Goal: Information Seeking & Learning: Learn about a topic

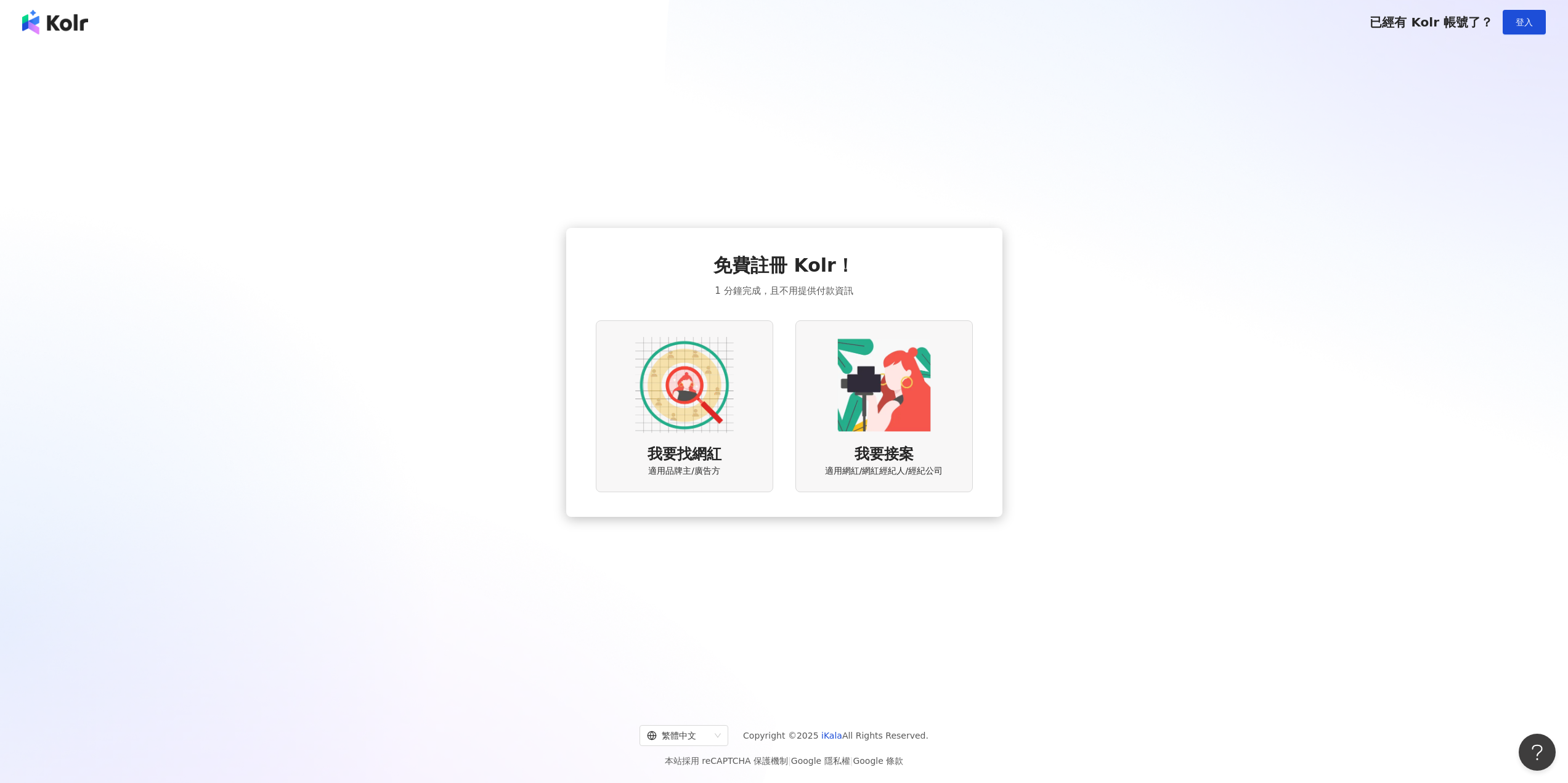
click at [688, 401] on img at bounding box center [685, 385] width 98 height 98
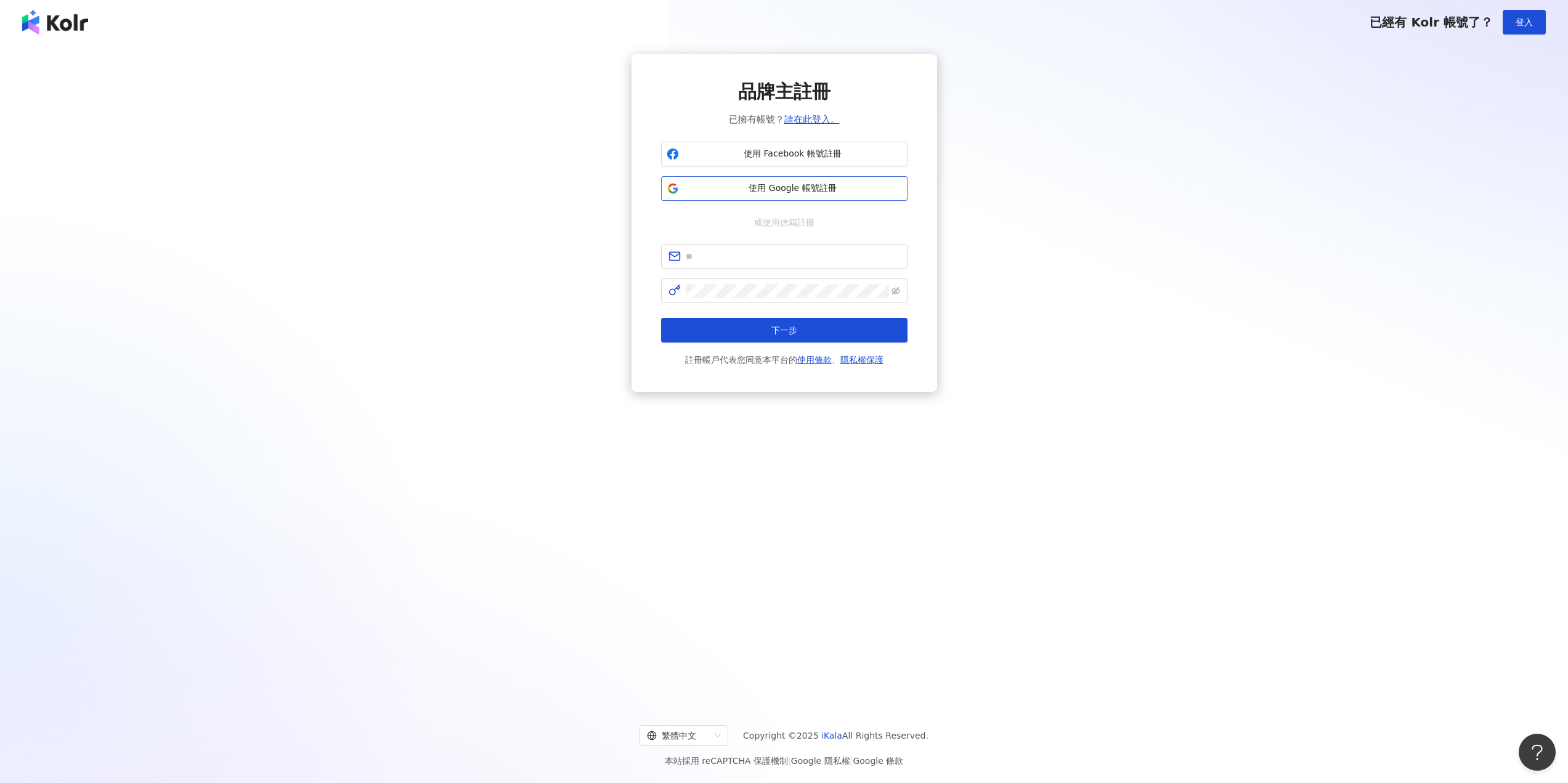
click at [802, 190] on span "使用 Google 帳號註冊" at bounding box center [793, 189] width 218 height 12
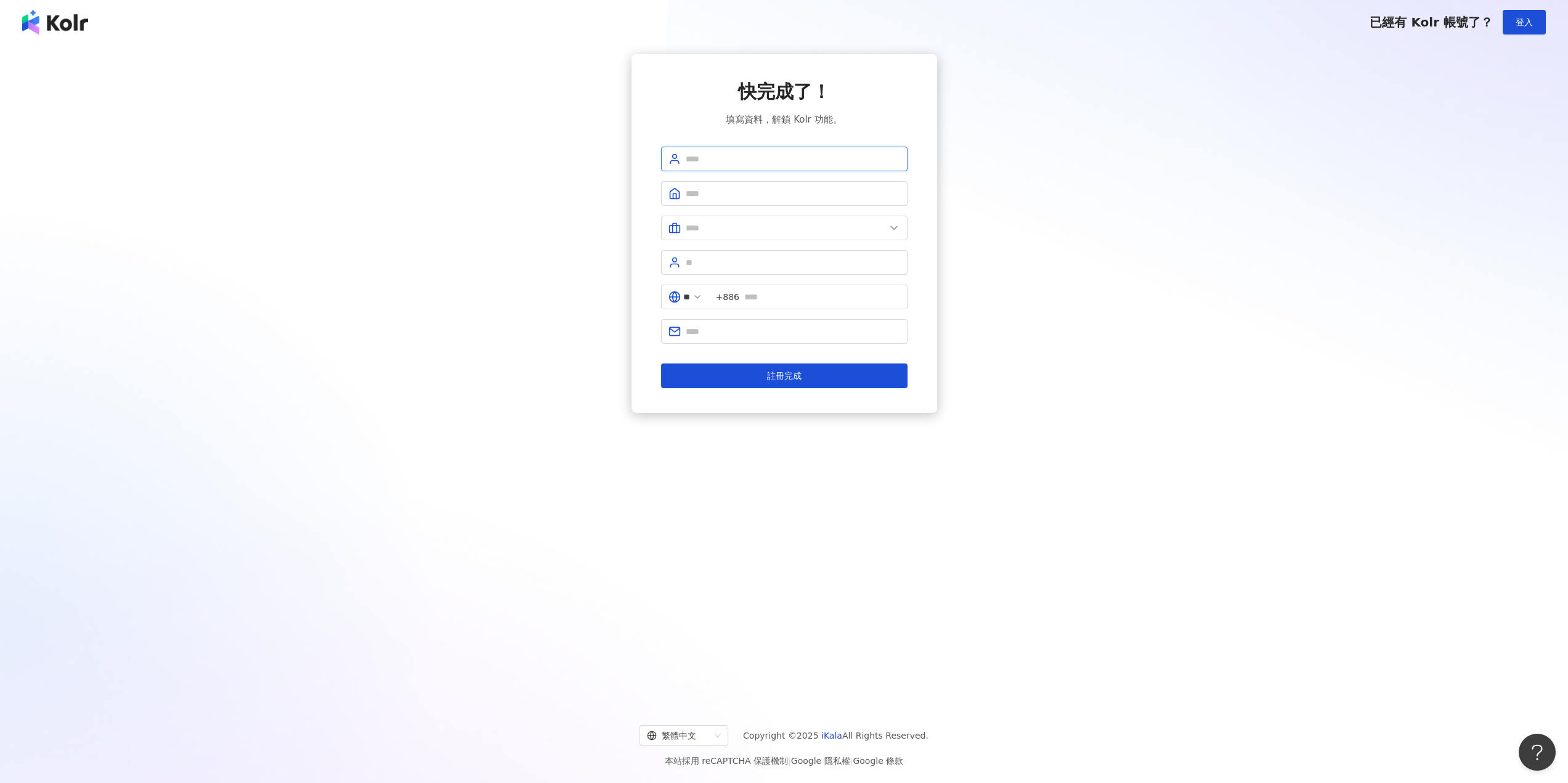
click at [836, 157] on input "text" at bounding box center [792, 158] width 214 height 13
type input "*"
type input "*******"
type input "****"
click at [826, 223] on input "text" at bounding box center [785, 228] width 200 height 13
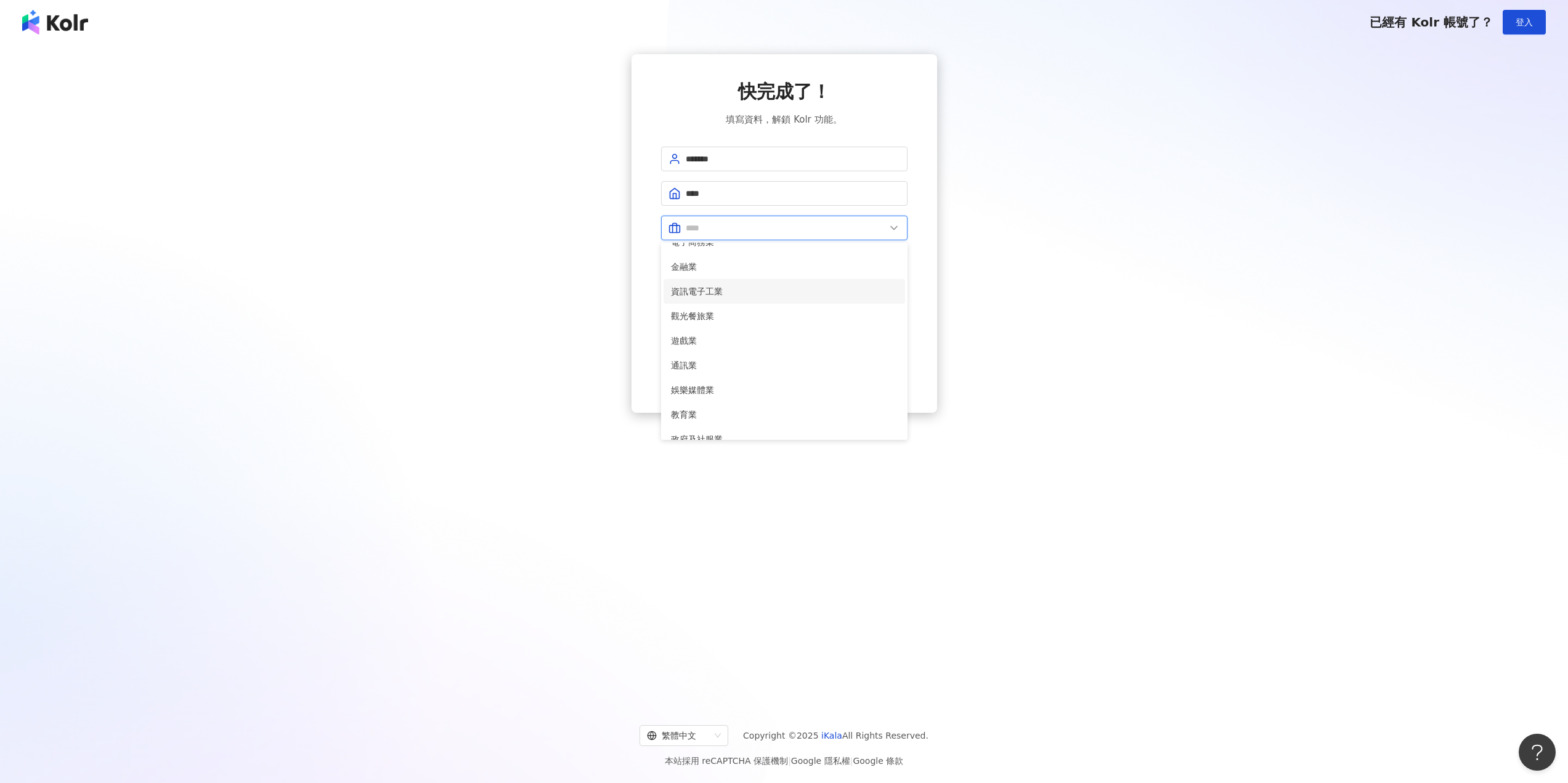
scroll to position [123, 0]
click at [812, 328] on span "遊戲業" at bounding box center [784, 331] width 227 height 13
type input "***"
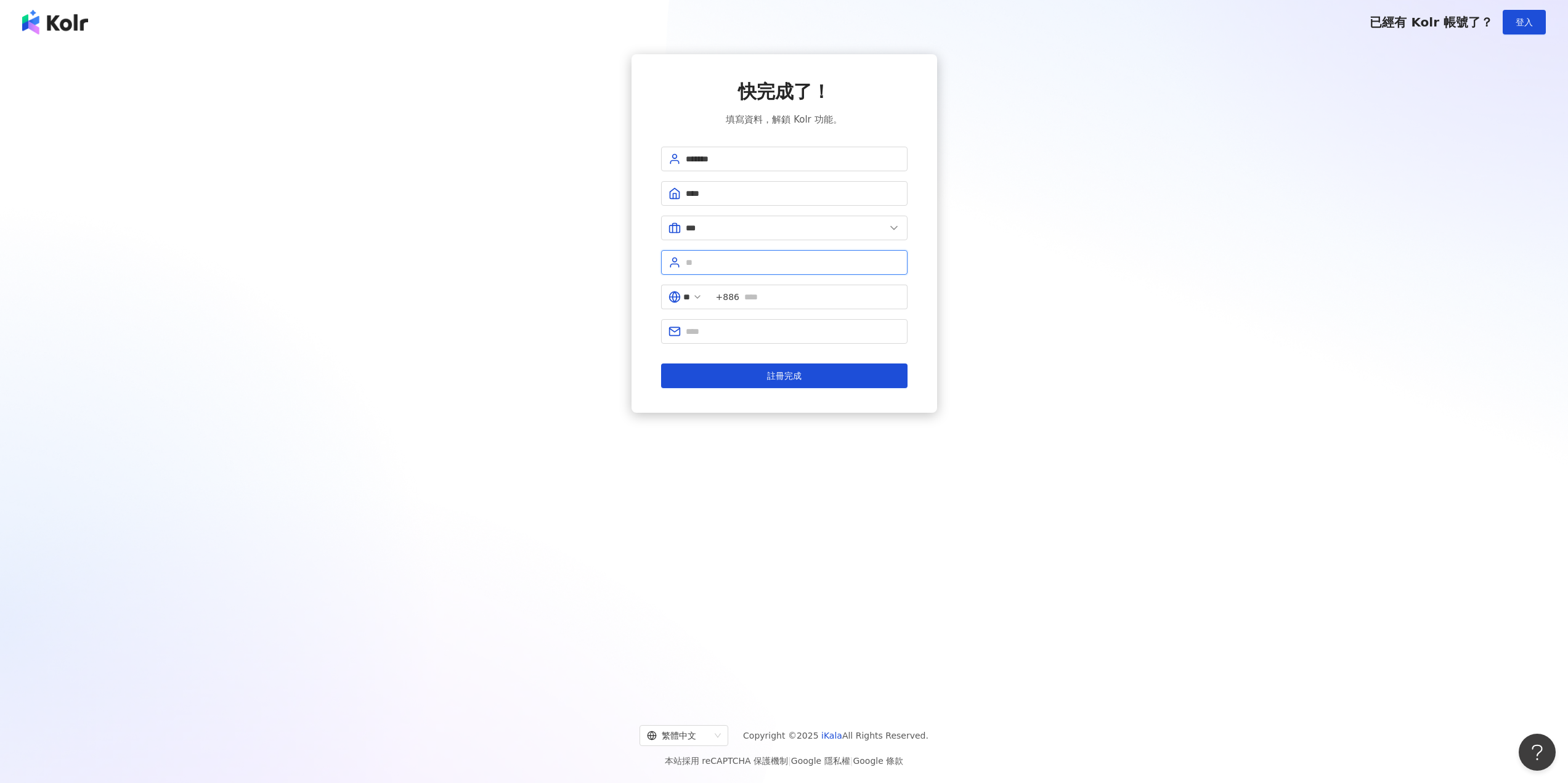
click at [721, 264] on input "text" at bounding box center [792, 262] width 214 height 13
type input "*"
type input "****"
click at [703, 295] on icon at bounding box center [697, 297] width 10 height 10
click at [703, 296] on icon at bounding box center [697, 297] width 10 height 10
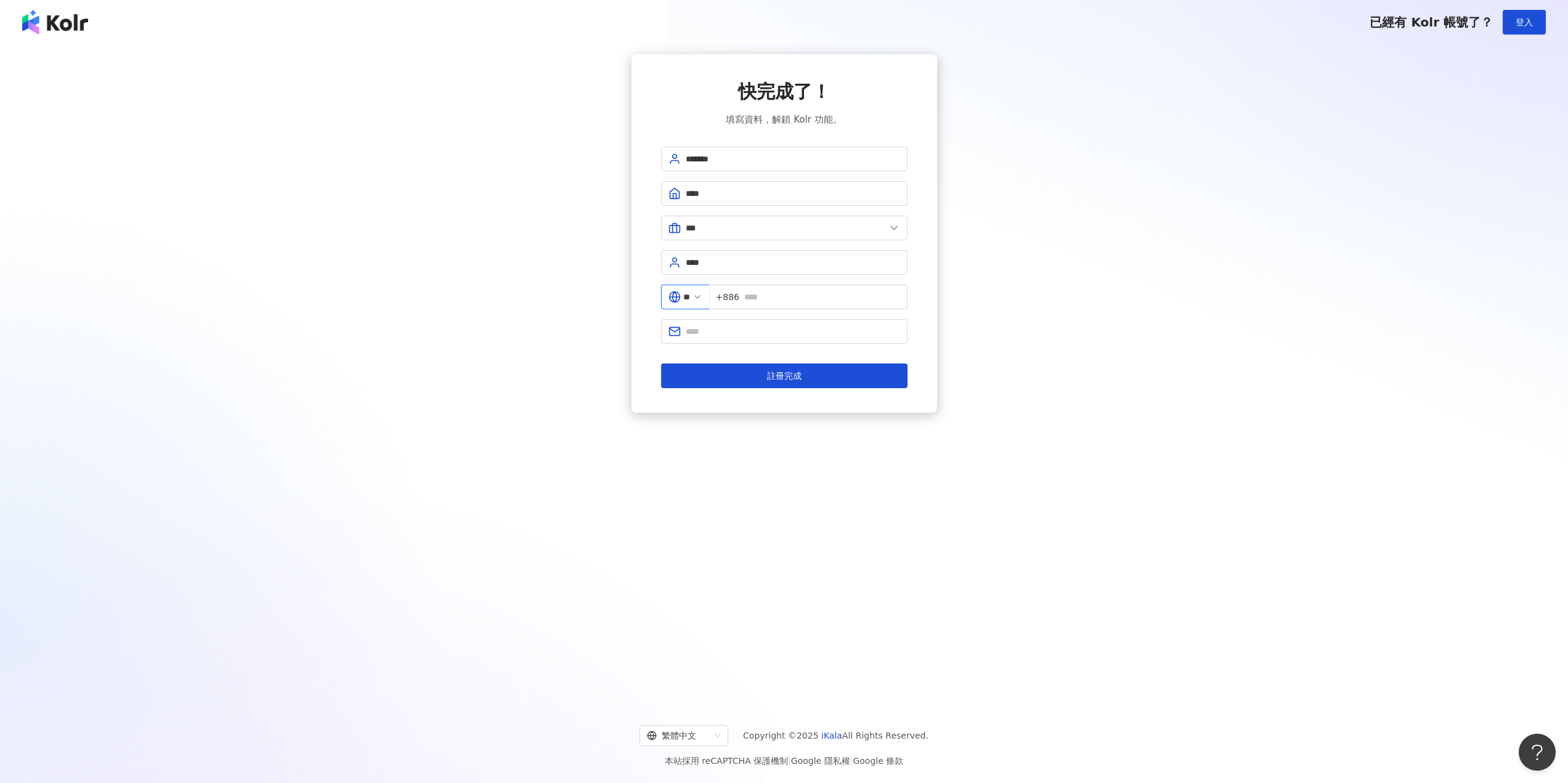
click at [690, 298] on input "**" at bounding box center [686, 296] width 7 height 13
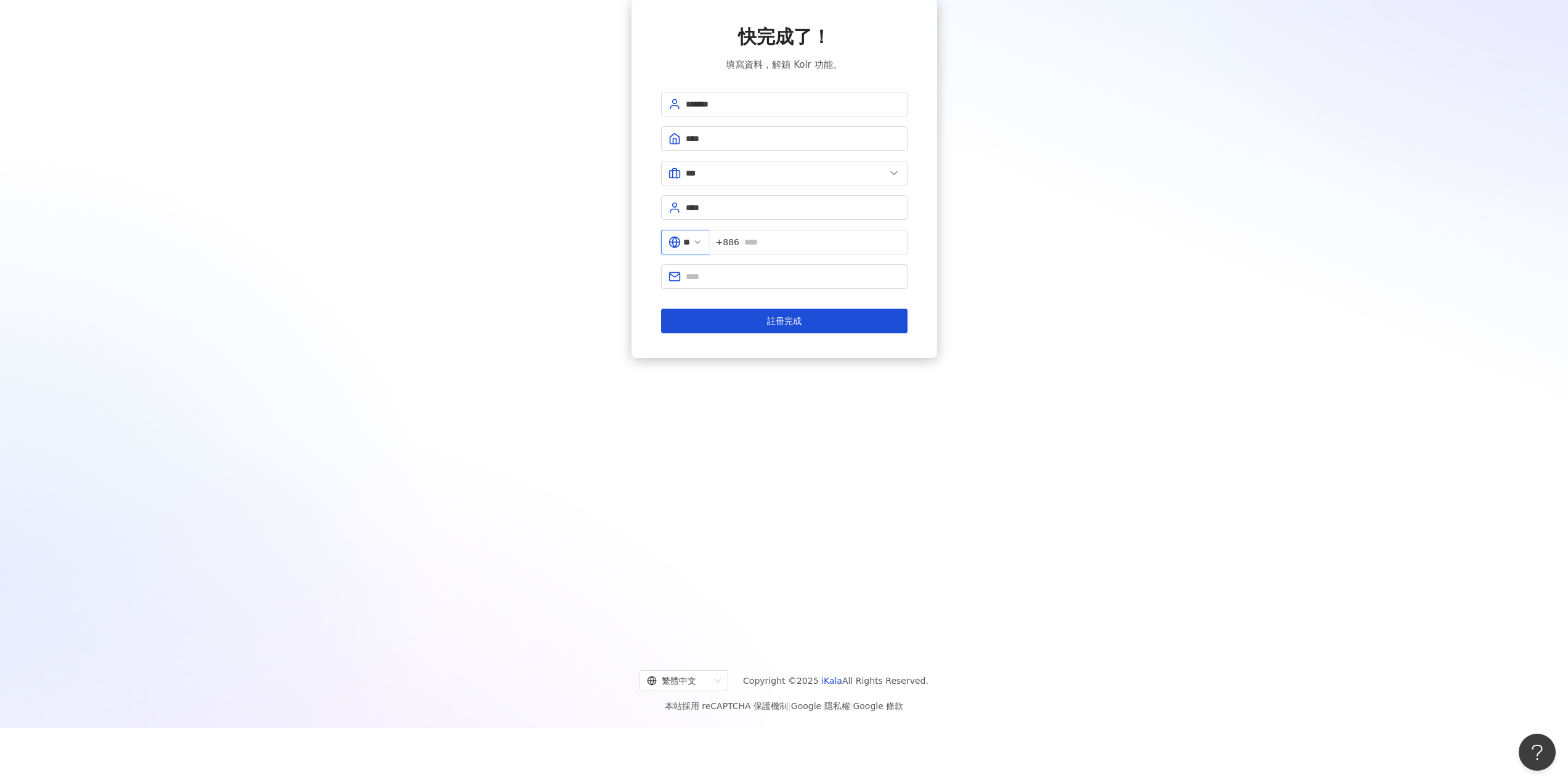
scroll to position [57, 0]
click at [667, 299] on div "台灣" at bounding box center [642, 303] width 119 height 22
click at [1074, 266] on div "快完成了！ 填寫資料，解鎖 Kolr 功能。 ******* **** *** 美容業 醫療生技及保健業 食品飲料業 批發及零售業 電子商務業 金融業 資訊電…" at bounding box center [784, 177] width 1538 height 359
click at [703, 239] on icon at bounding box center [697, 240] width 10 height 10
click at [703, 240] on icon at bounding box center [697, 240] width 10 height 10
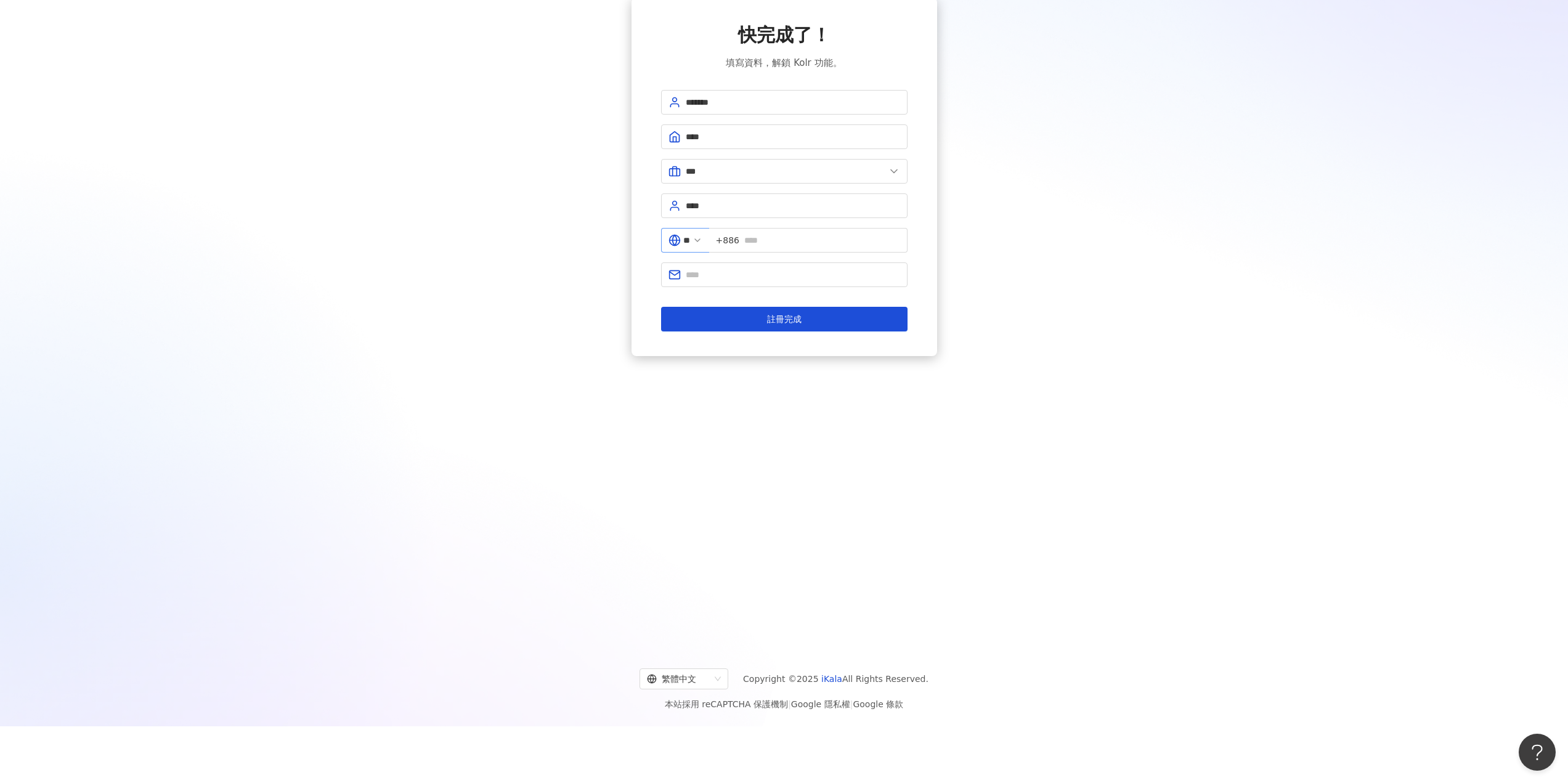
click at [703, 239] on icon at bounding box center [697, 240] width 10 height 10
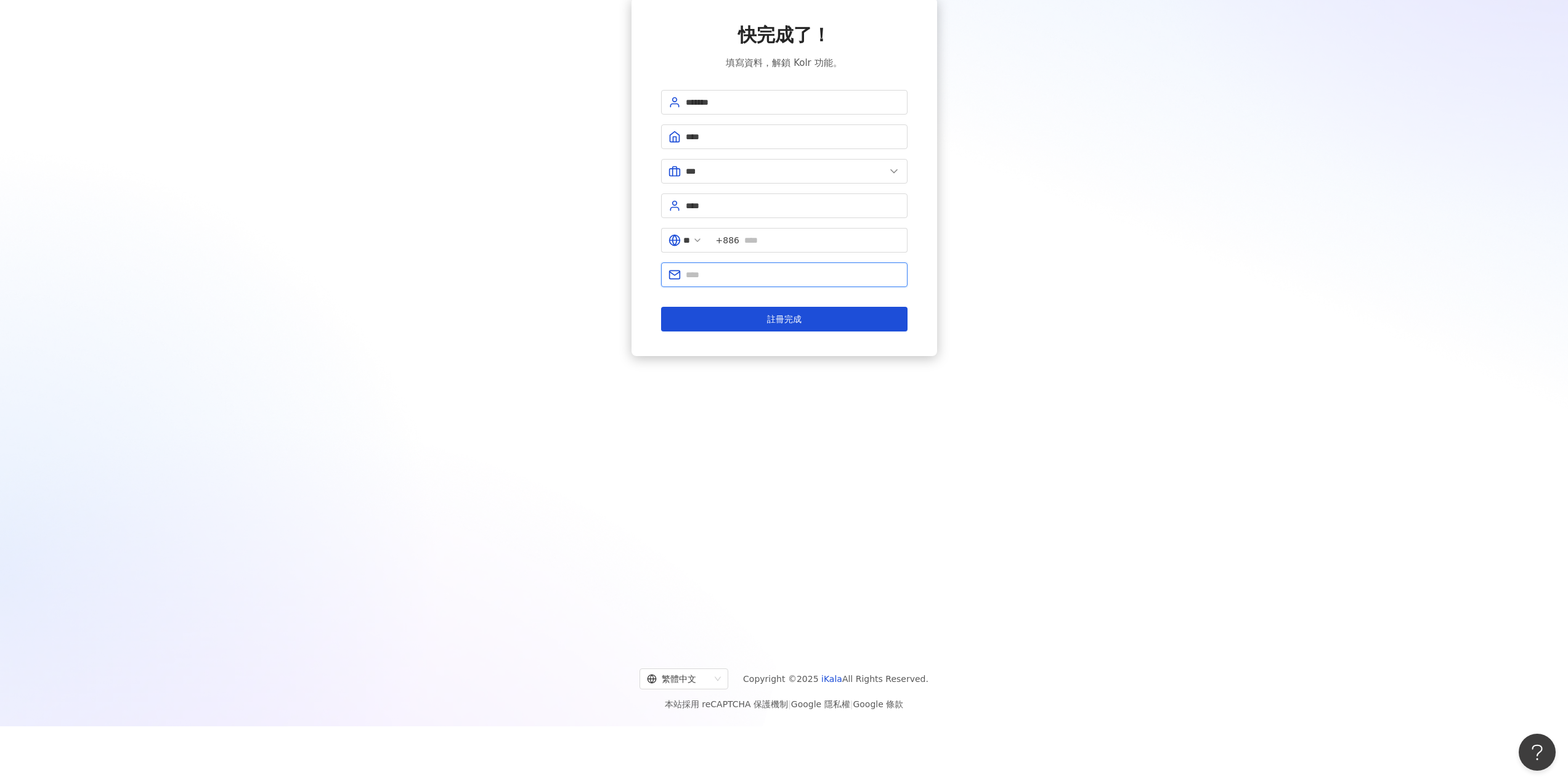
click at [703, 271] on input "text" at bounding box center [792, 275] width 214 height 13
click at [690, 243] on input "**" at bounding box center [686, 239] width 7 height 13
click at [690, 242] on input "**" at bounding box center [686, 239] width 7 height 13
click at [641, 318] on div "香港" at bounding box center [642, 325] width 119 height 22
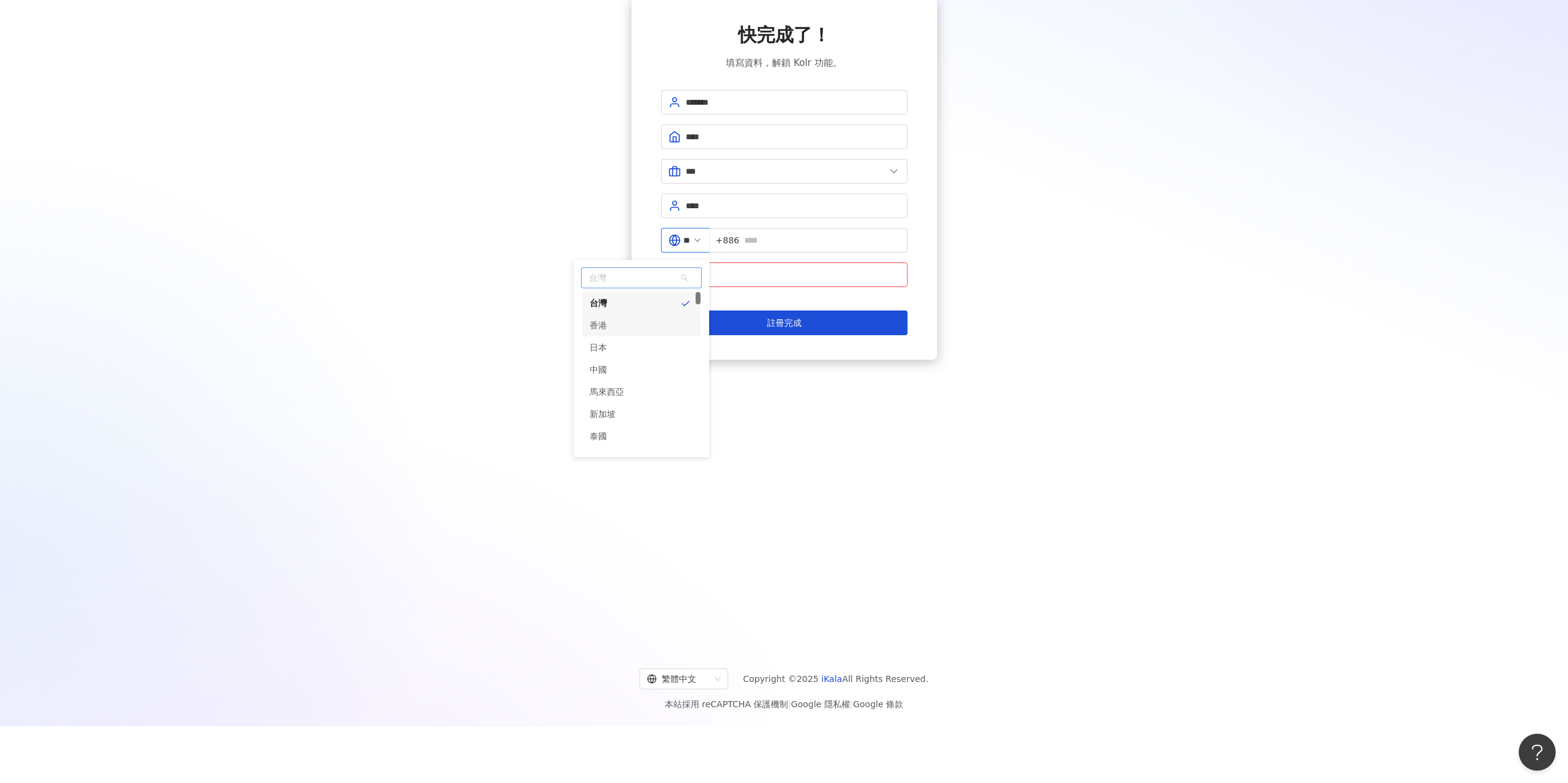
type input "**"
click at [820, 235] on input "text" at bounding box center [822, 239] width 156 height 13
type input "********"
click at [848, 255] on div "** +852 ********" at bounding box center [784, 245] width 246 height 34
click at [849, 264] on span at bounding box center [784, 275] width 246 height 25
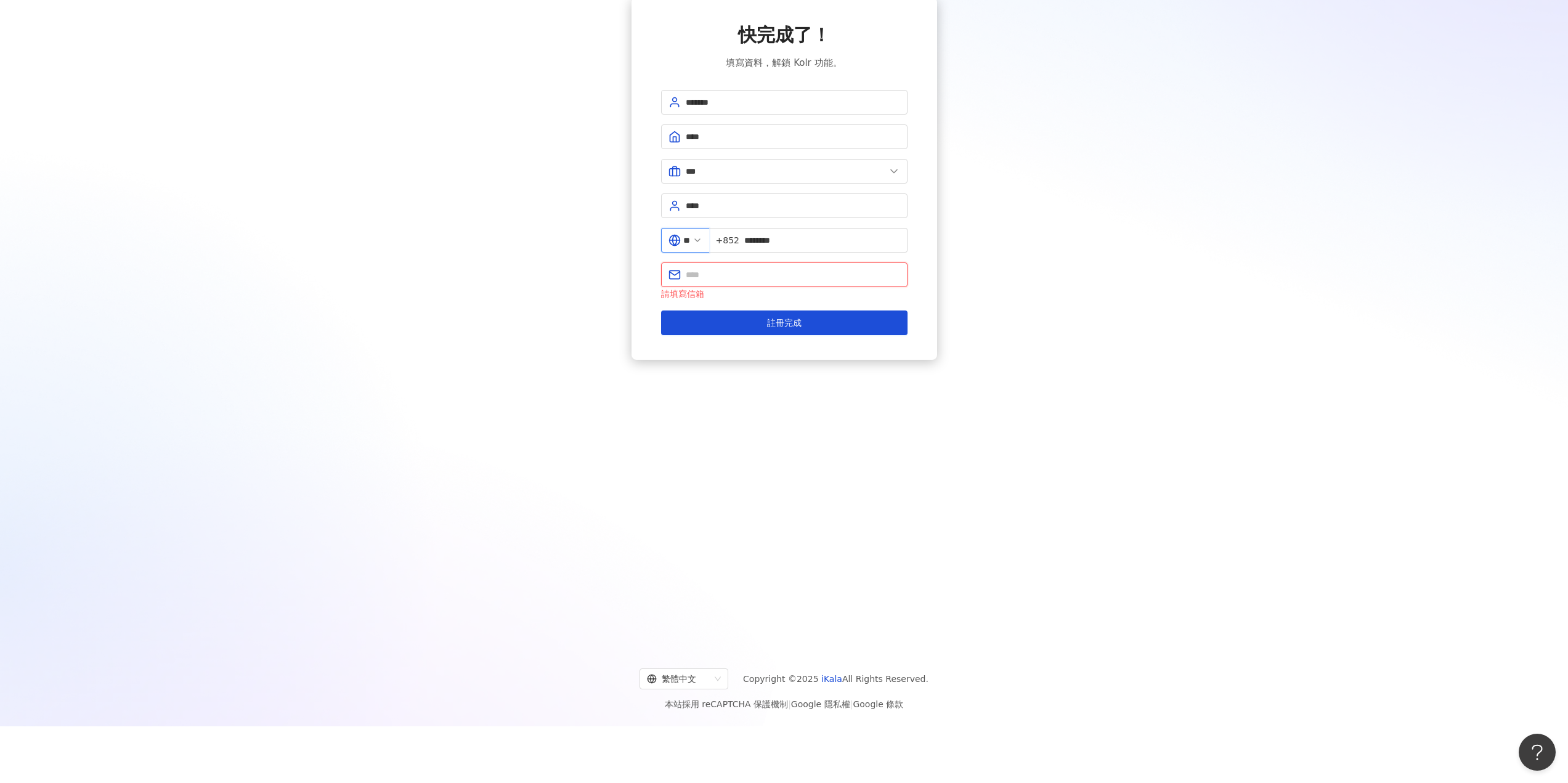
click at [853, 275] on input "text" at bounding box center [792, 275] width 214 height 13
type input "**********"
click at [790, 321] on span "註冊完成" at bounding box center [784, 323] width 34 height 10
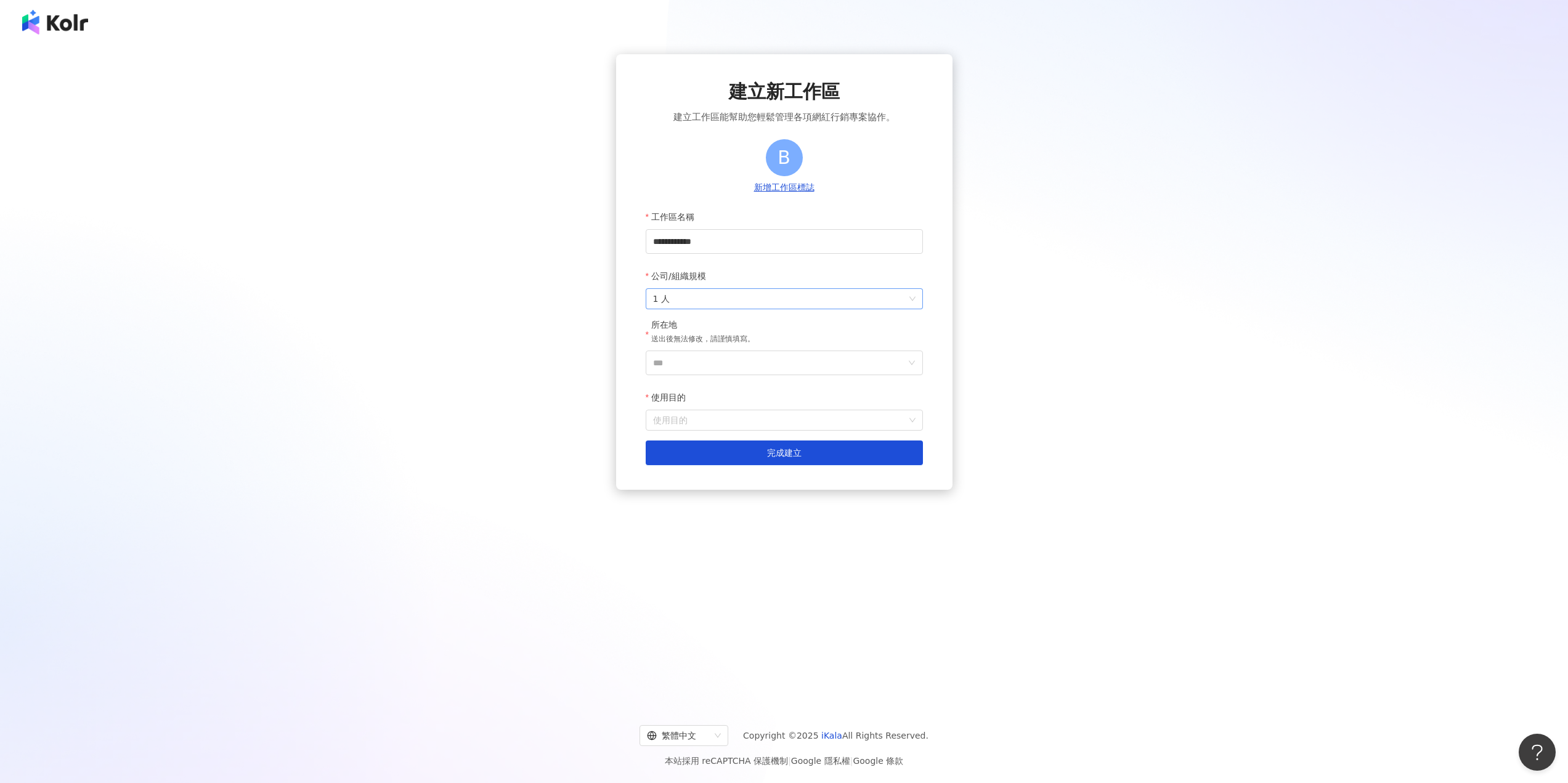
click at [780, 301] on span "1 人" at bounding box center [784, 299] width 263 height 19
click at [778, 372] on div "11-50 人" at bounding box center [784, 367] width 257 height 13
click at [796, 364] on input "***" at bounding box center [780, 363] width 253 height 23
click at [840, 446] on div "香港" at bounding box center [855, 448] width 119 height 22
click at [750, 424] on input "使用目的" at bounding box center [784, 420] width 263 height 19
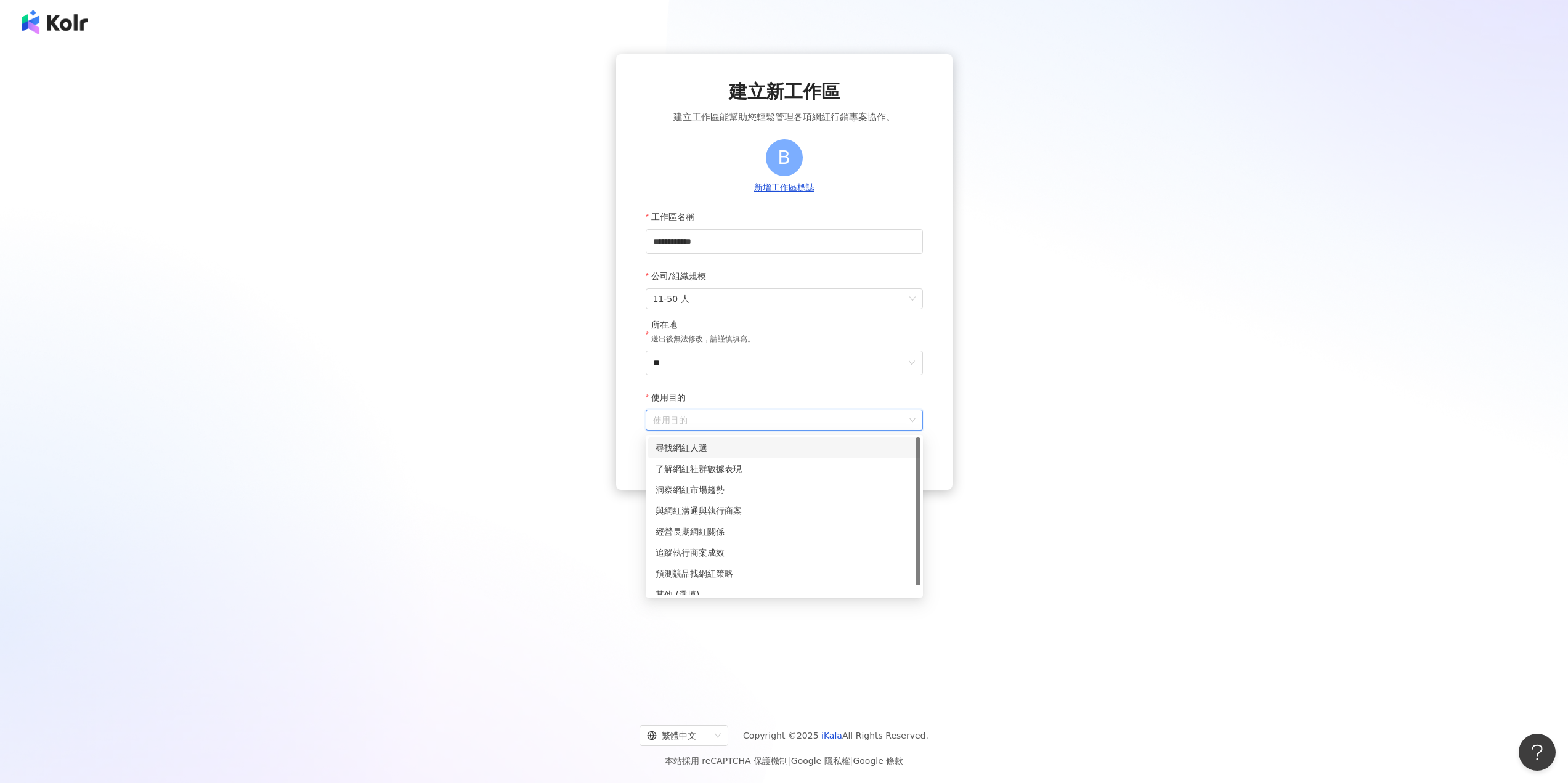
click at [784, 446] on div "尋找網紅人選" at bounding box center [784, 448] width 257 height 13
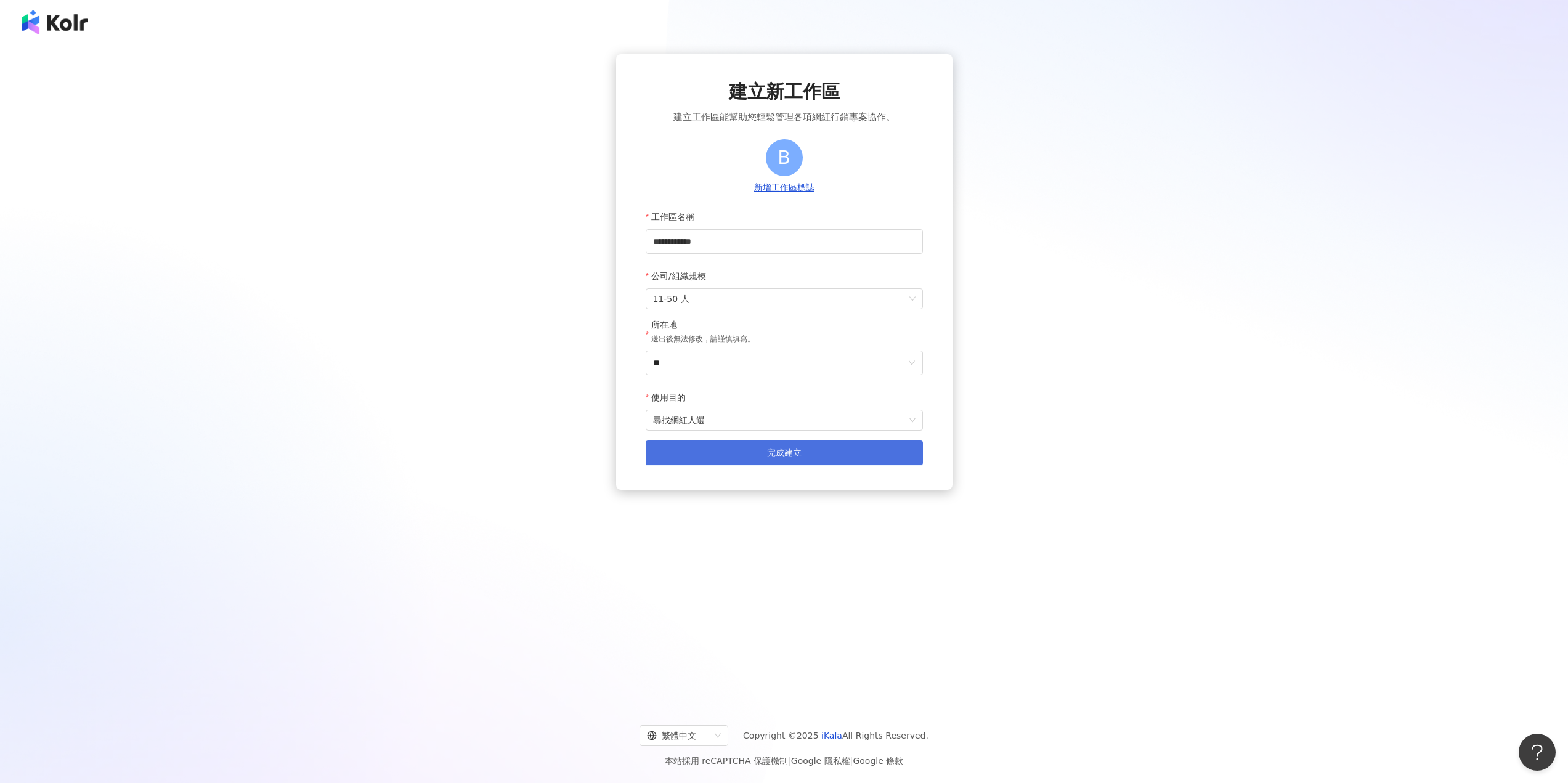
click at [797, 458] on span "完成建立" at bounding box center [784, 452] width 34 height 10
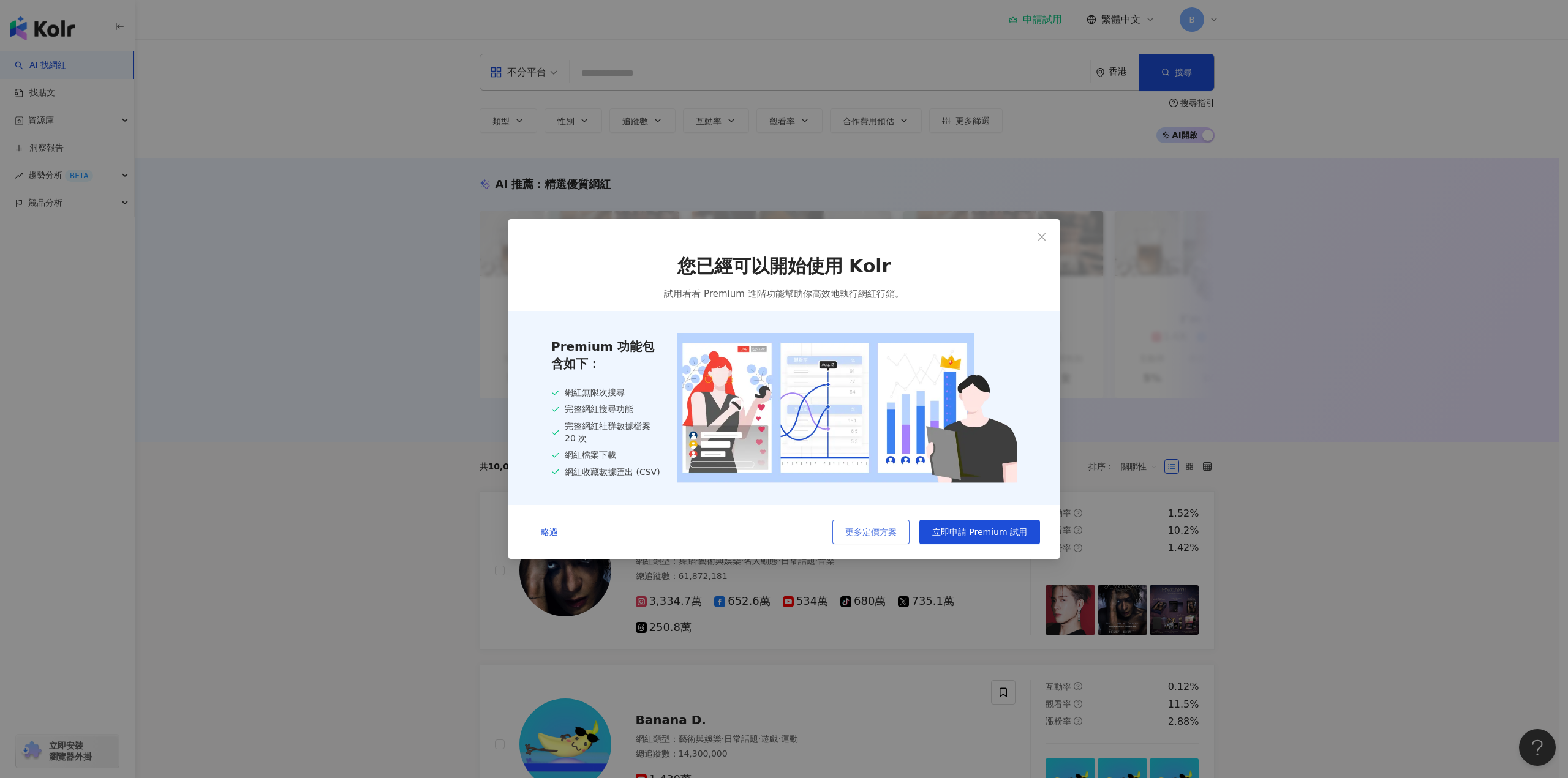
click at [871, 532] on span "更多定價方案" at bounding box center [870, 532] width 51 height 10
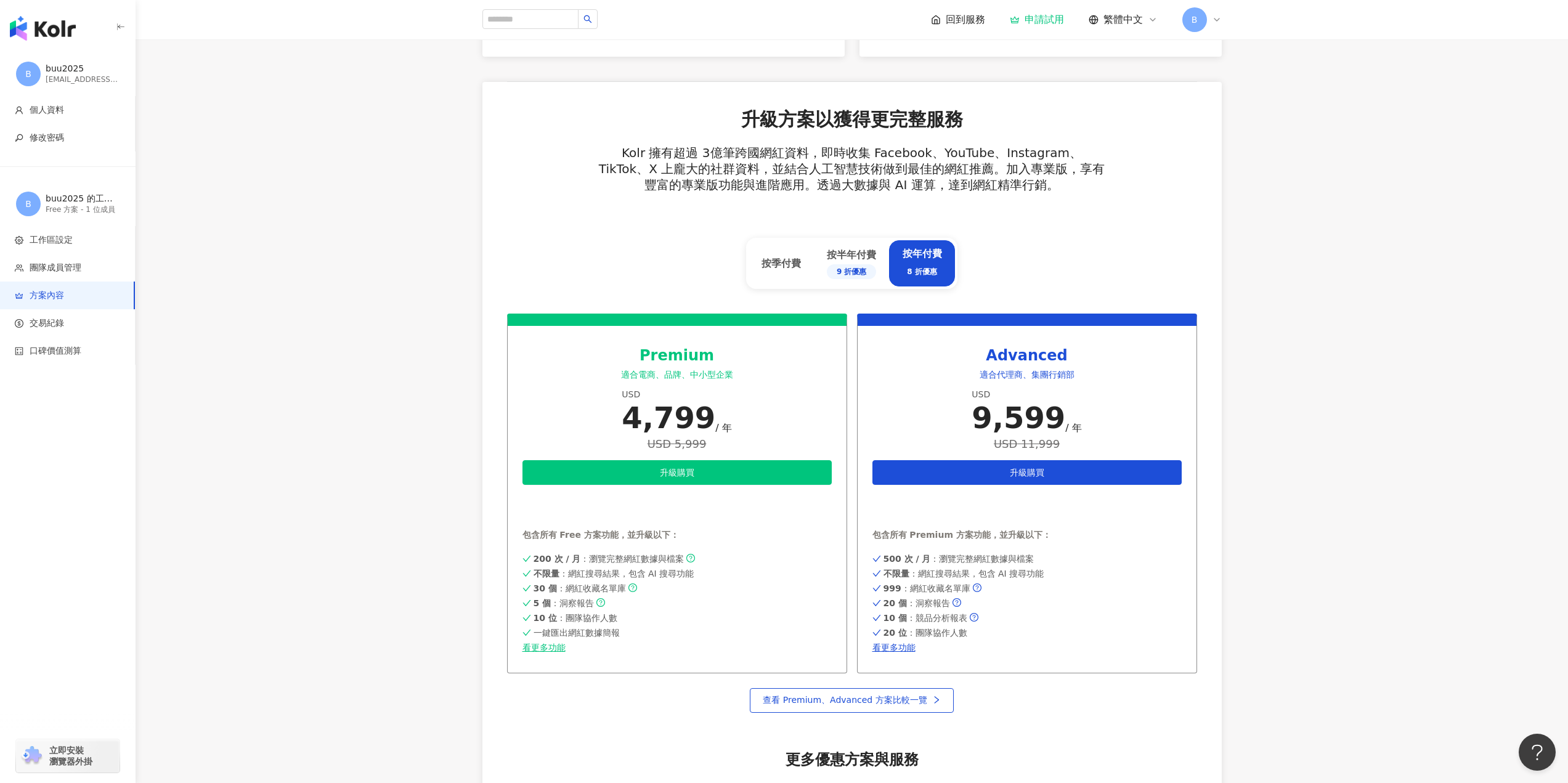
scroll to position [125, 0]
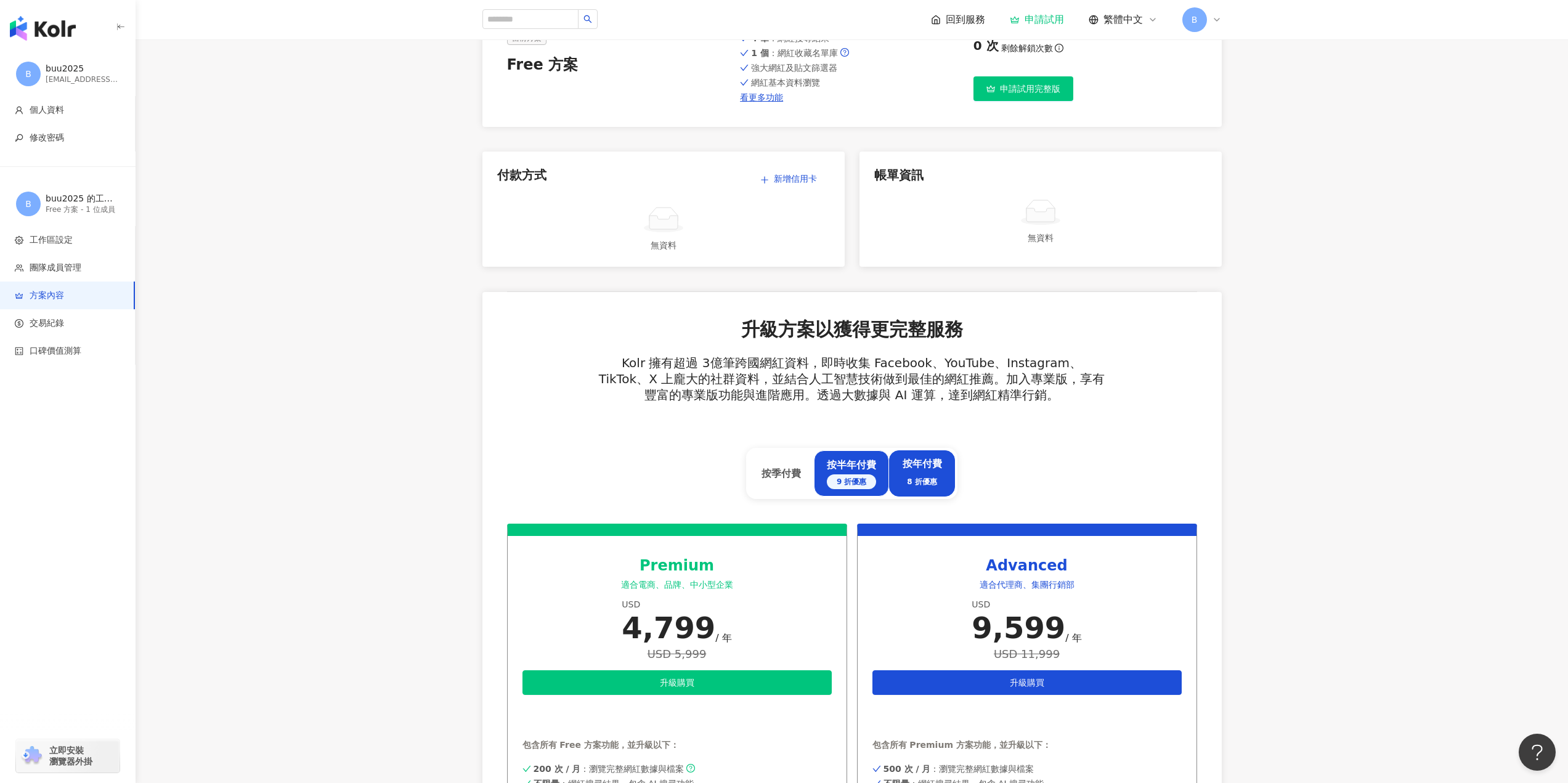
click at [838, 462] on div "按半年付費 9 折優惠" at bounding box center [851, 474] width 49 height 31
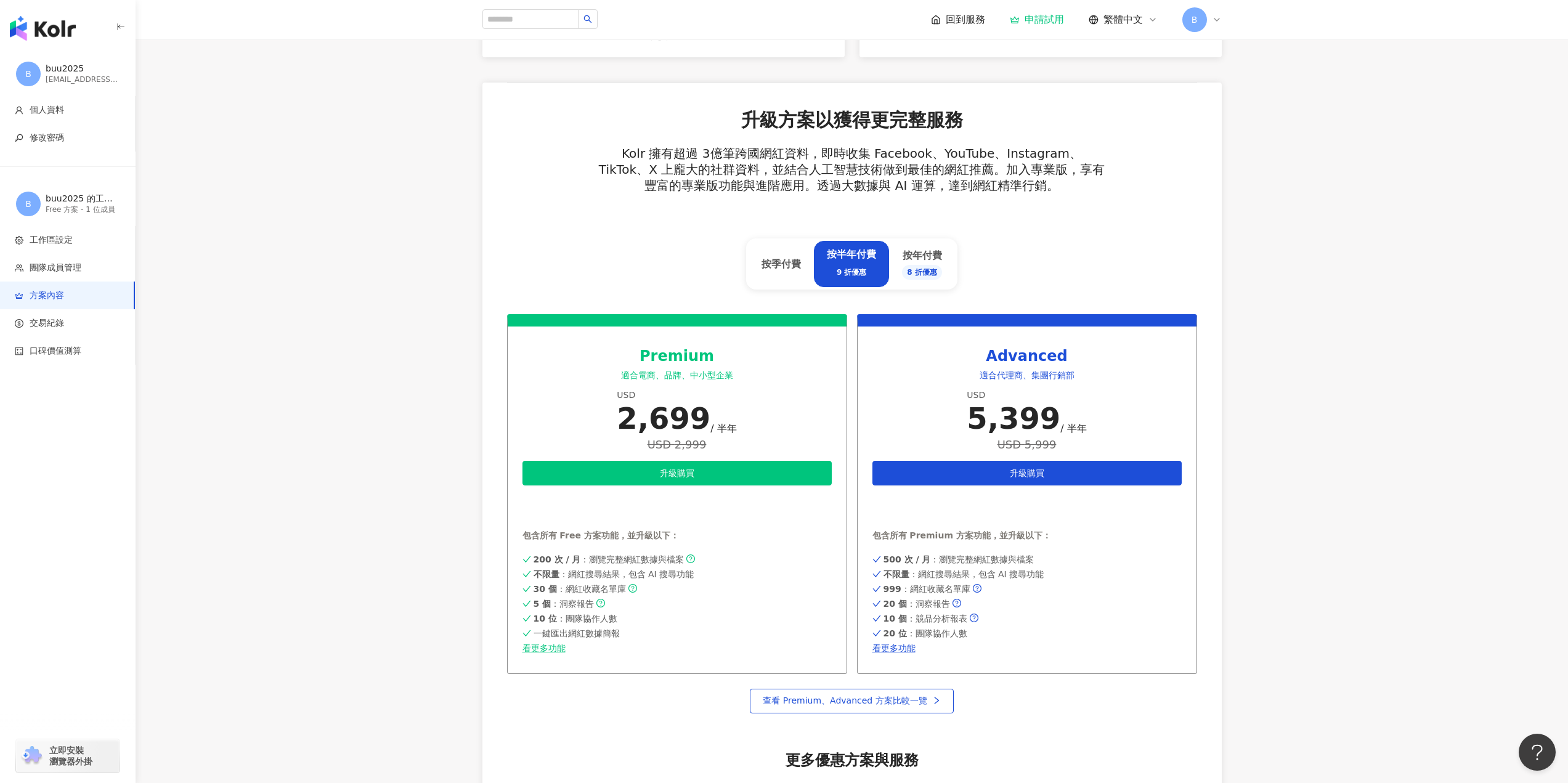
scroll to position [433, 0]
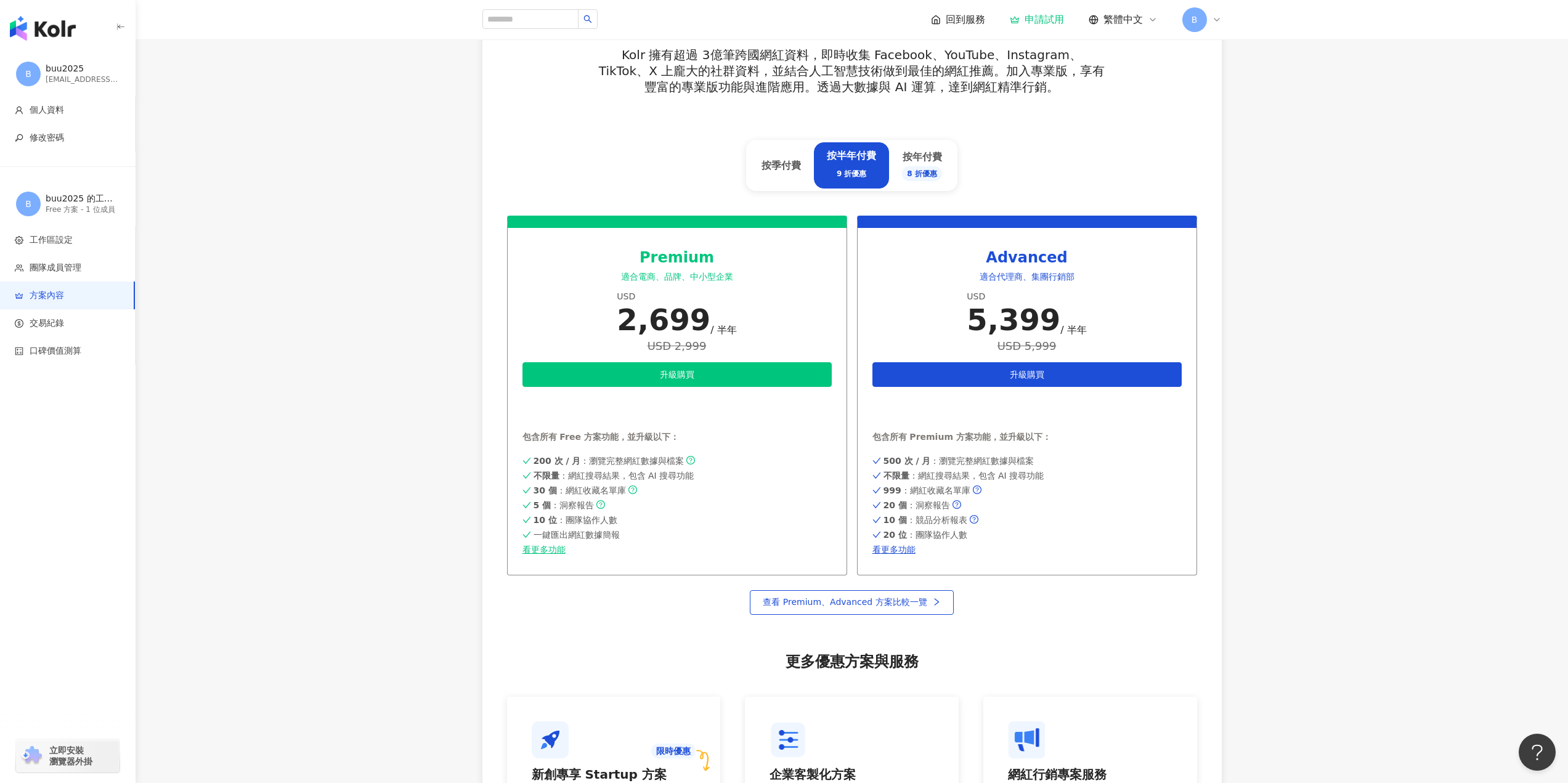
drag, startPoint x: 1382, startPoint y: 214, endPoint x: 1375, endPoint y: 214, distance: 7.0
click at [1380, 216] on main "方案內容 當前方案 Free 方案 包含以下功能 ： 4 筆 ：網紅搜尋結果 1 個 ：網紅收藏名單庫 強大網紅及貼文篩選器 網紅基本資料瀏覽 看更多功能 網…" at bounding box center [851, 293] width 1432 height 1323
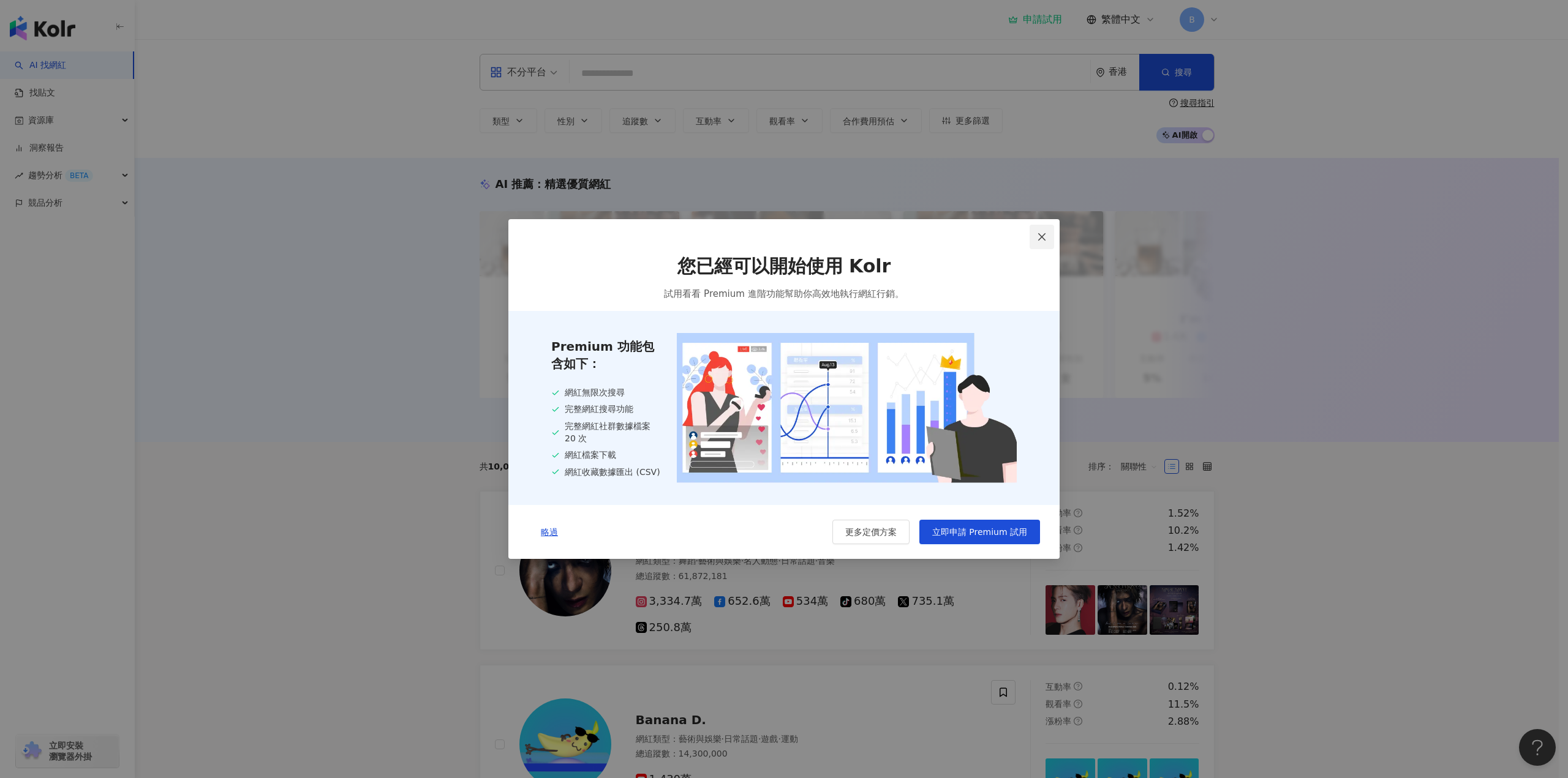
click at [1037, 237] on icon "close" at bounding box center [1042, 236] width 10 height 10
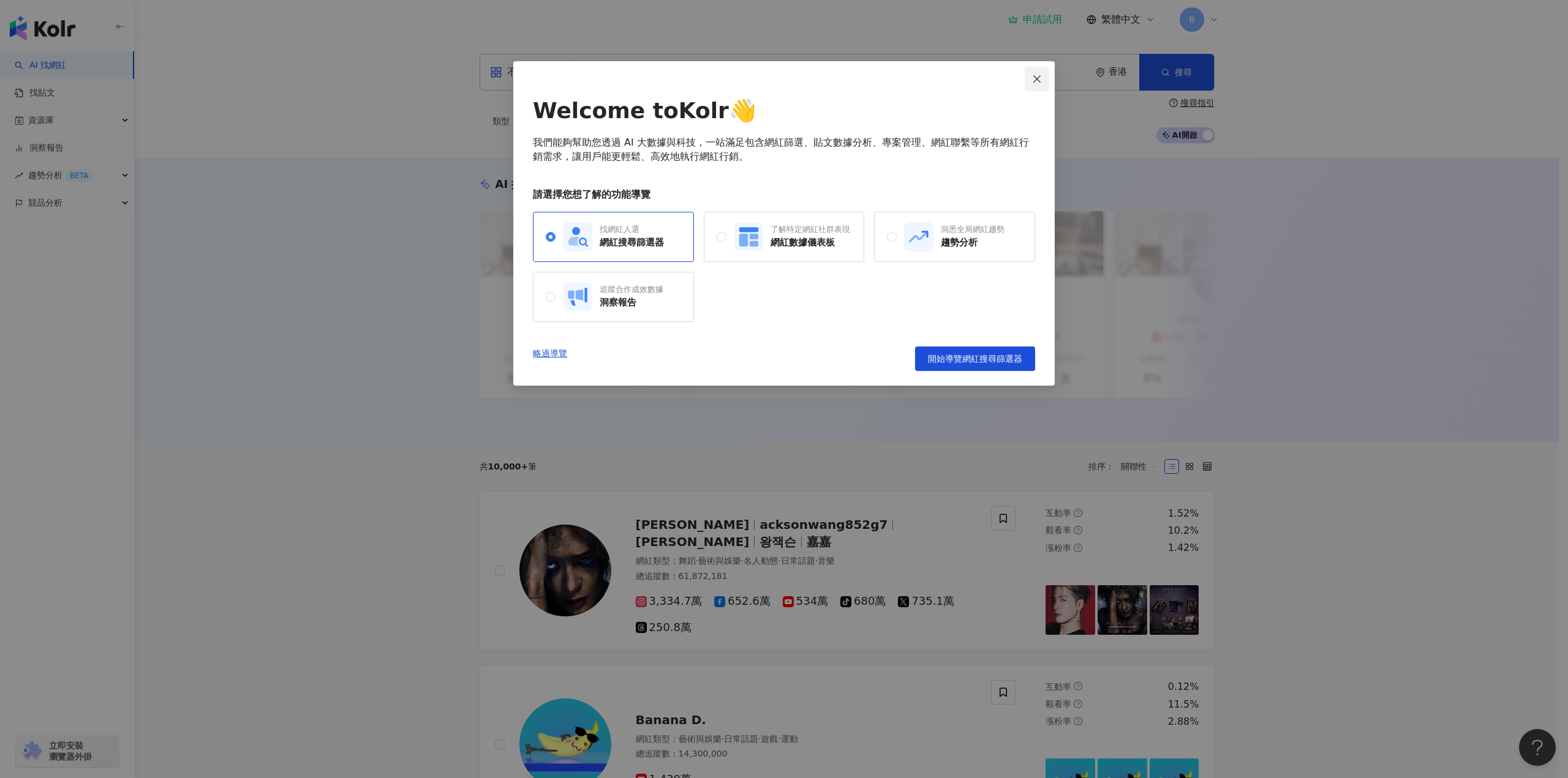
click at [1040, 81] on icon "close" at bounding box center [1036, 79] width 10 height 10
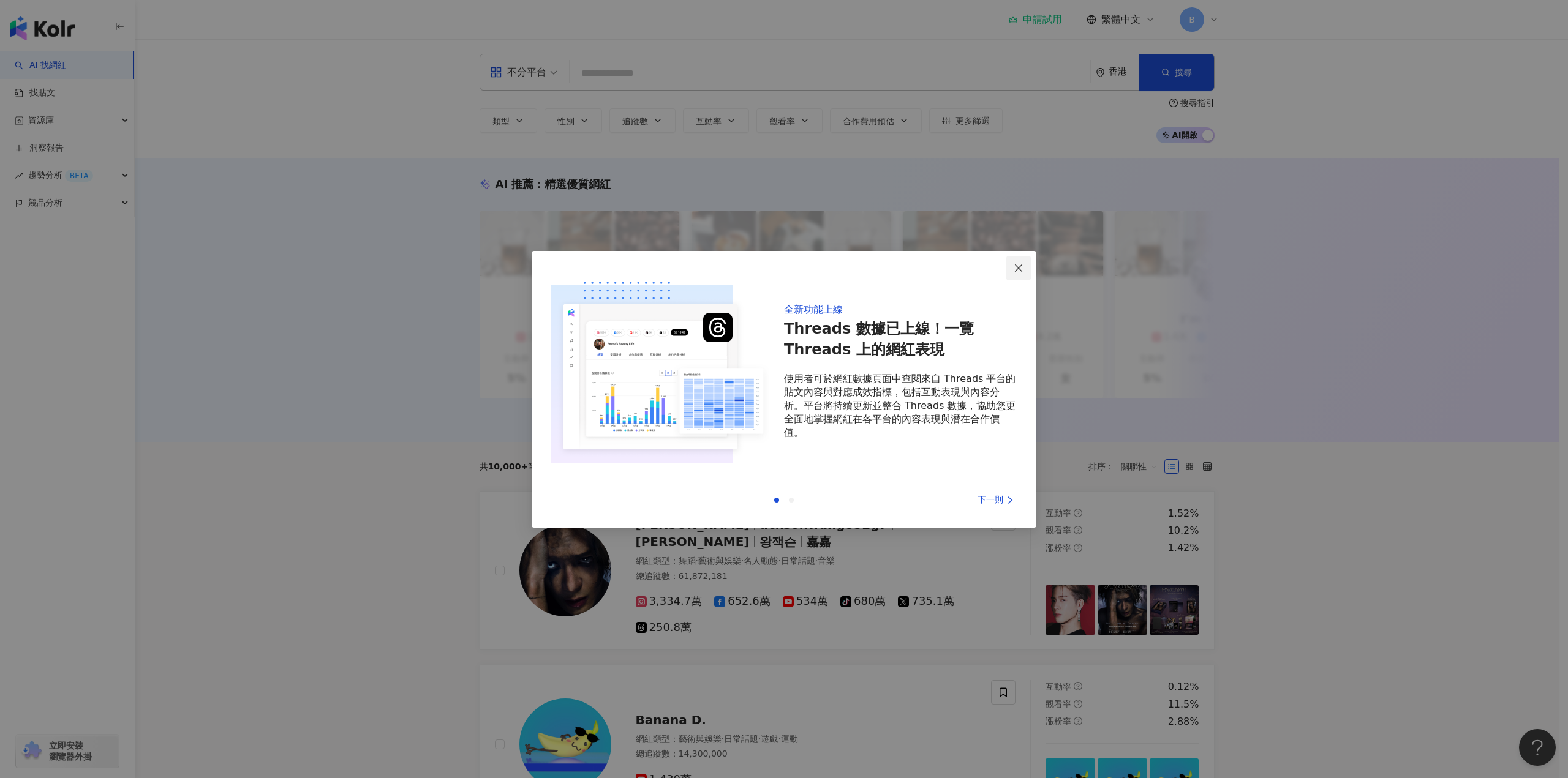
click at [1010, 273] on span "Close" at bounding box center [1018, 268] width 25 height 10
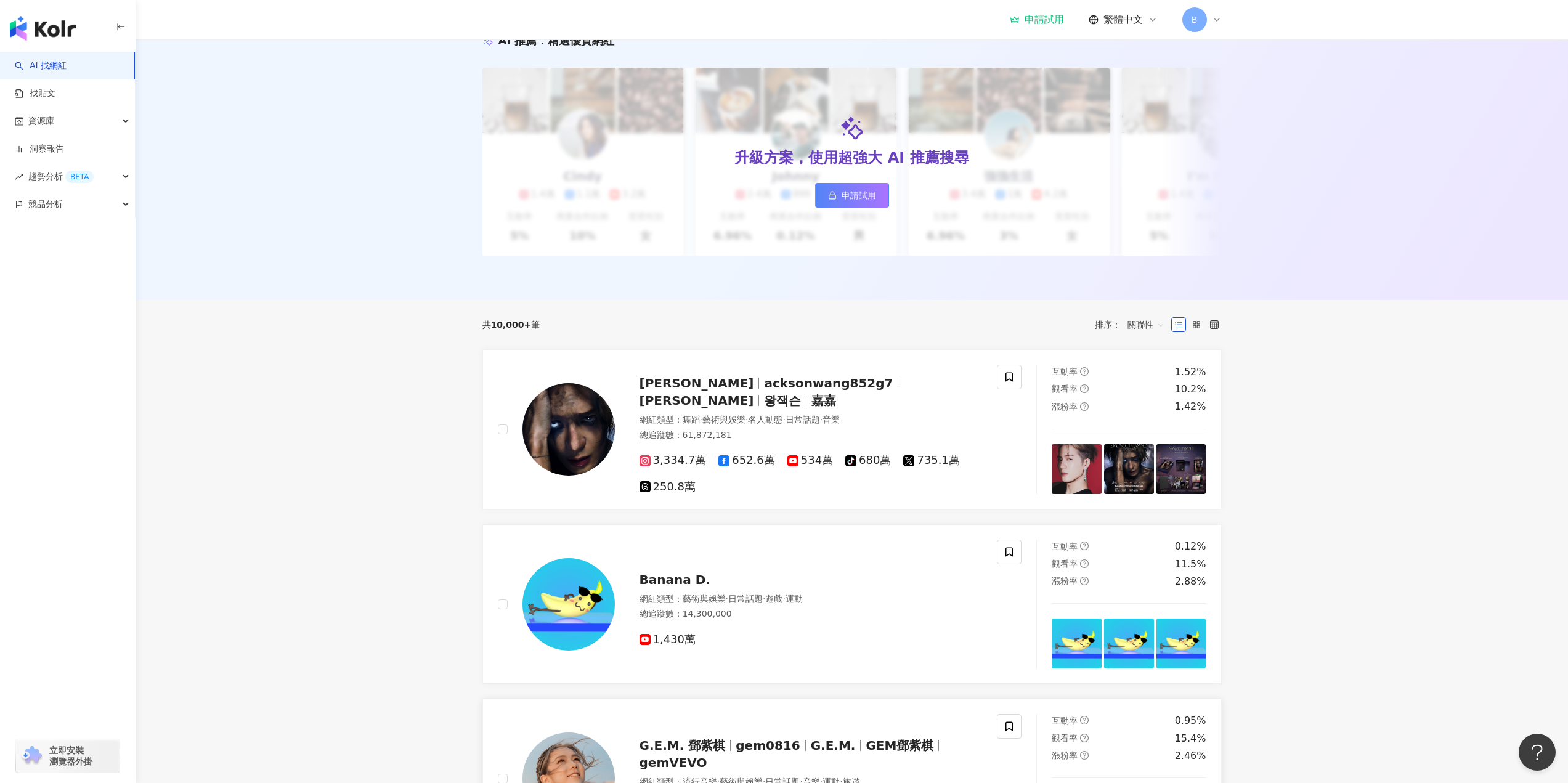
scroll to position [23, 0]
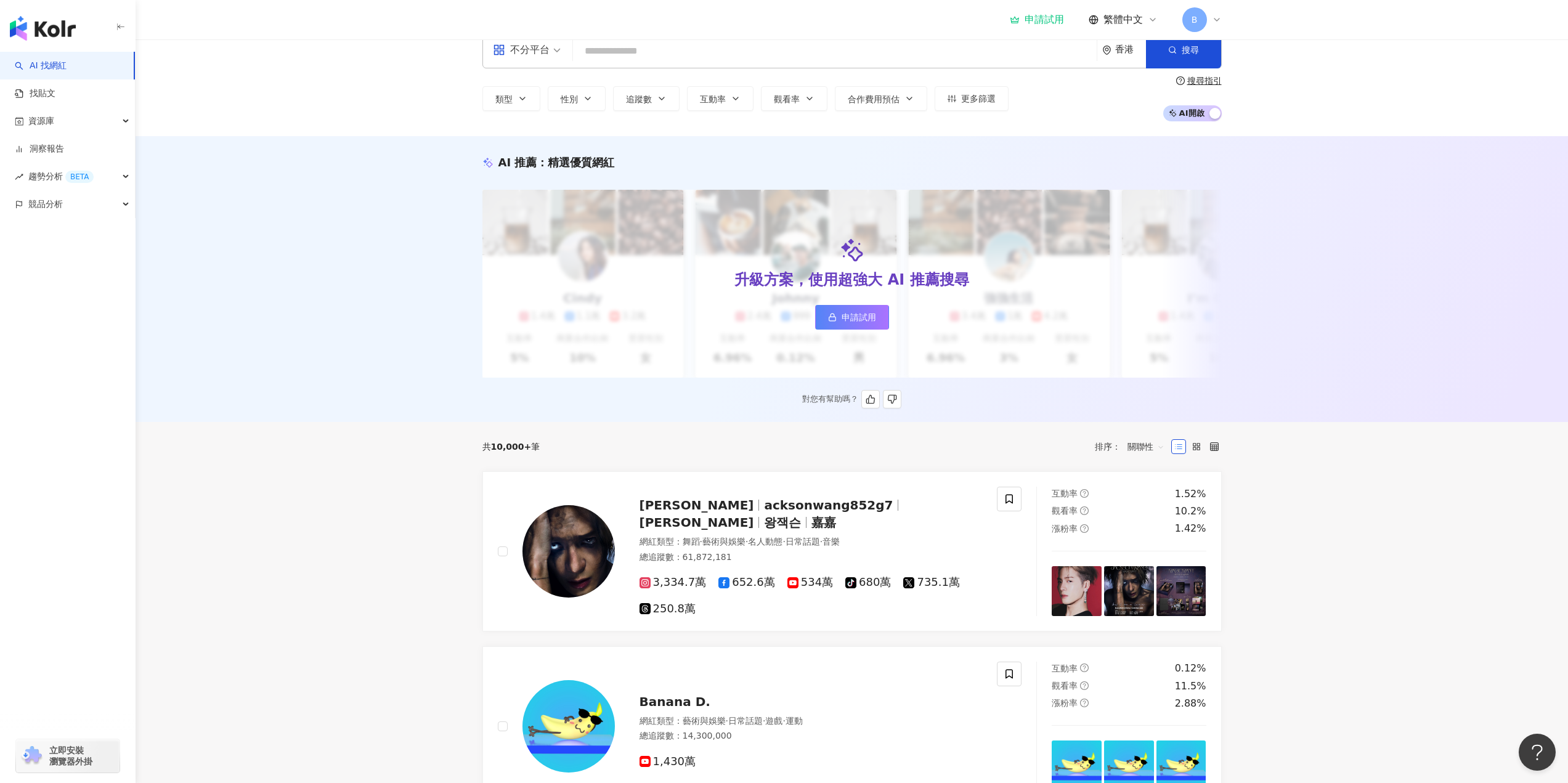
click at [851, 324] on link "申請試用" at bounding box center [851, 317] width 74 height 25
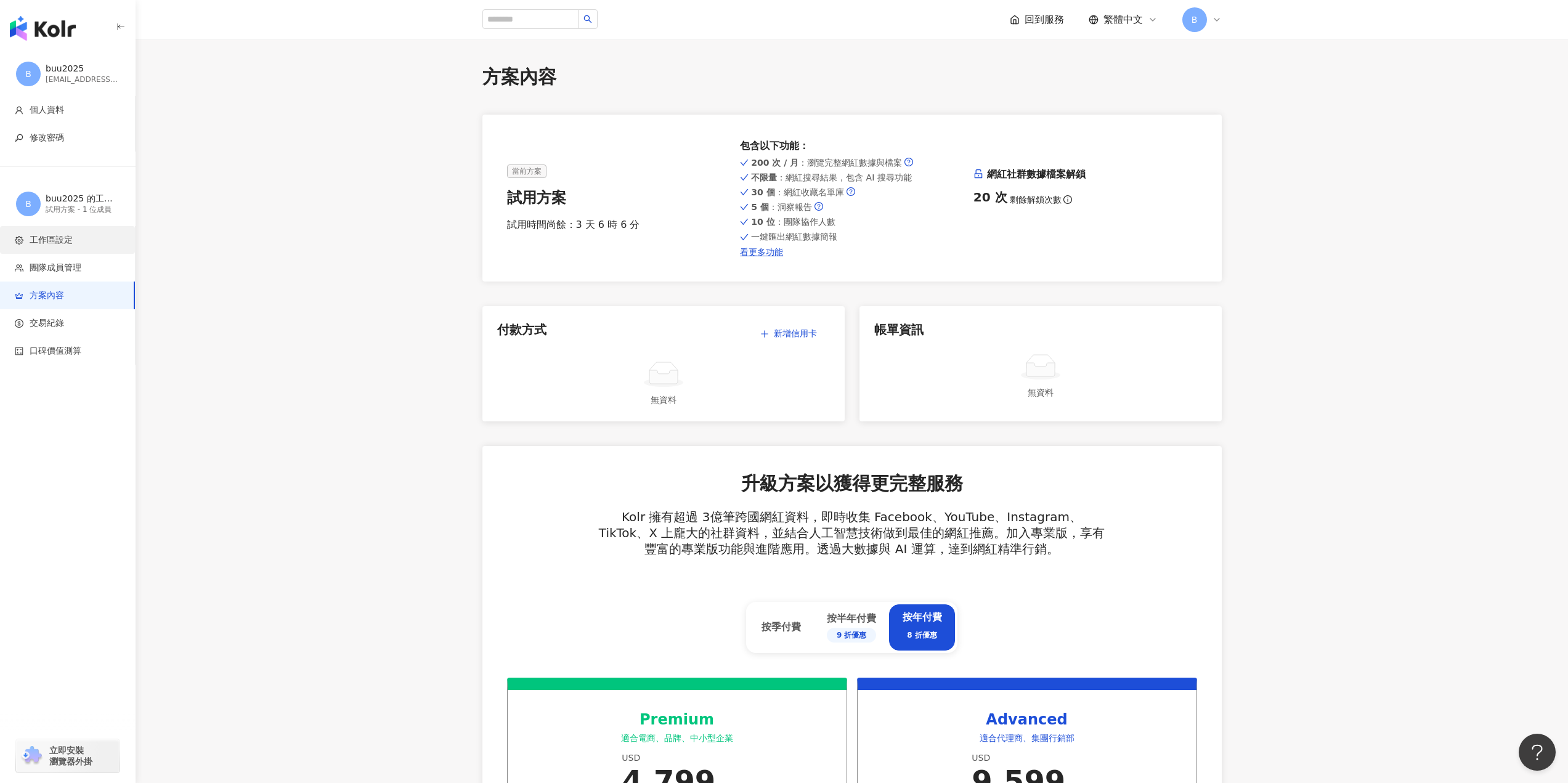
click at [69, 236] on span "工作區設定" at bounding box center [51, 240] width 43 height 12
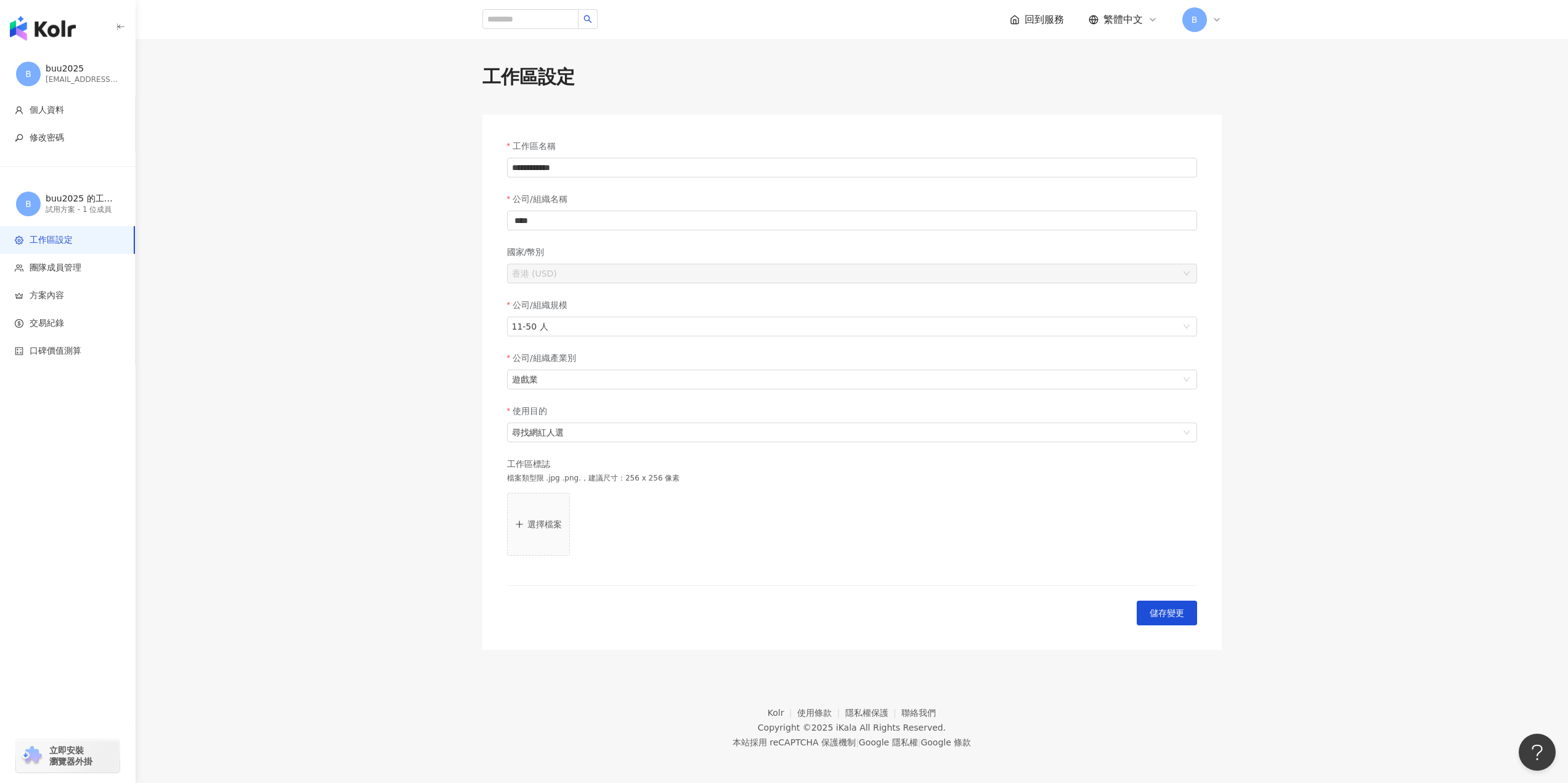
click at [37, 20] on img "button" at bounding box center [43, 29] width 66 height 25
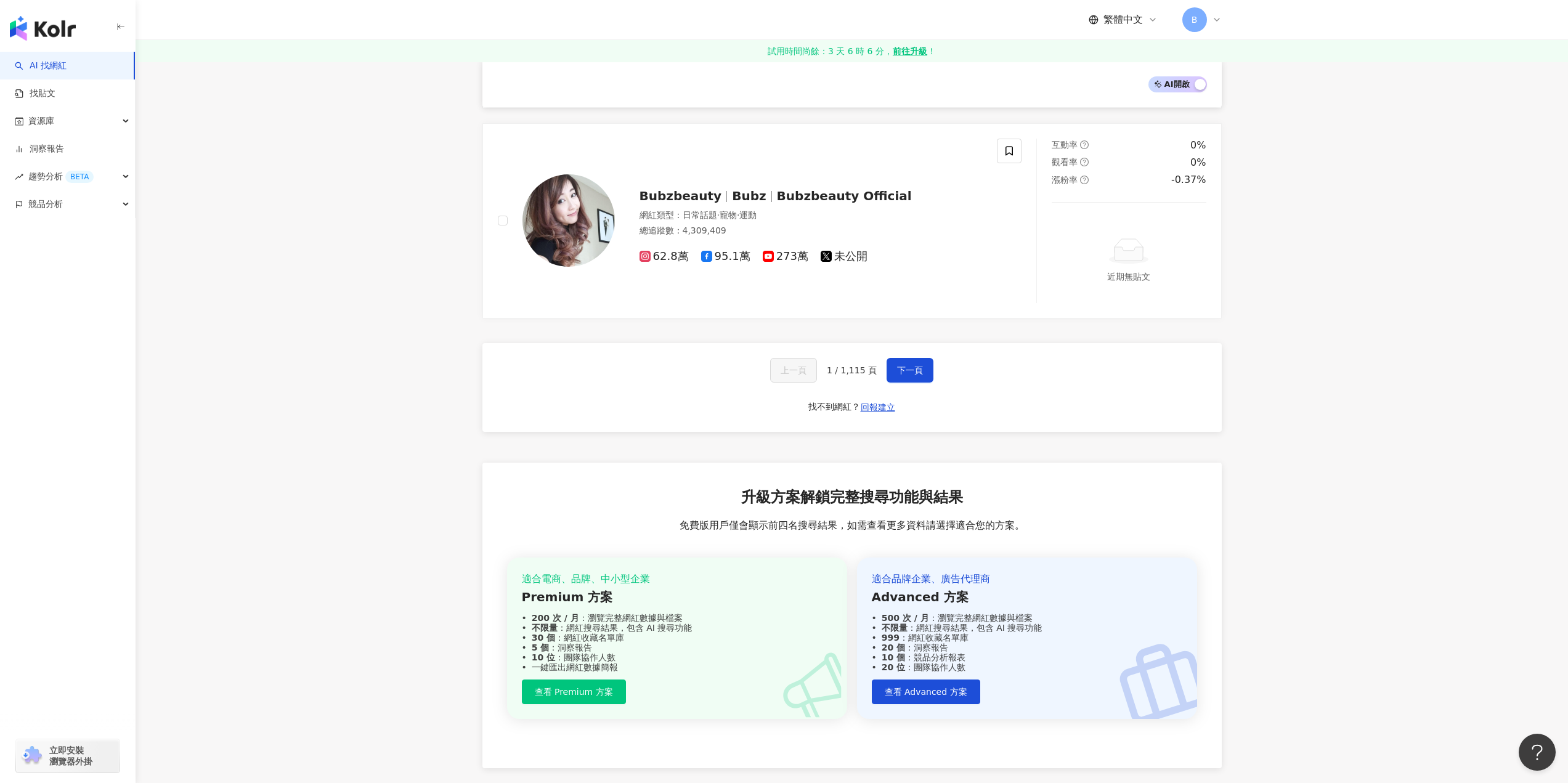
scroll to position [2033, 0]
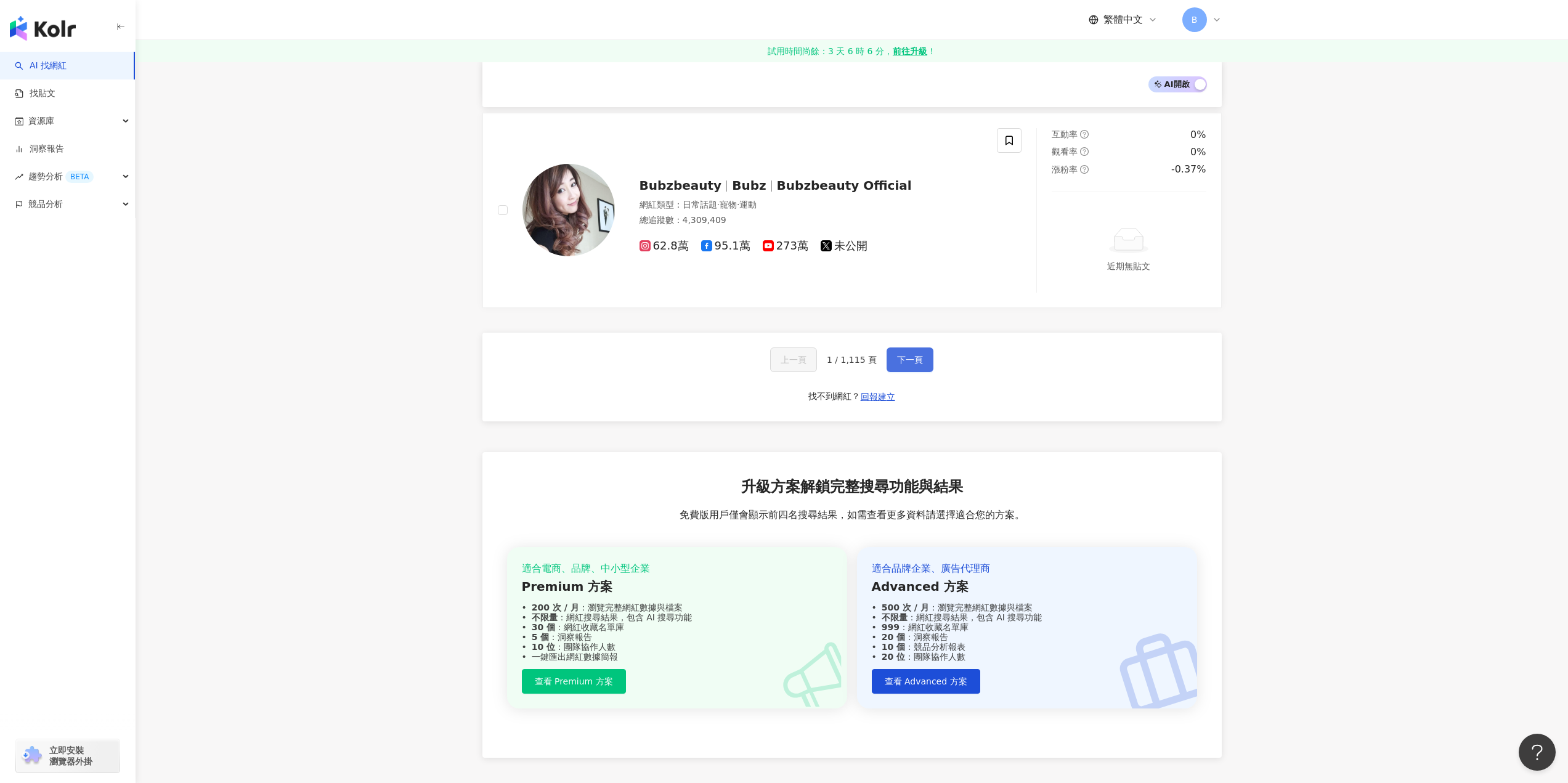
click at [905, 363] on span "下一頁" at bounding box center [909, 360] width 26 height 10
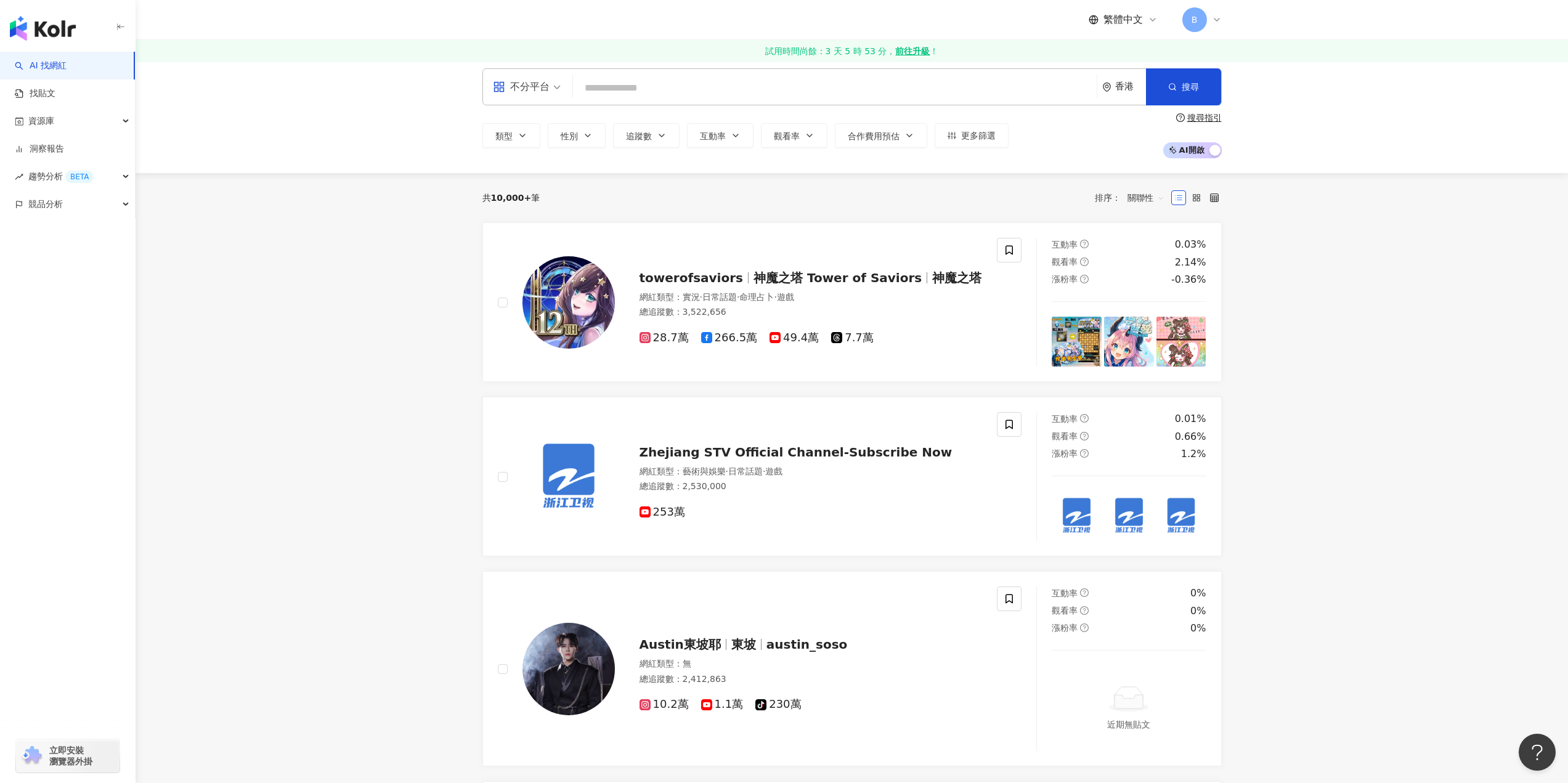
scroll to position [0, 0]
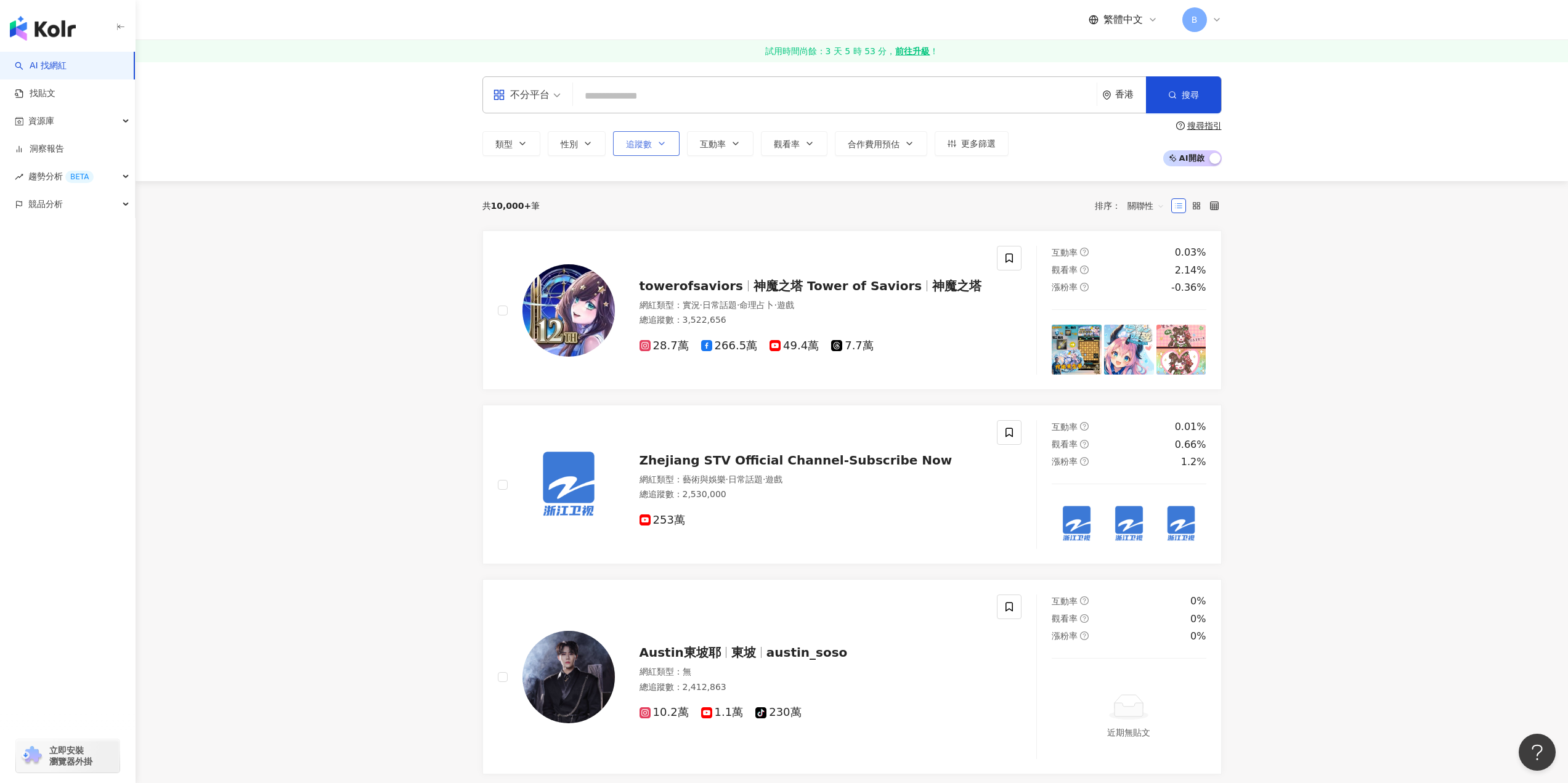
click at [666, 148] on icon "button" at bounding box center [661, 143] width 10 height 10
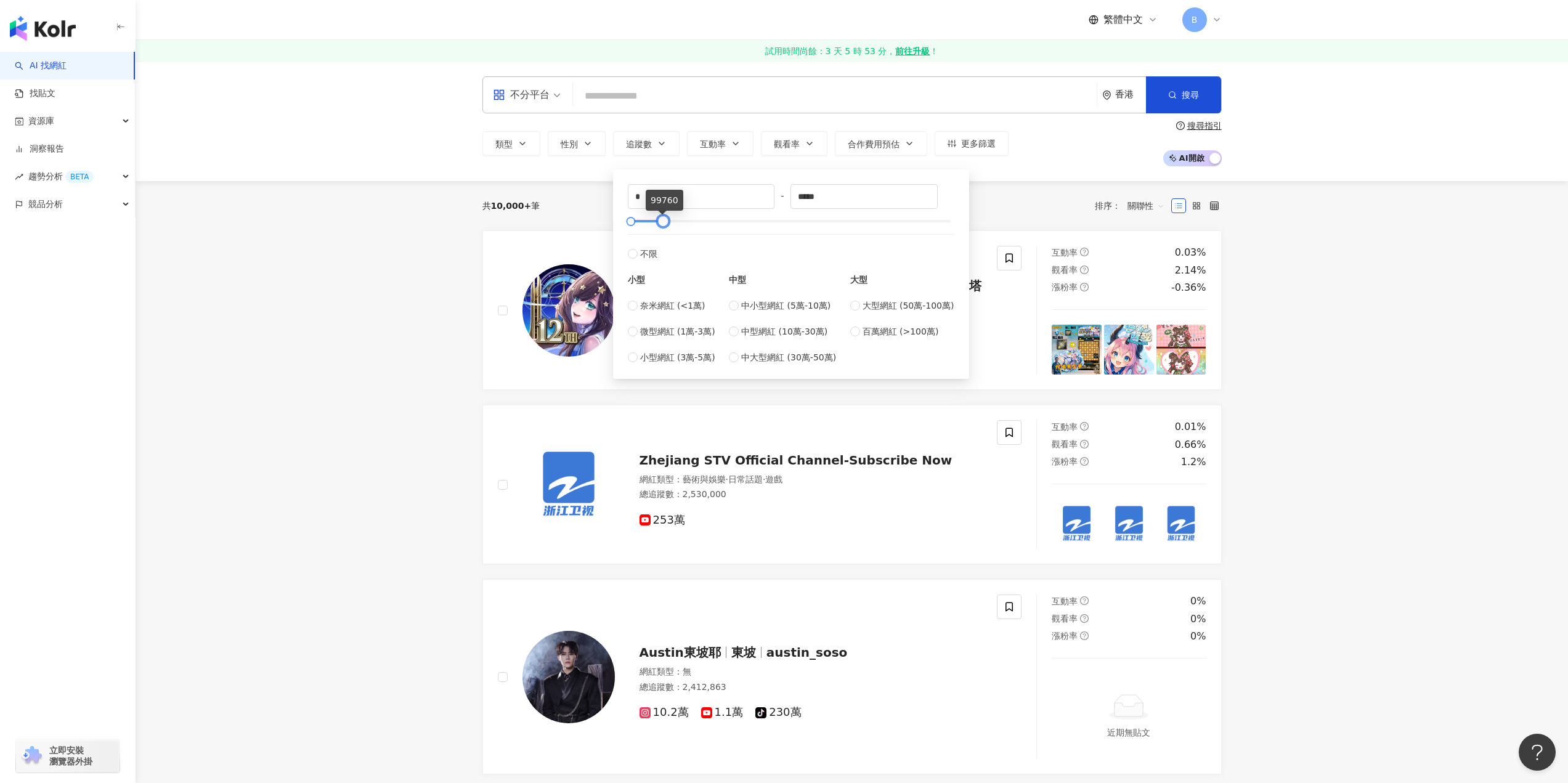
drag, startPoint x: 954, startPoint y: 223, endPoint x: 666, endPoint y: 218, distance: 288.0
click at [666, 218] on div at bounding box center [662, 221] width 7 height 7
click at [791, 251] on label "不限" at bounding box center [791, 247] width 327 height 27
drag, startPoint x: 952, startPoint y: 220, endPoint x: 694, endPoint y: 217, distance: 258.0
click at [695, 218] on div at bounding box center [694, 221] width 7 height 7
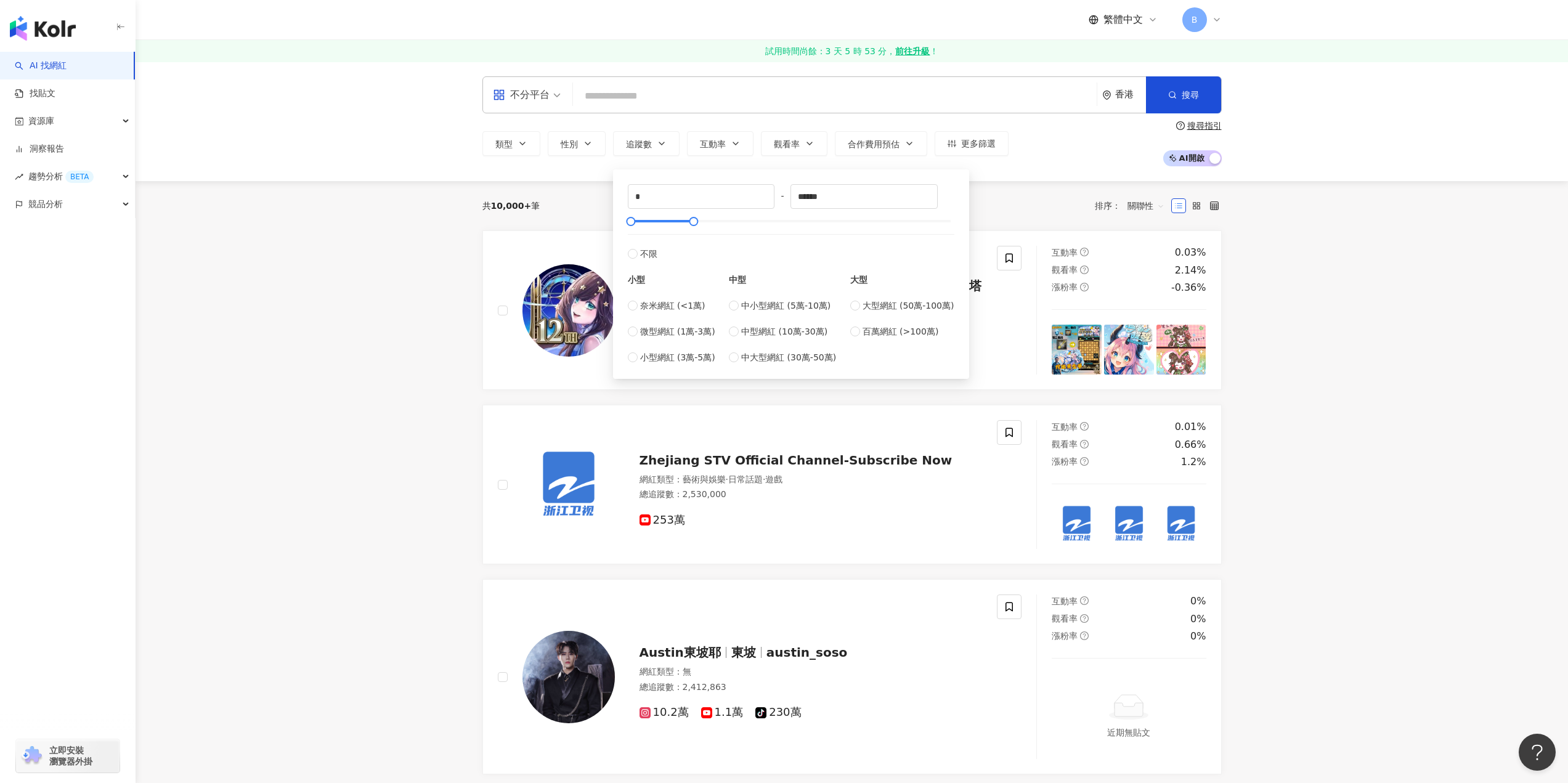
click at [989, 205] on div "共 10,000+ 筆 排序： 關聯性" at bounding box center [852, 205] width 739 height 19
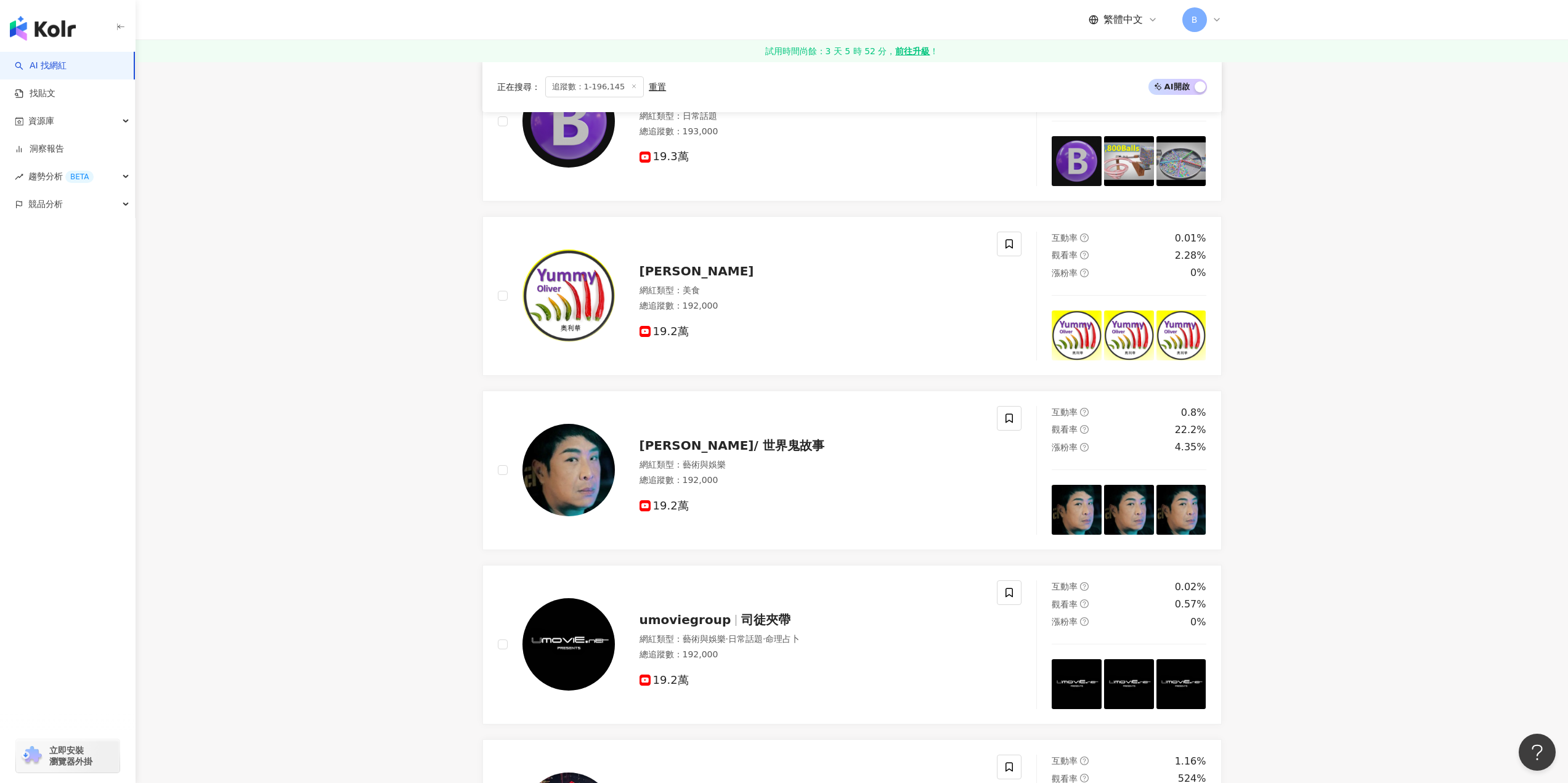
scroll to position [1294, 0]
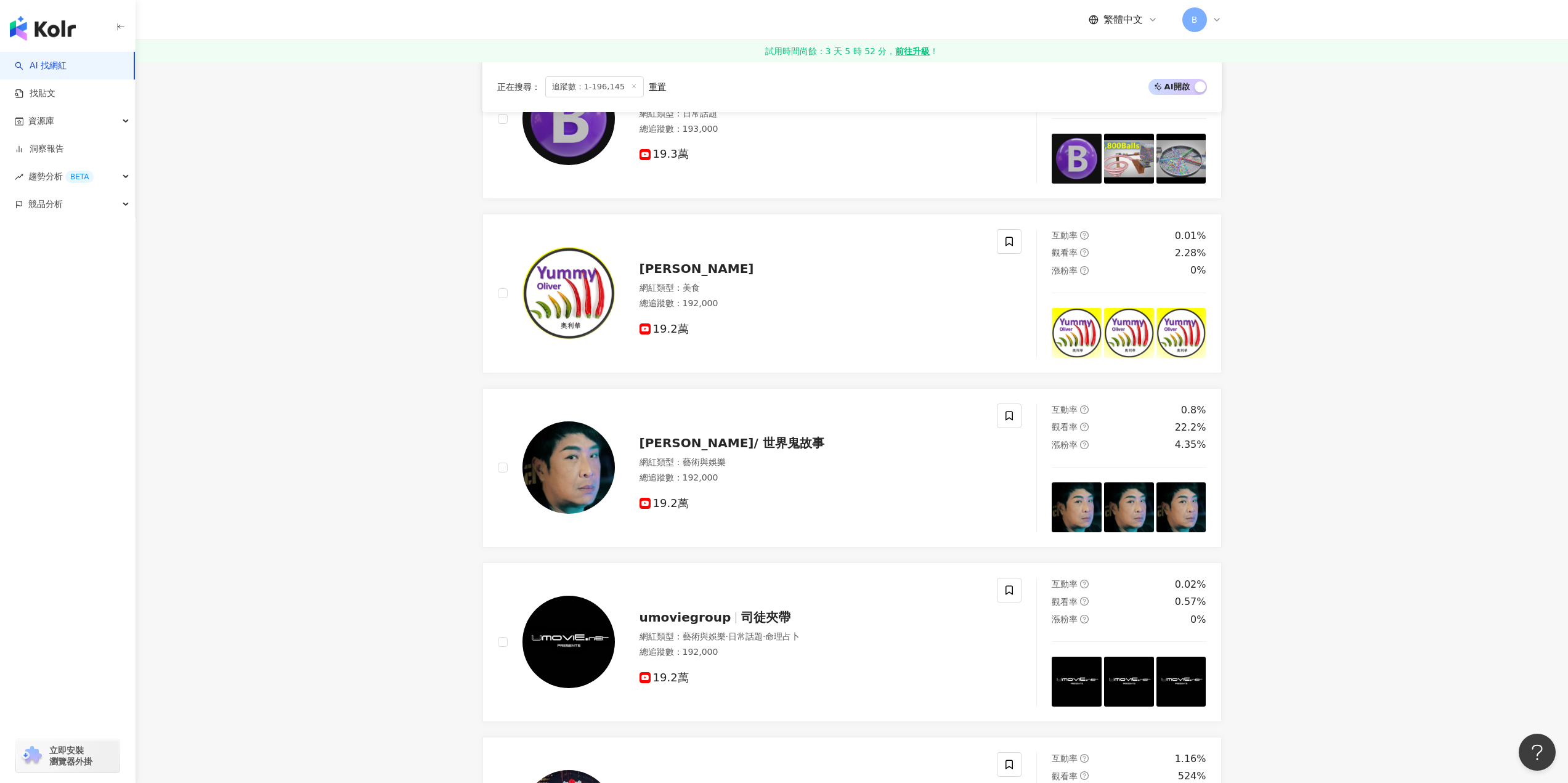
click at [1337, 432] on main "不分平台 香港 搜尋 類型 性別 追蹤數 互動率 觀看率 合作費用預估 更多篩選 * - ****** 不限 小型 奈米網紅 (<1萬) 微型網紅 (1萬-3…" at bounding box center [851, 57] width 1432 height 2579
click at [1342, 386] on main "不分平台 香港 搜尋 類型 性別 追蹤數 互動率 觀看率 合作費用預估 更多篩選 * - ****** 不限 小型 奈米網紅 (<1萬) 微型網紅 (1萬-3…" at bounding box center [851, 57] width 1432 height 2579
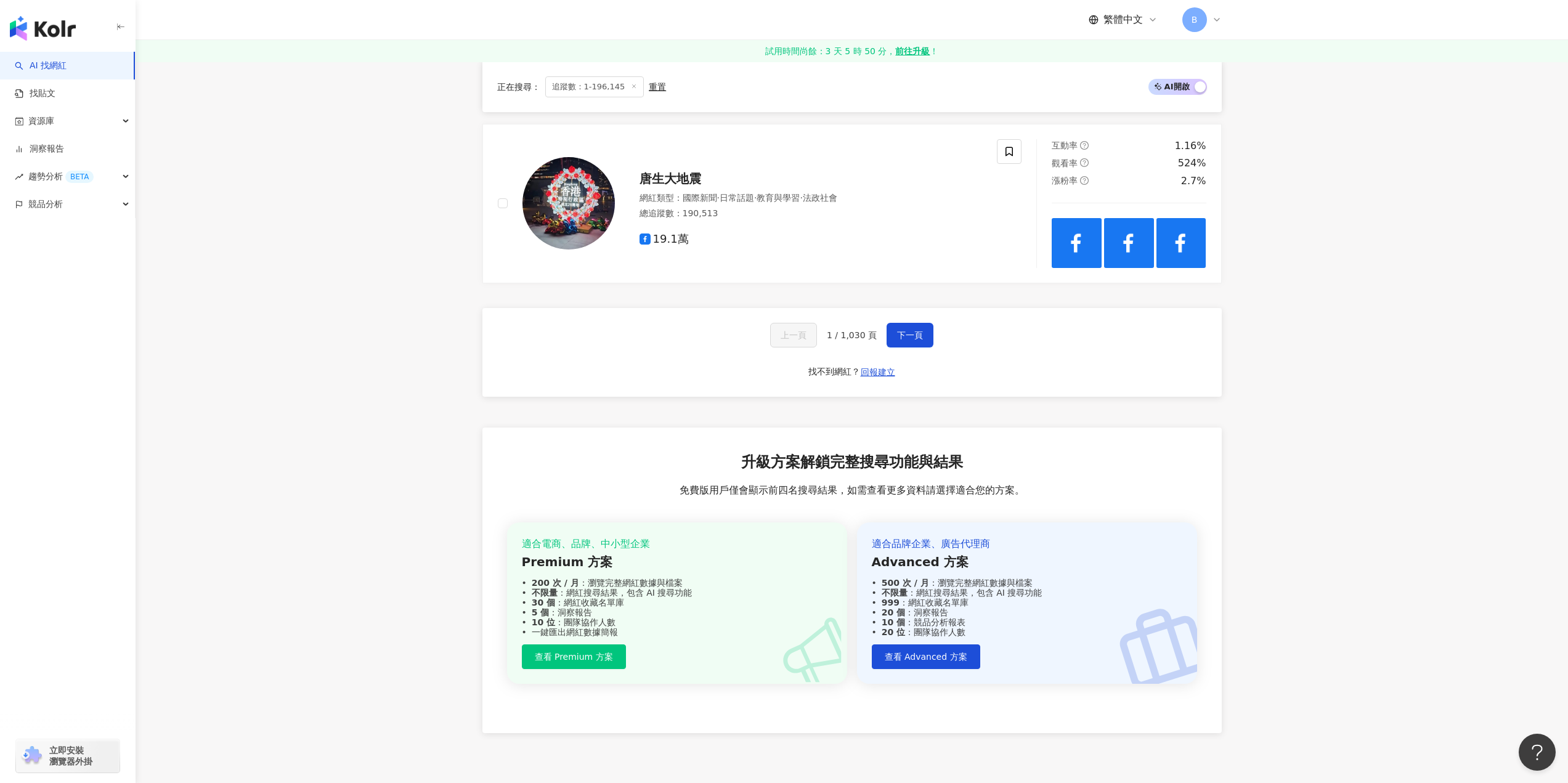
scroll to position [1910, 0]
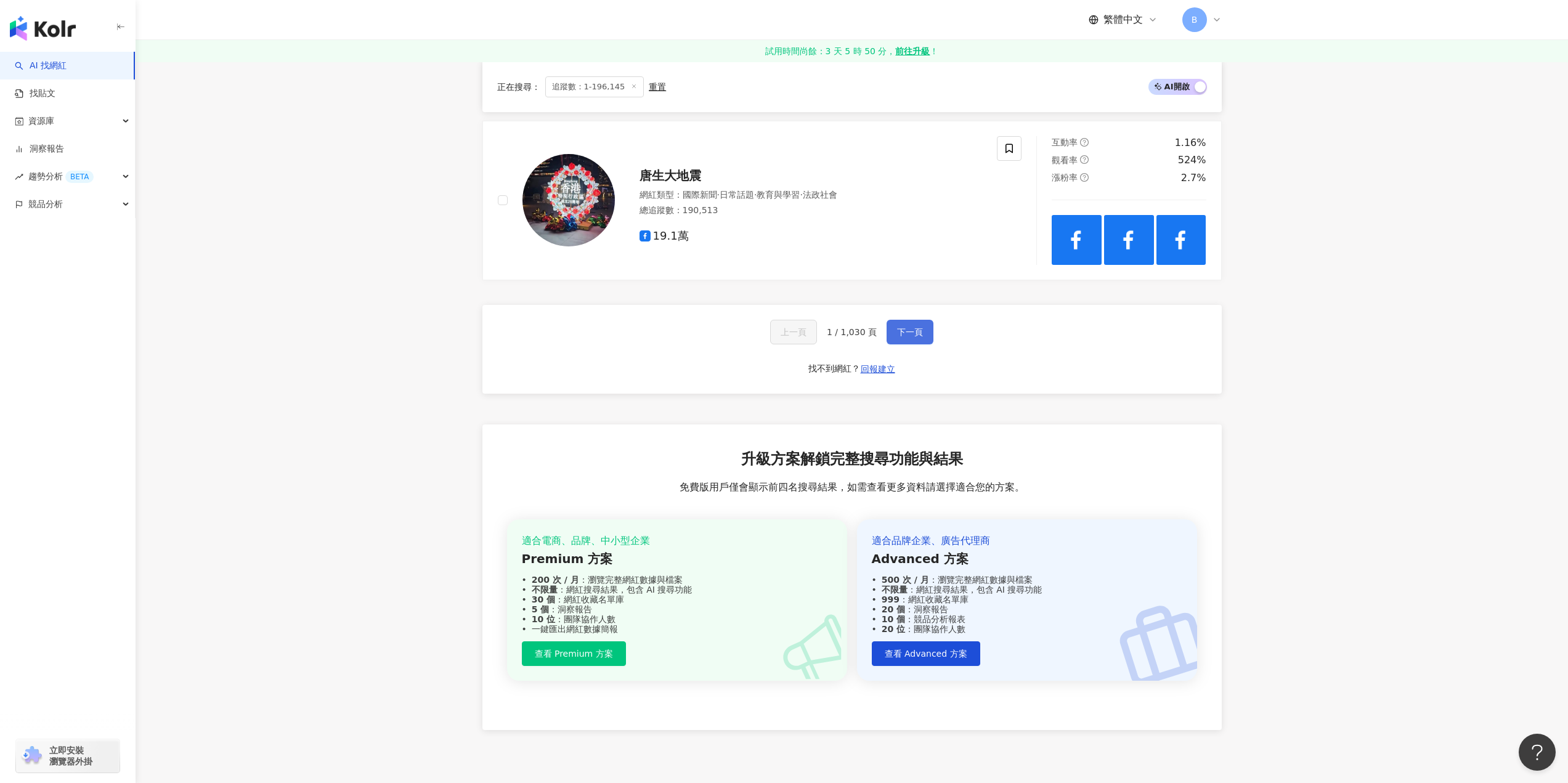
click at [913, 330] on span "下一頁" at bounding box center [909, 332] width 26 height 10
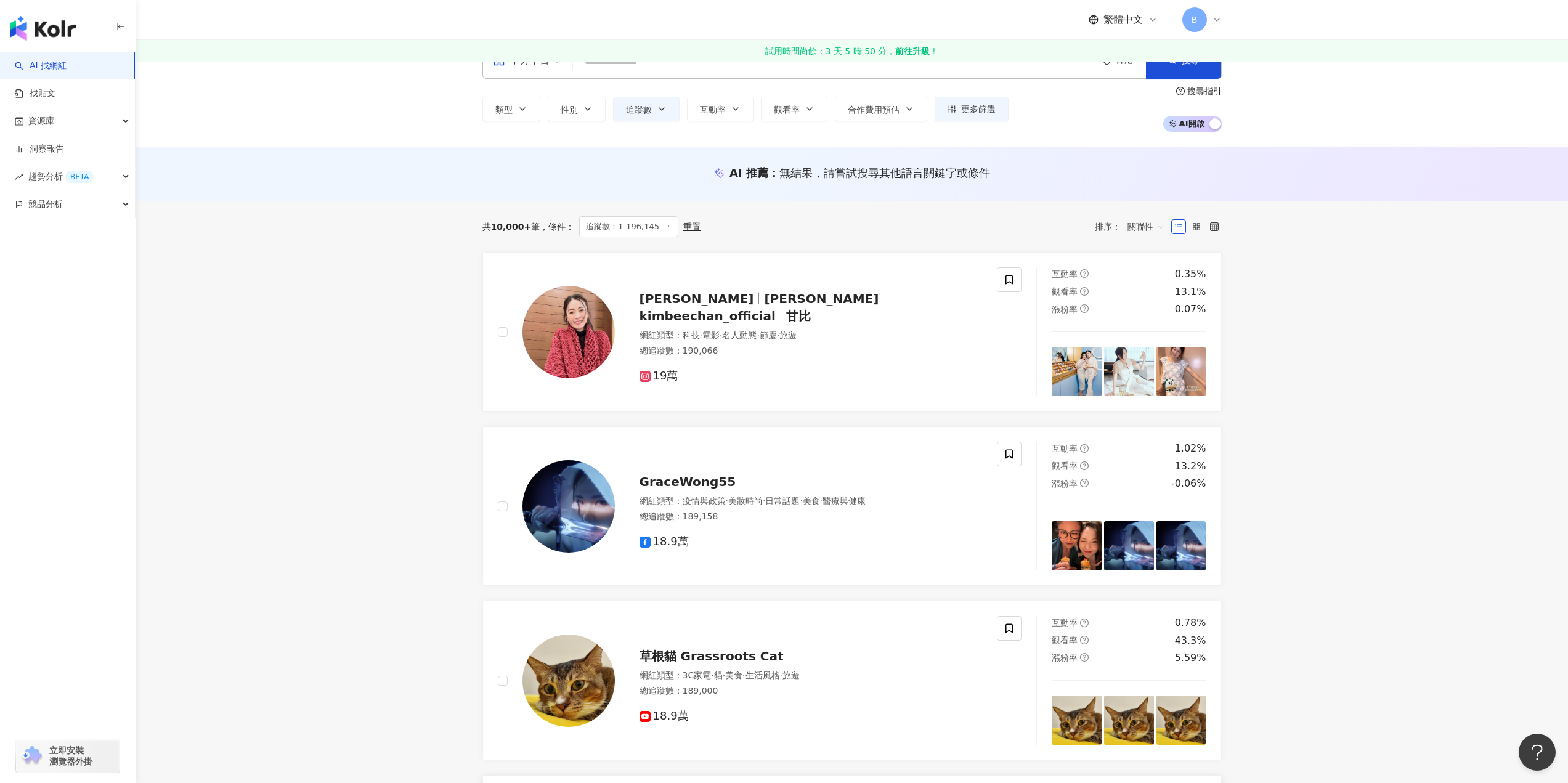
scroll to position [0, 0]
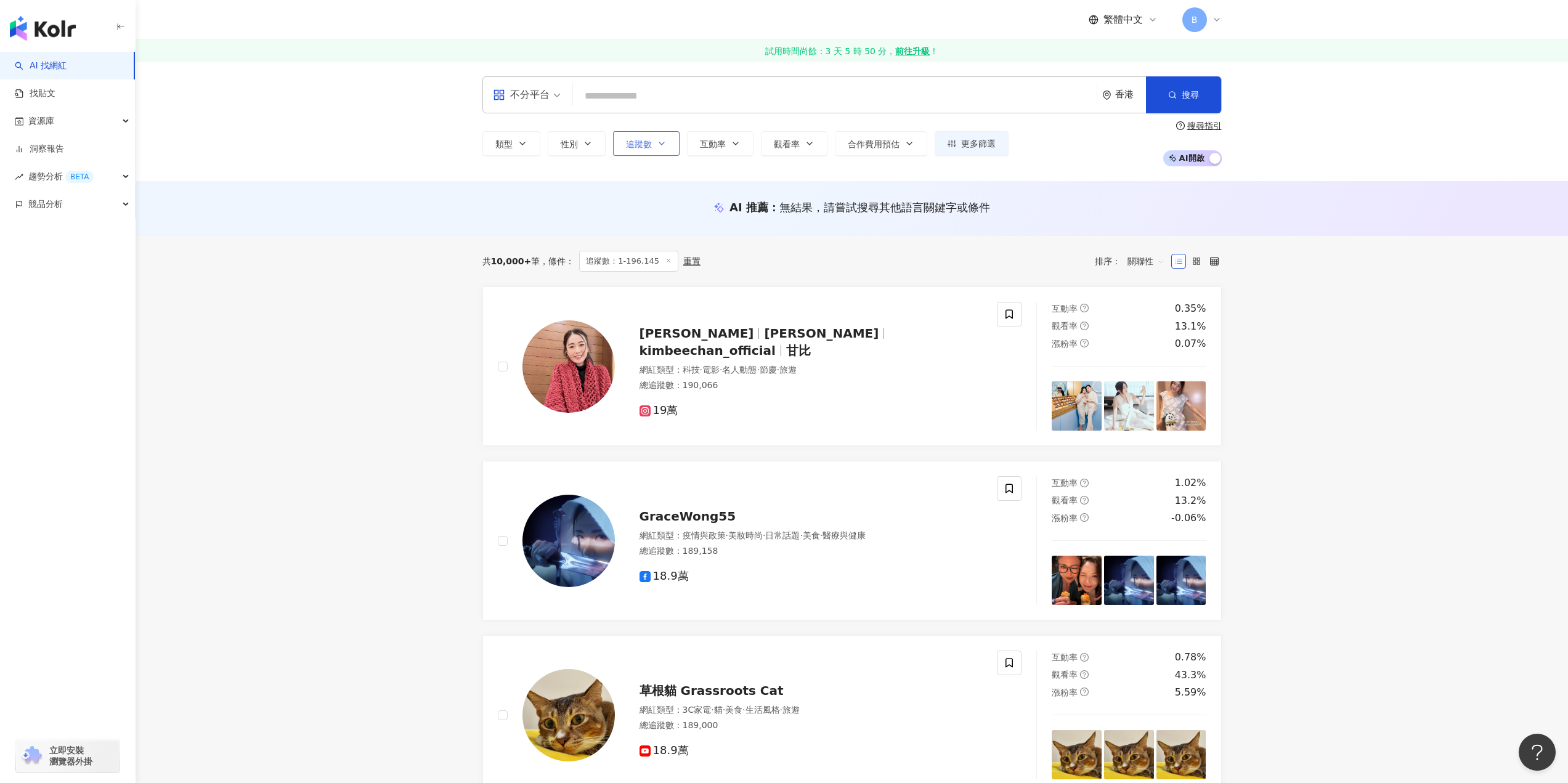
click at [666, 148] on icon "button" at bounding box center [661, 143] width 10 height 10
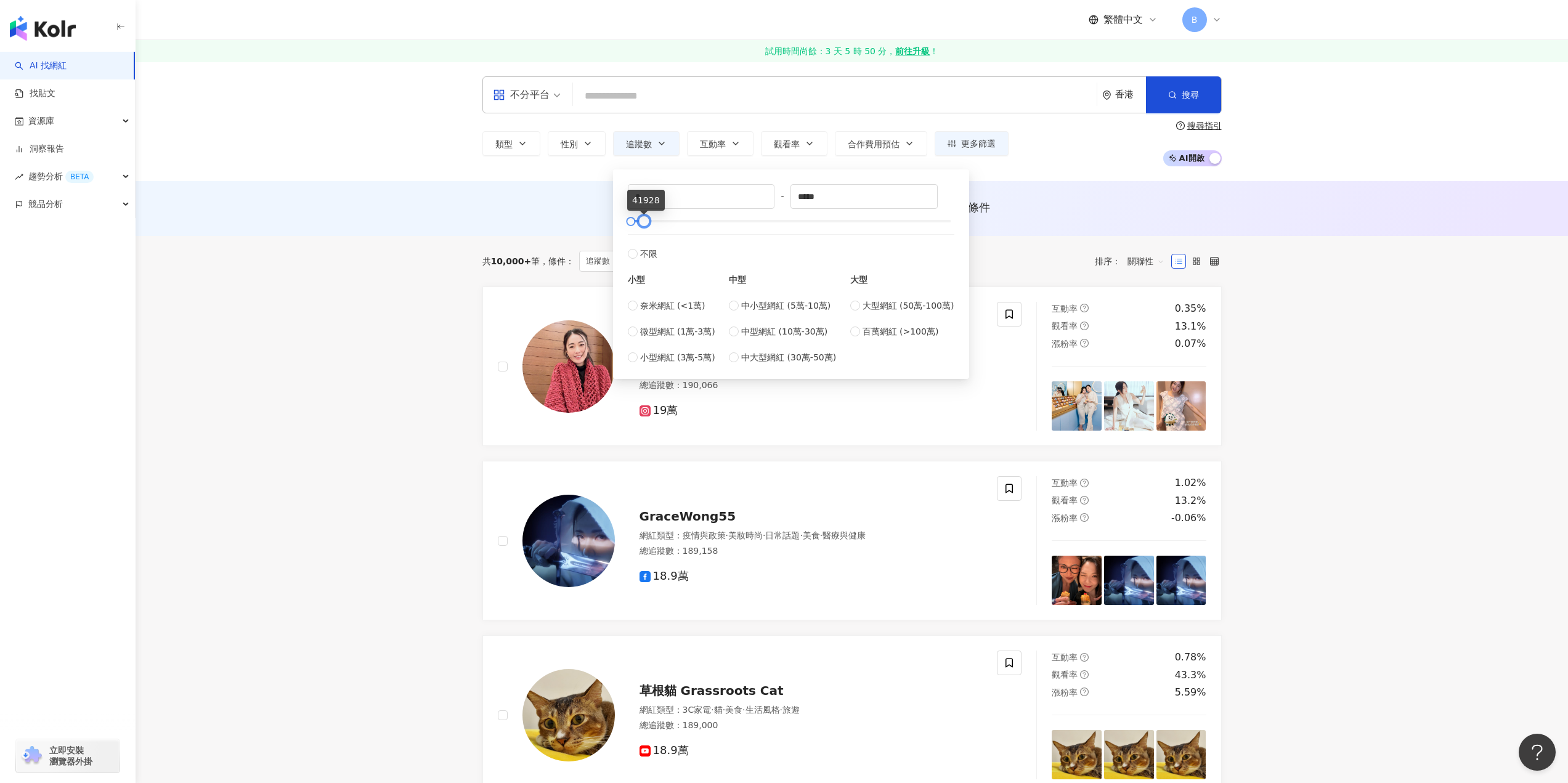
drag, startPoint x: 696, startPoint y: 217, endPoint x: 646, endPoint y: 216, distance: 50.0
click at [646, 218] on div at bounding box center [644, 221] width 7 height 7
click at [649, 221] on div at bounding box center [647, 221] width 7 height 7
click at [1168, 98] on icon "button" at bounding box center [1172, 94] width 9 height 9
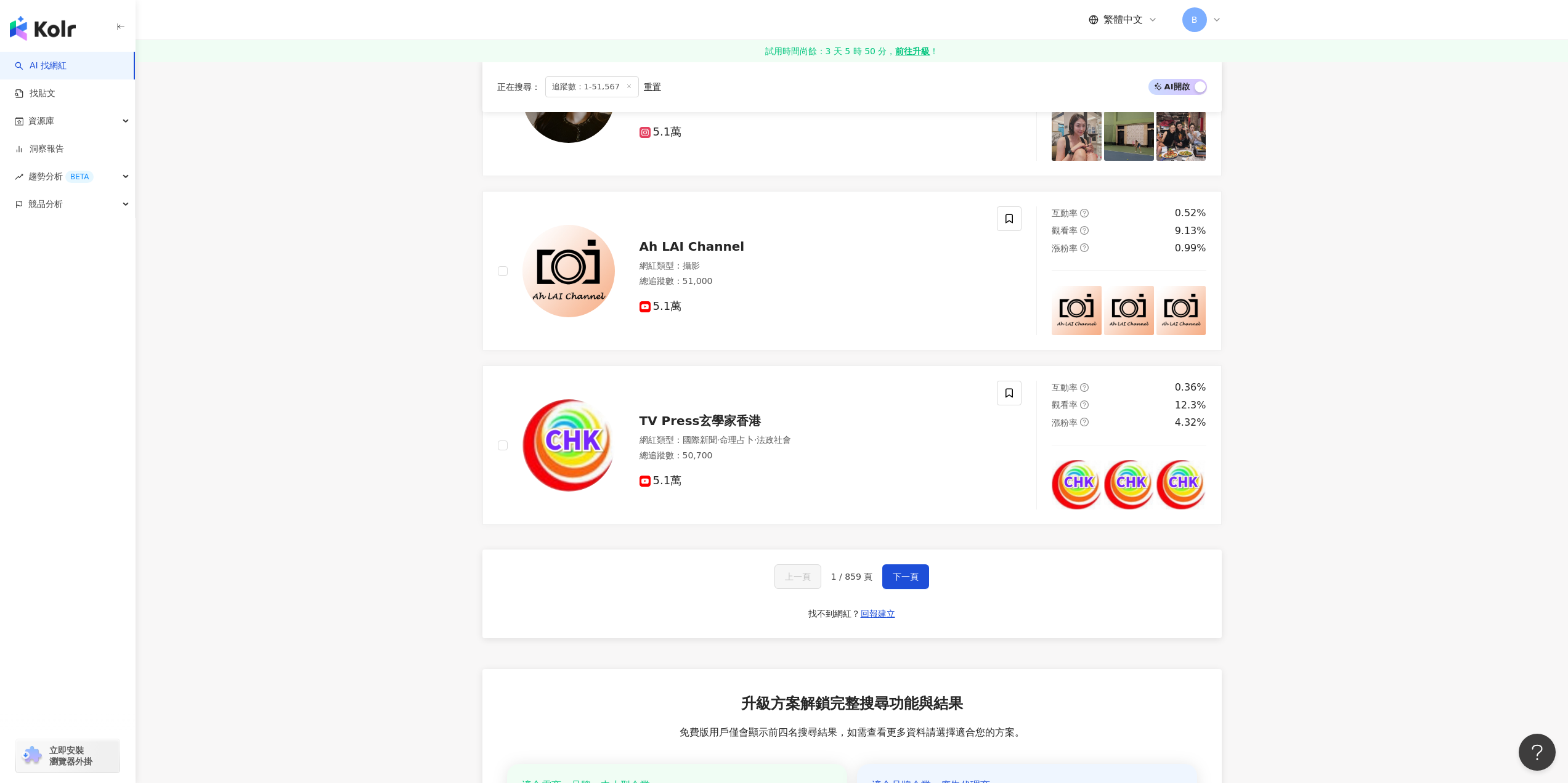
scroll to position [1663, 0]
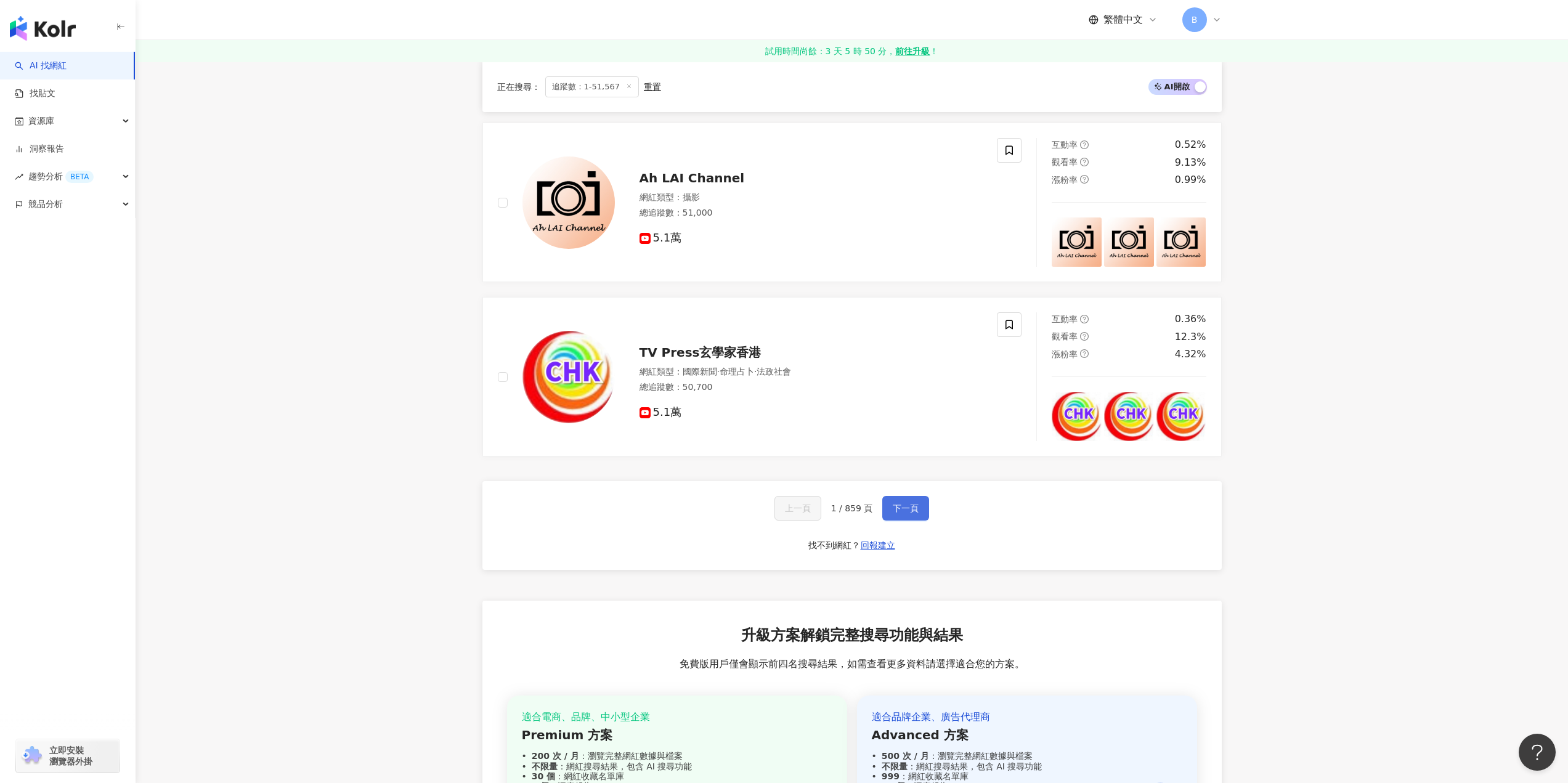
click at [908, 509] on span "下一頁" at bounding box center [905, 508] width 26 height 10
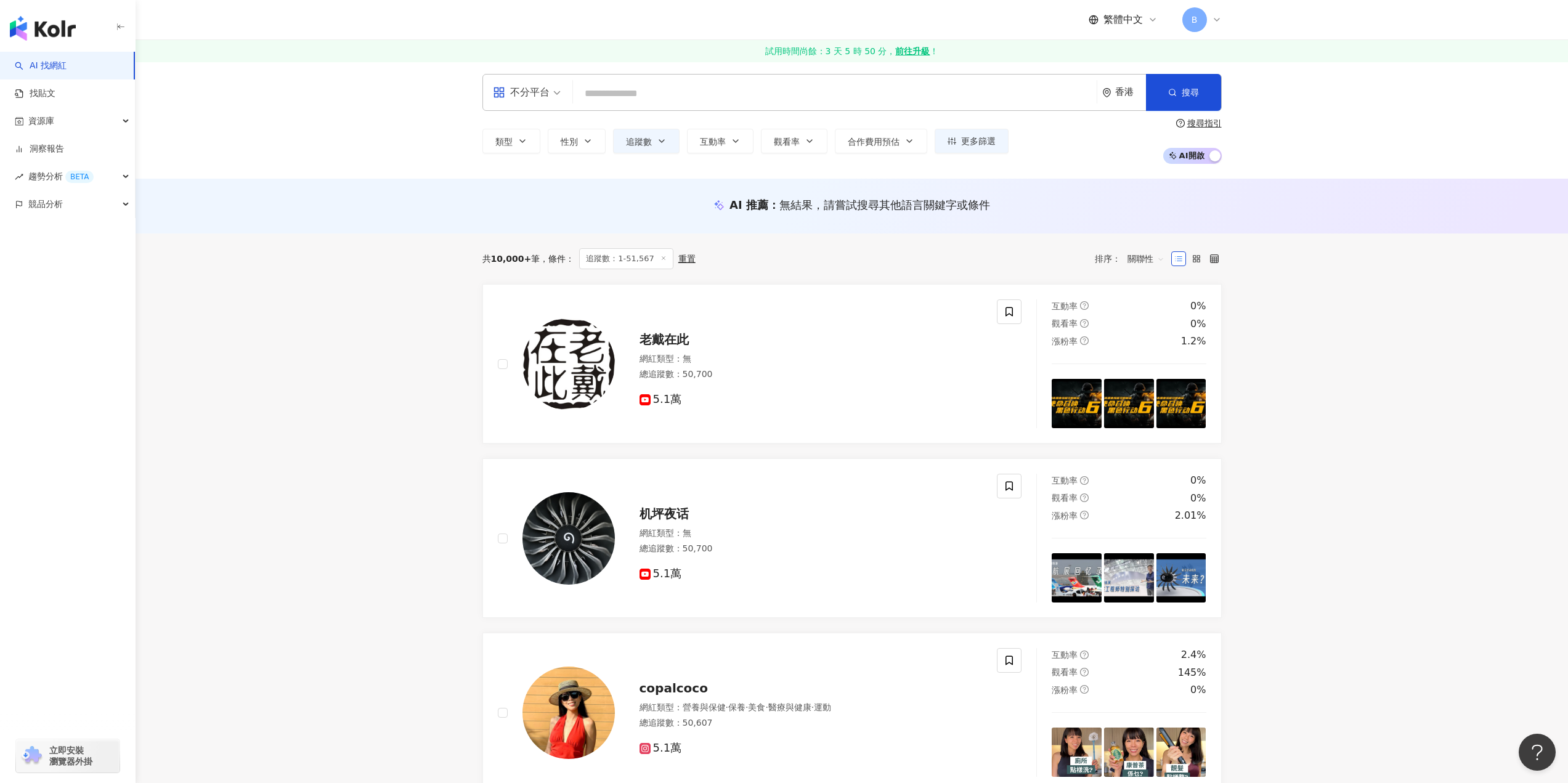
scroll to position [0, 0]
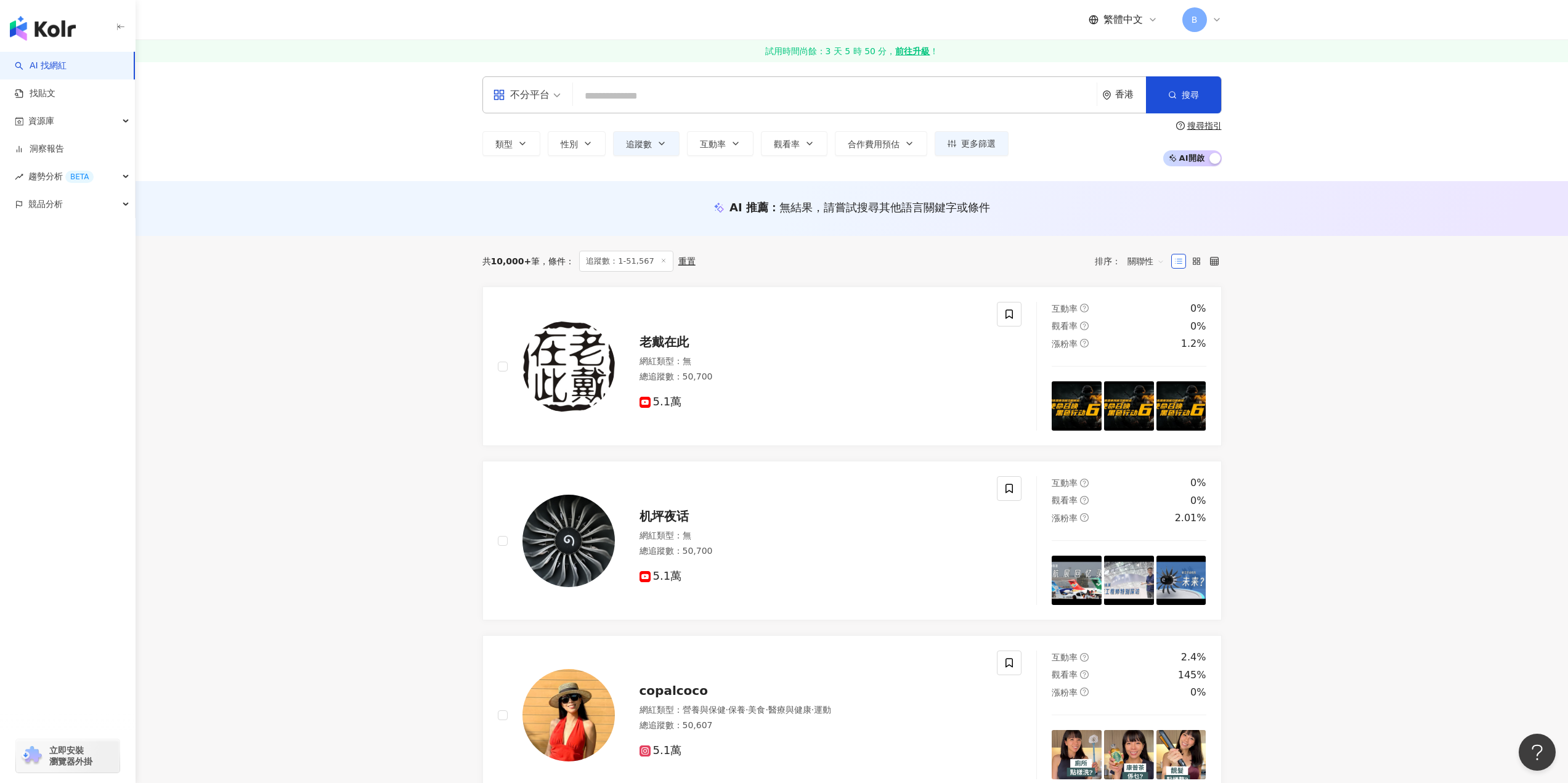
click at [625, 265] on span "追蹤數：1-51,567" at bounding box center [626, 261] width 94 height 21
click at [678, 261] on div "重置" at bounding box center [687, 261] width 17 height 10
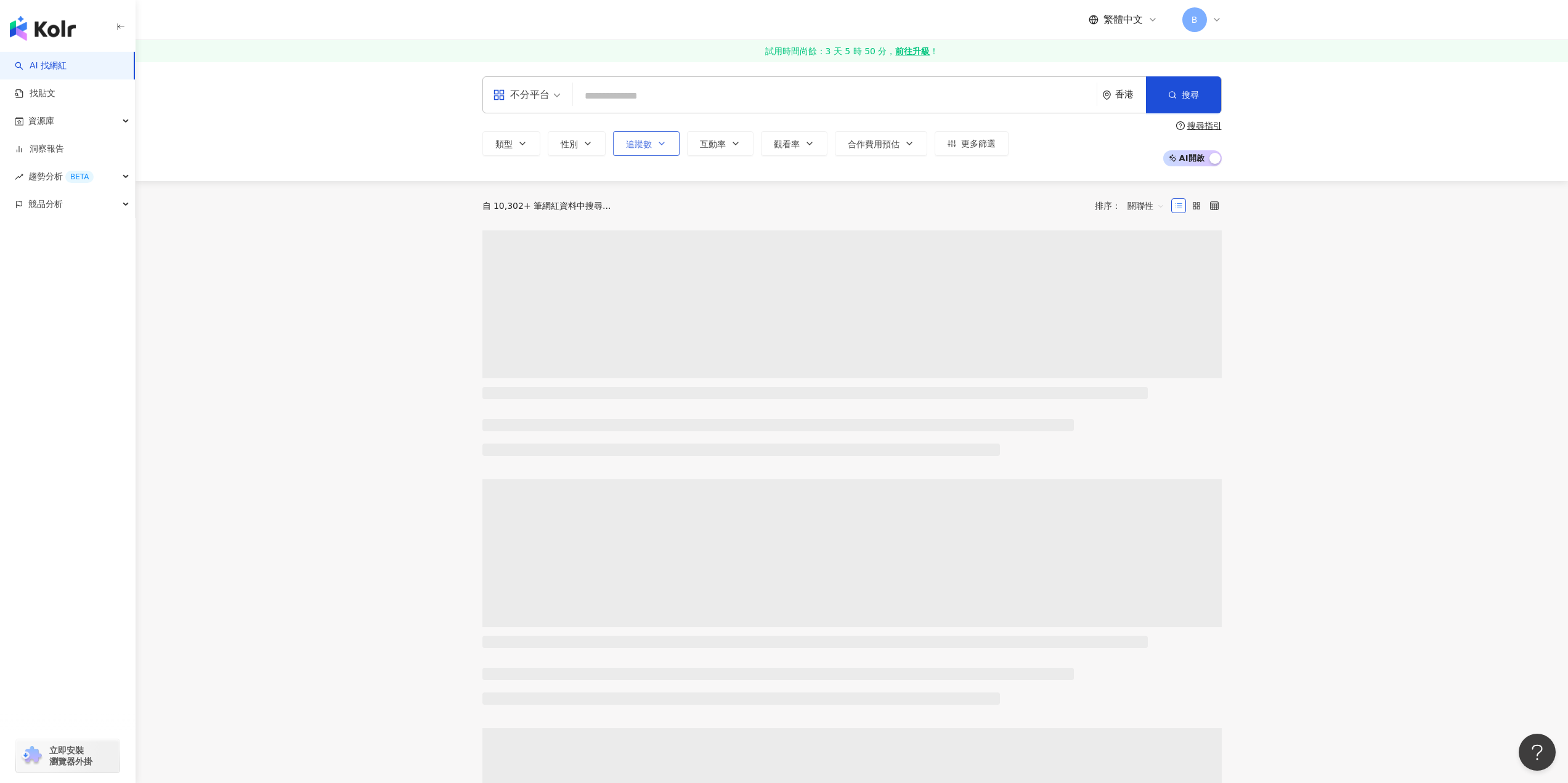
click at [666, 139] on icon "button" at bounding box center [661, 143] width 10 height 10
type input "*******"
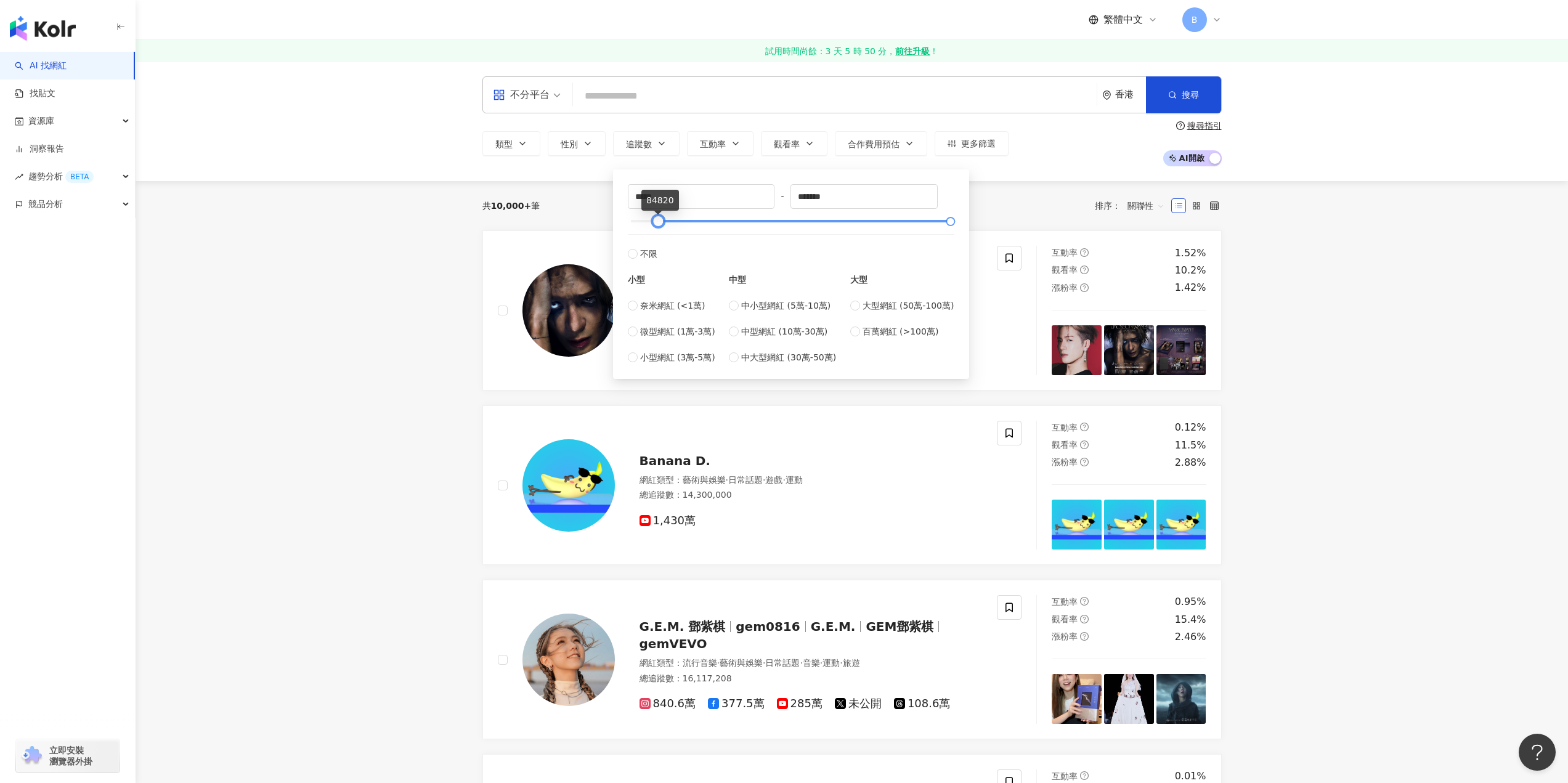
type input "*****"
drag, startPoint x: 628, startPoint y: 218, endPoint x: 658, endPoint y: 225, distance: 30.8
click at [658, 225] on div at bounding box center [661, 221] width 7 height 7
click at [1023, 204] on div "共 10,000+ 筆 排序： 關聯性" at bounding box center [852, 205] width 739 height 19
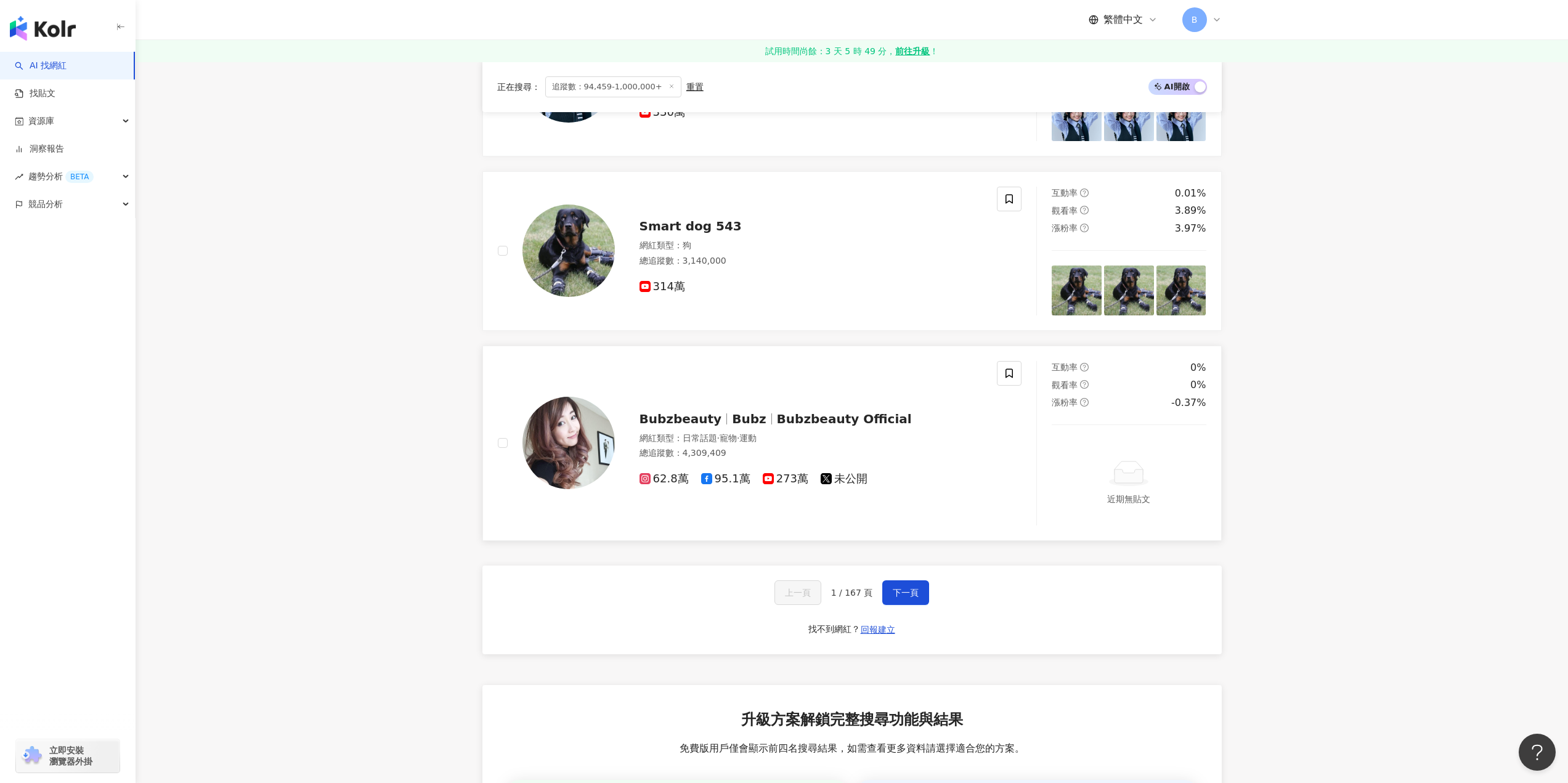
scroll to position [1972, 0]
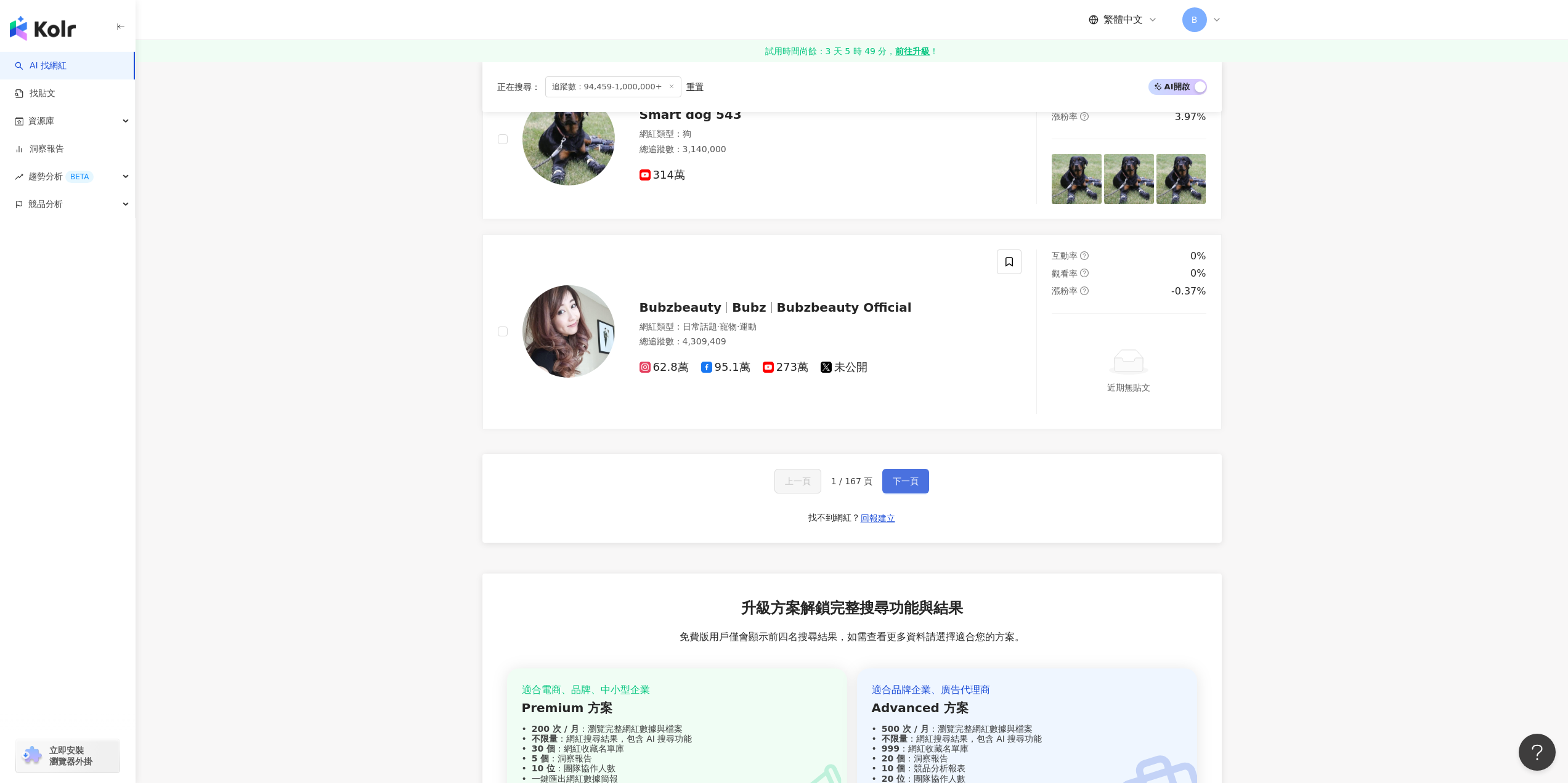
click at [905, 486] on span "下一頁" at bounding box center [905, 481] width 26 height 10
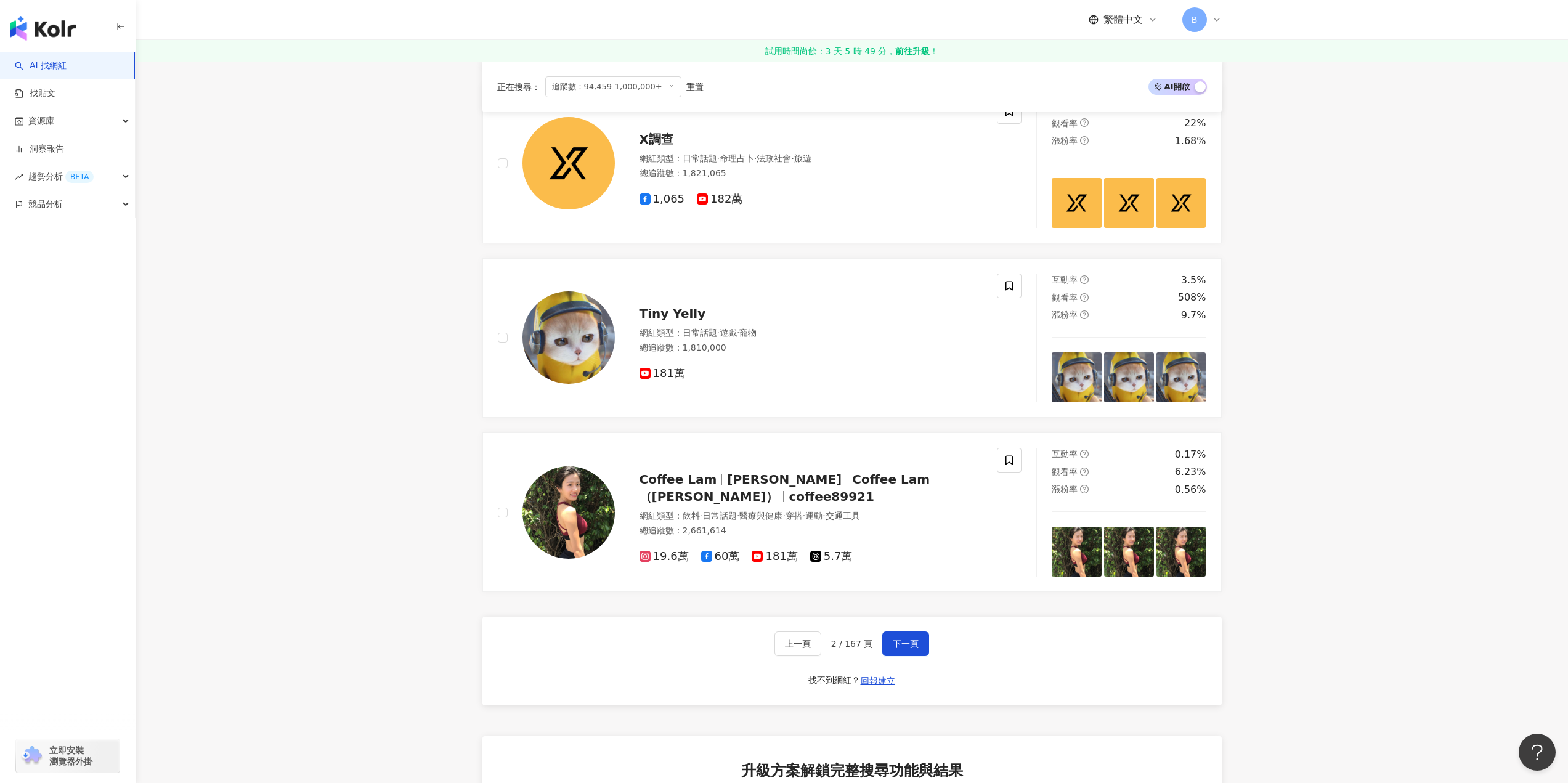
scroll to position [1848, 0]
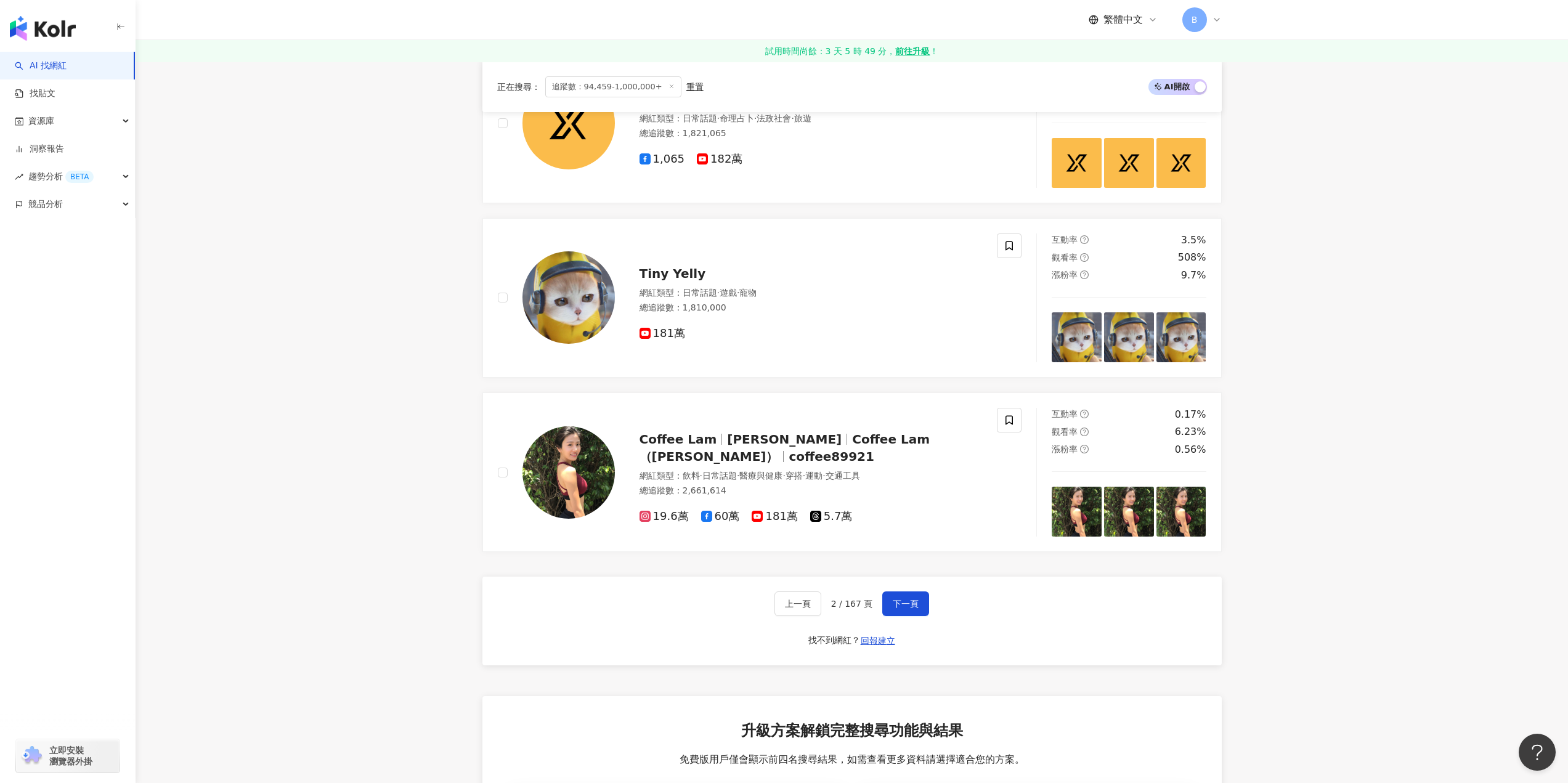
click at [921, 612] on button "下一頁" at bounding box center [905, 604] width 47 height 25
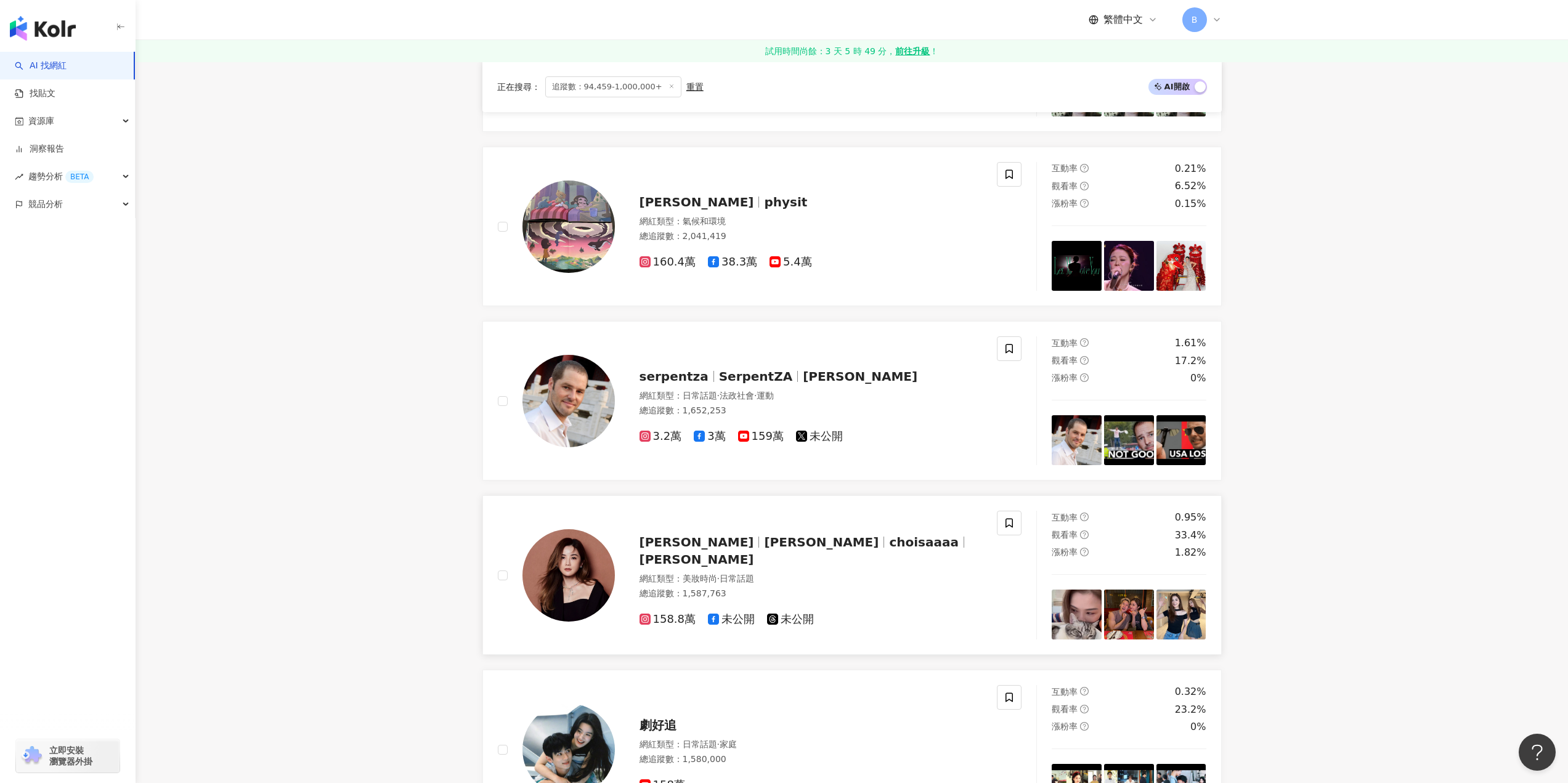
scroll to position [1346, 0]
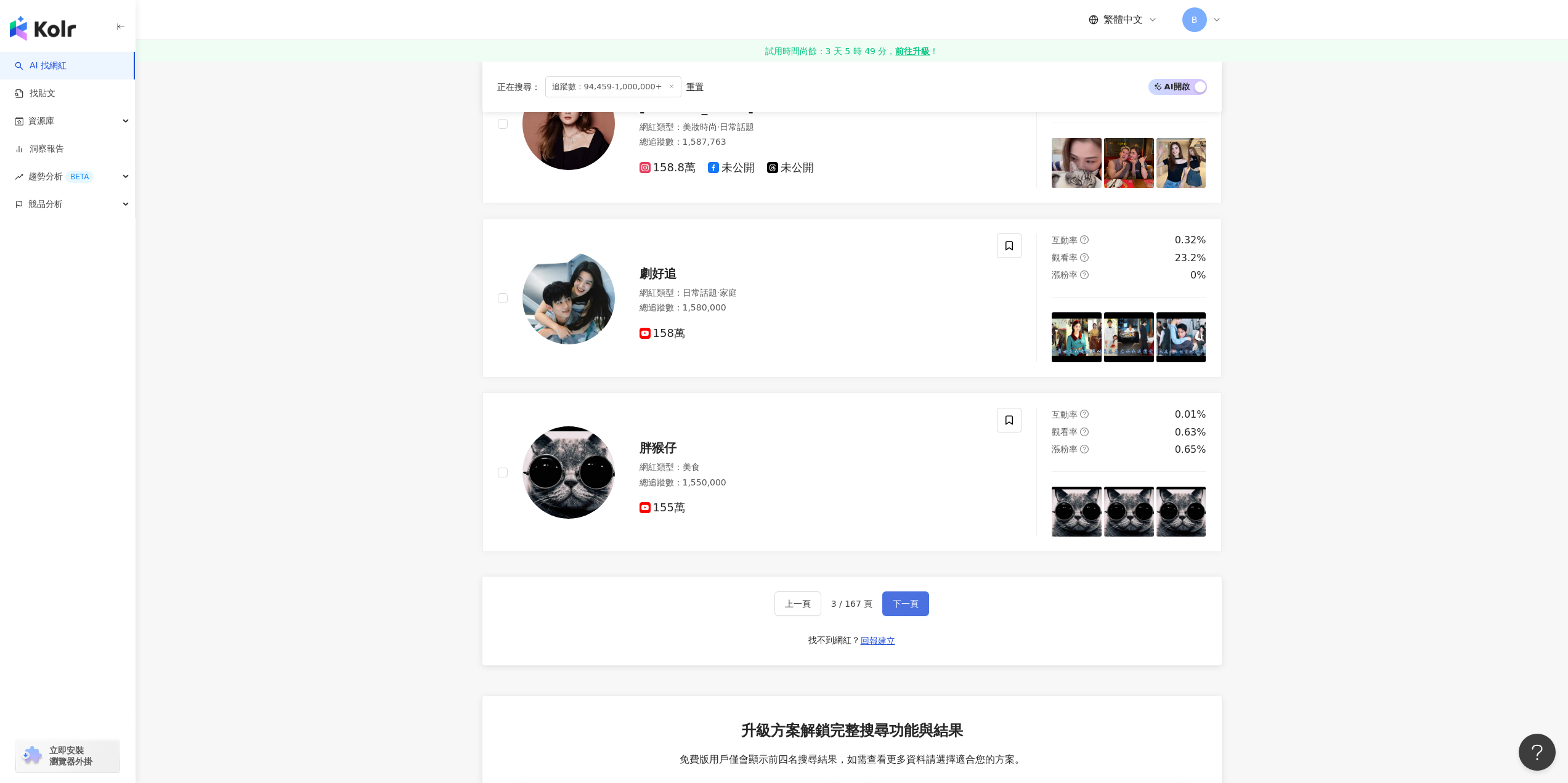
click at [914, 606] on span "下一頁" at bounding box center [905, 604] width 26 height 10
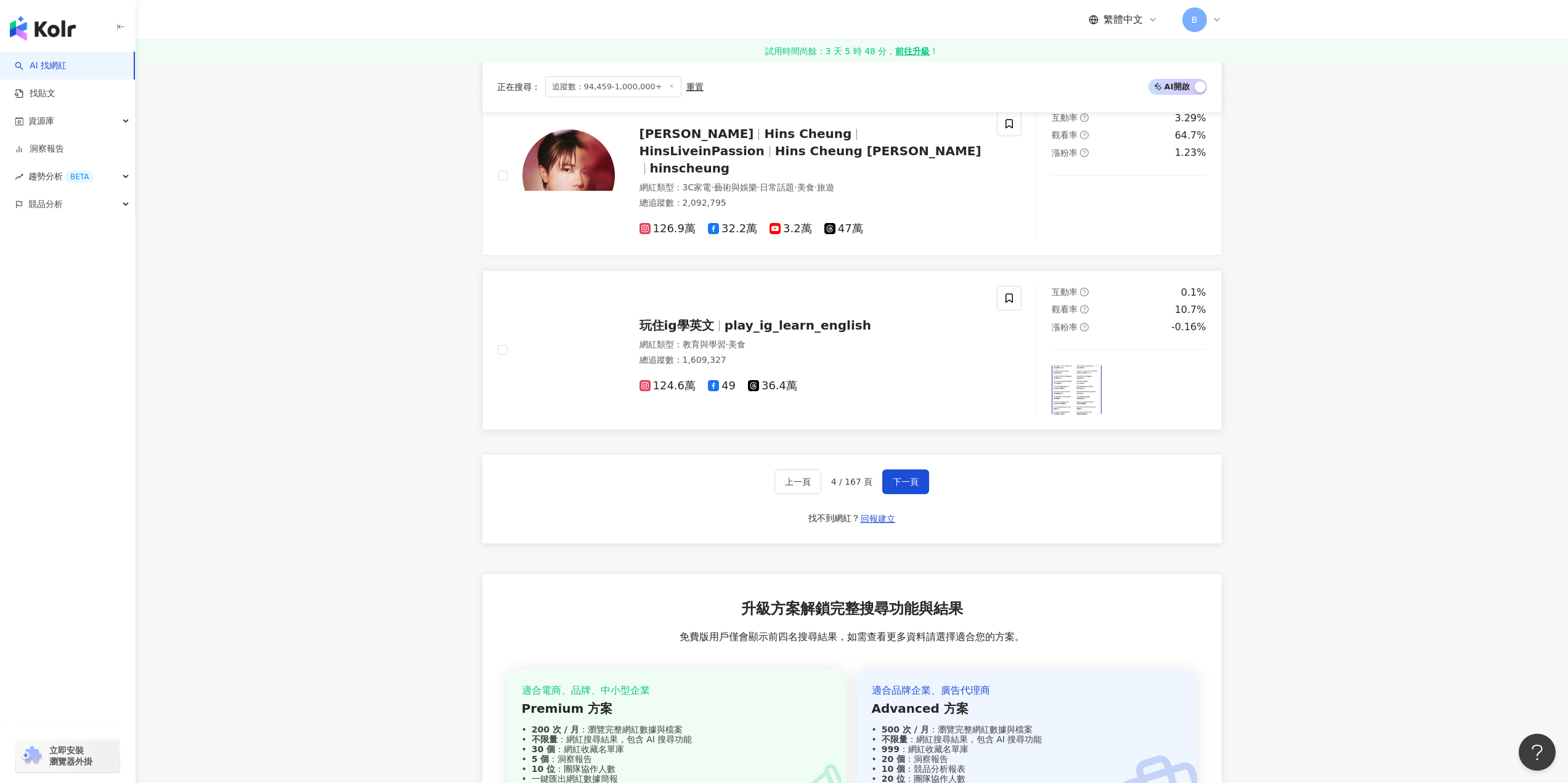
scroll to position [2077, 0]
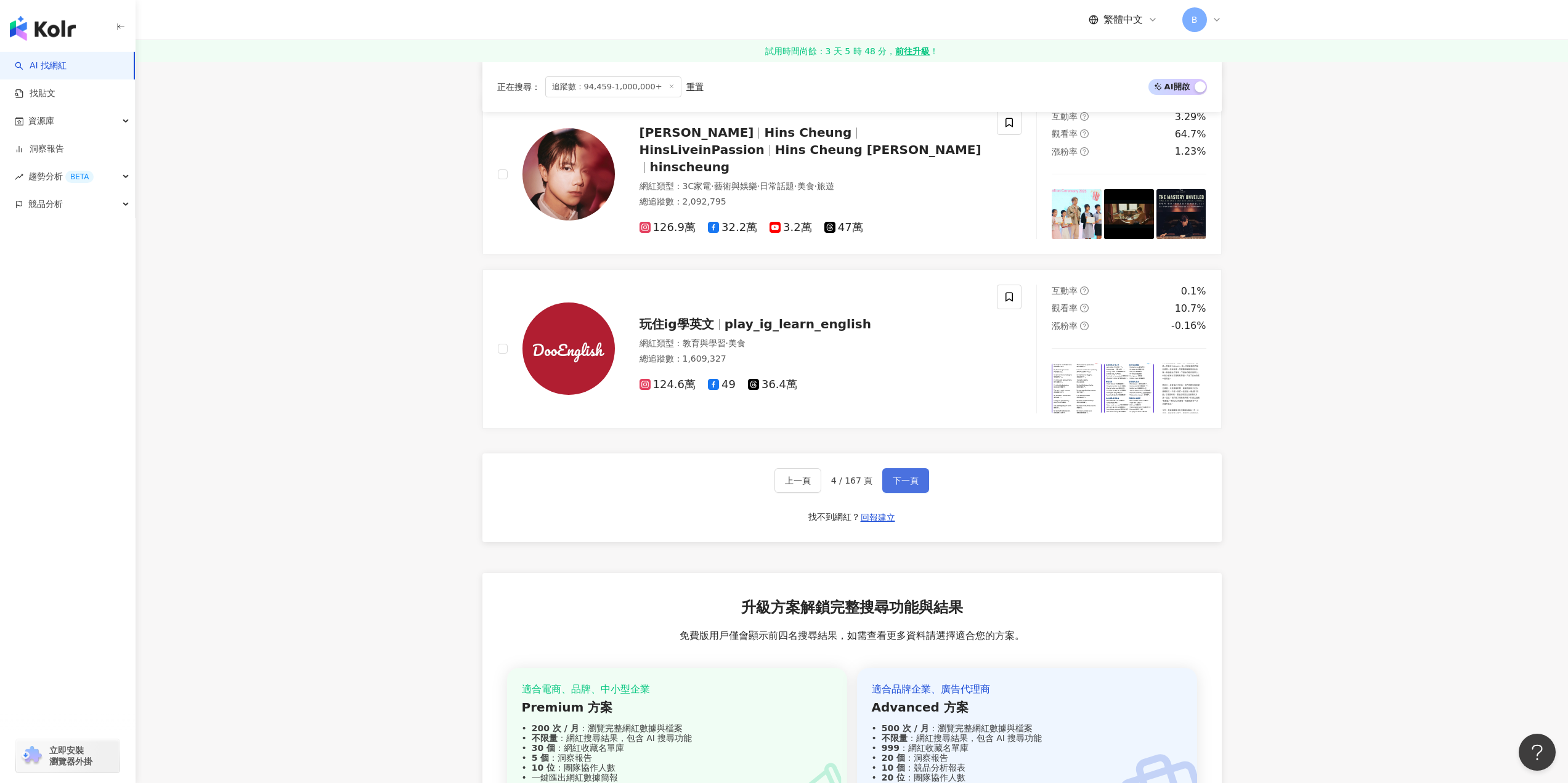
click at [915, 480] on span "下一頁" at bounding box center [905, 480] width 26 height 10
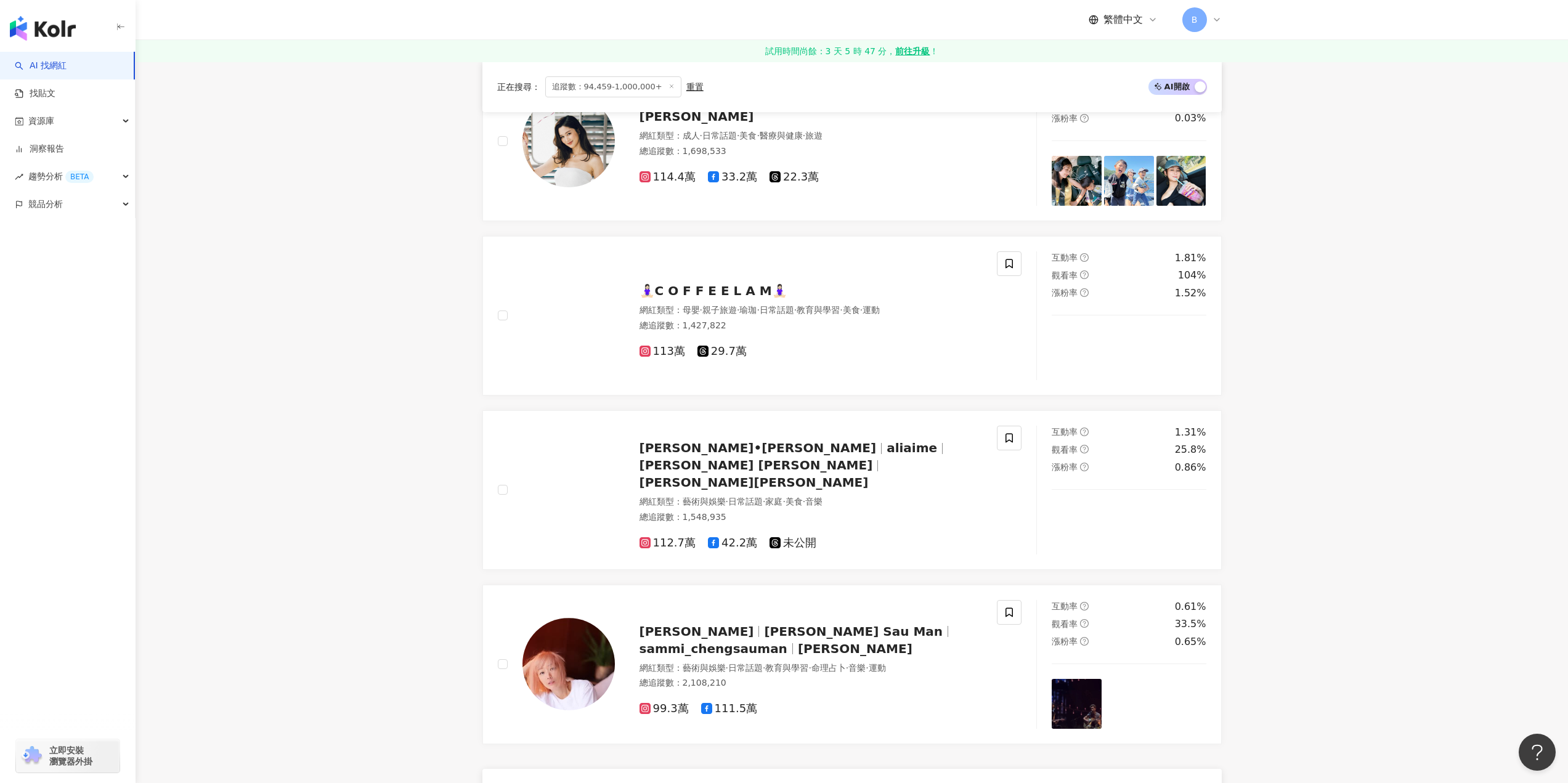
scroll to position [1848, 0]
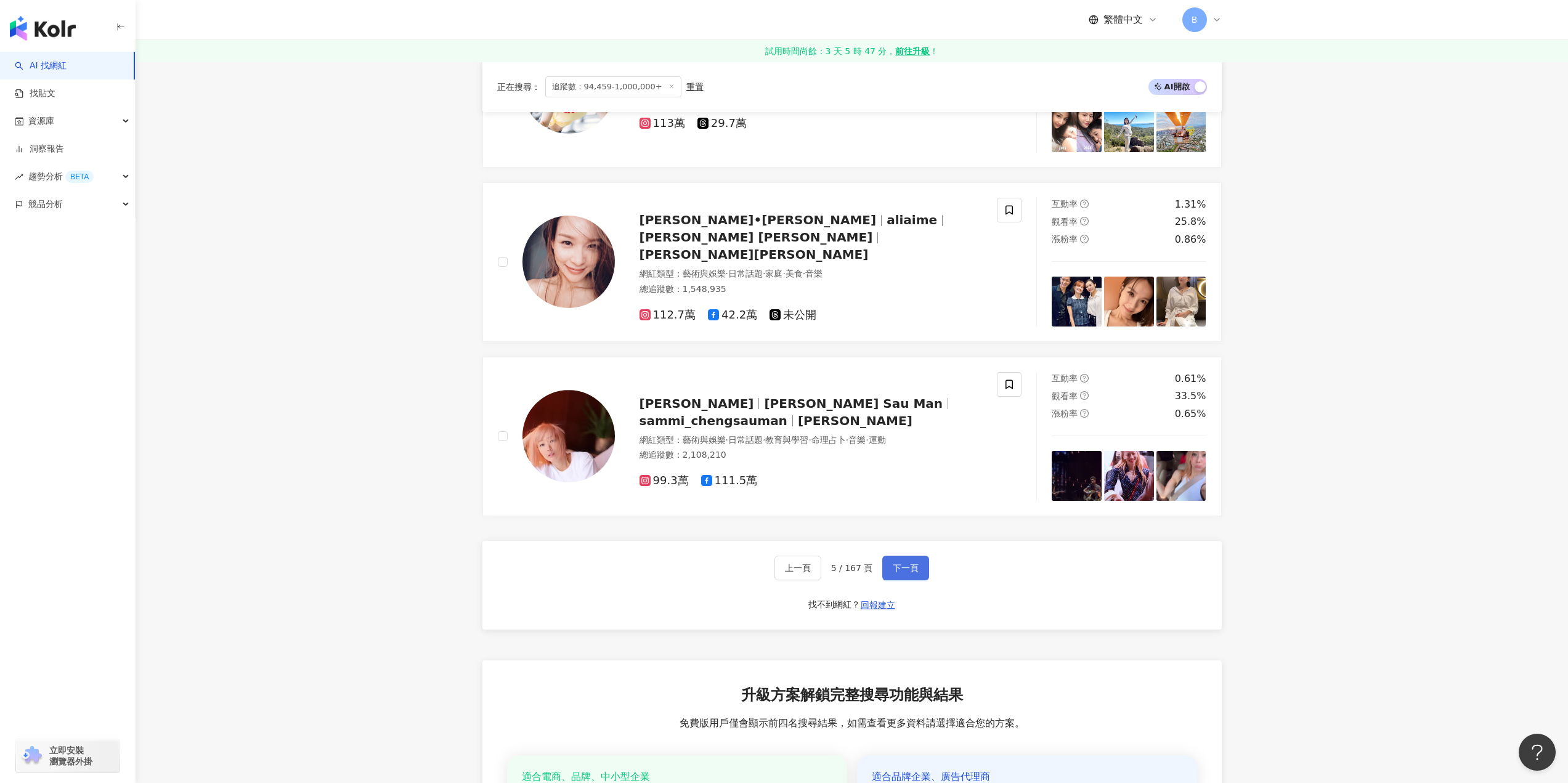
click at [893, 565] on span "下一頁" at bounding box center [905, 568] width 26 height 10
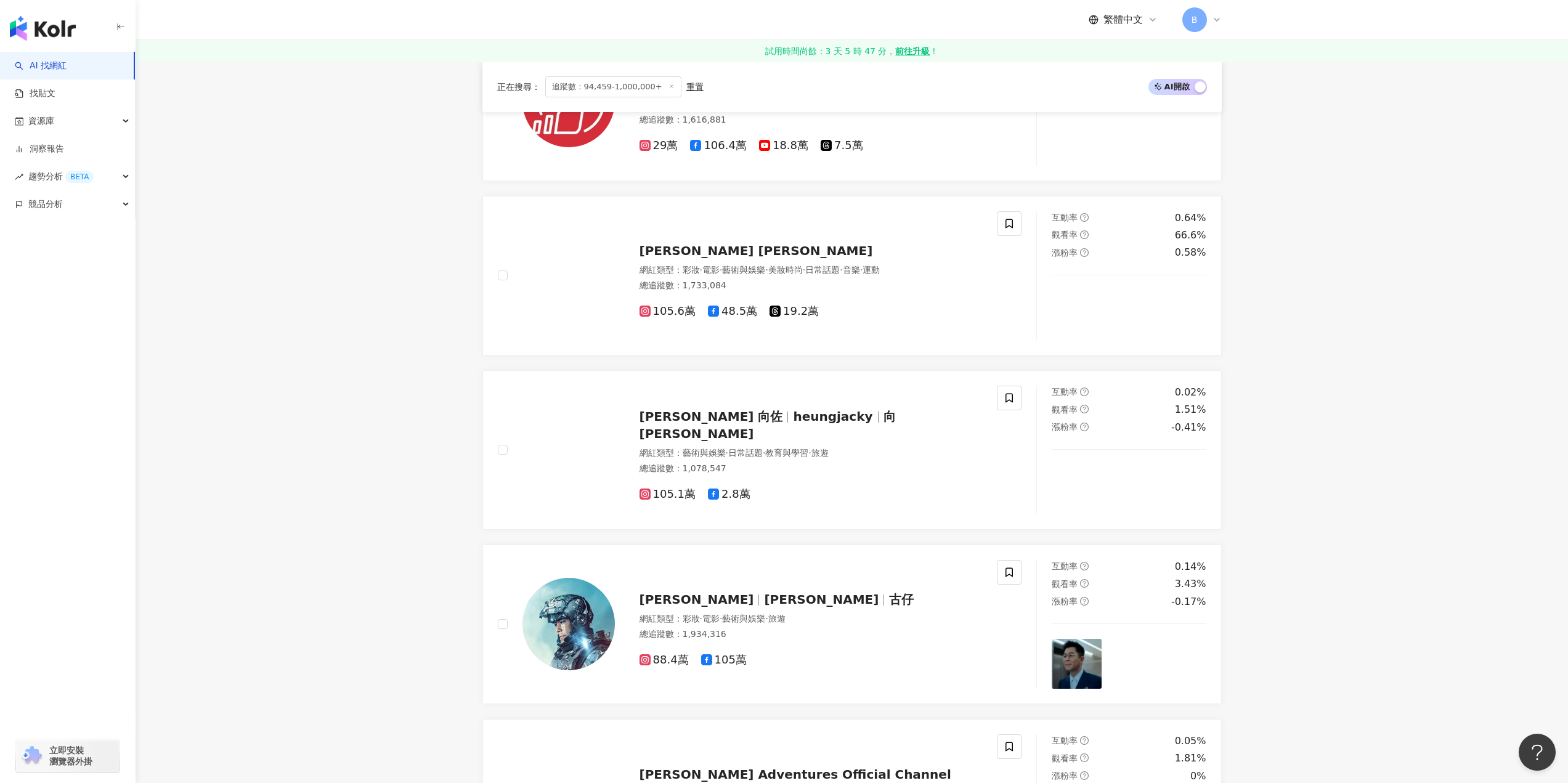
scroll to position [1479, 0]
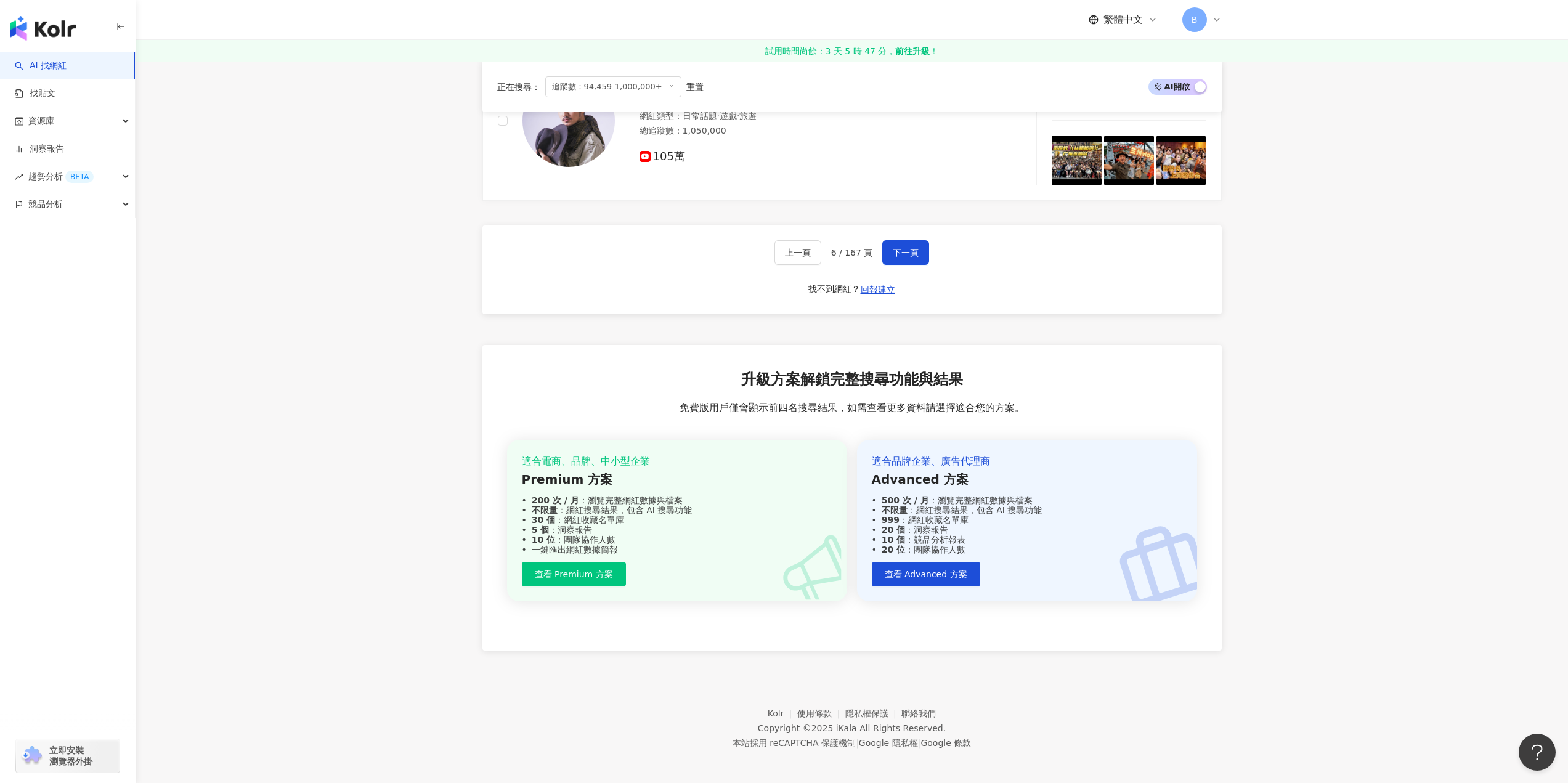
scroll to position [2168, 0]
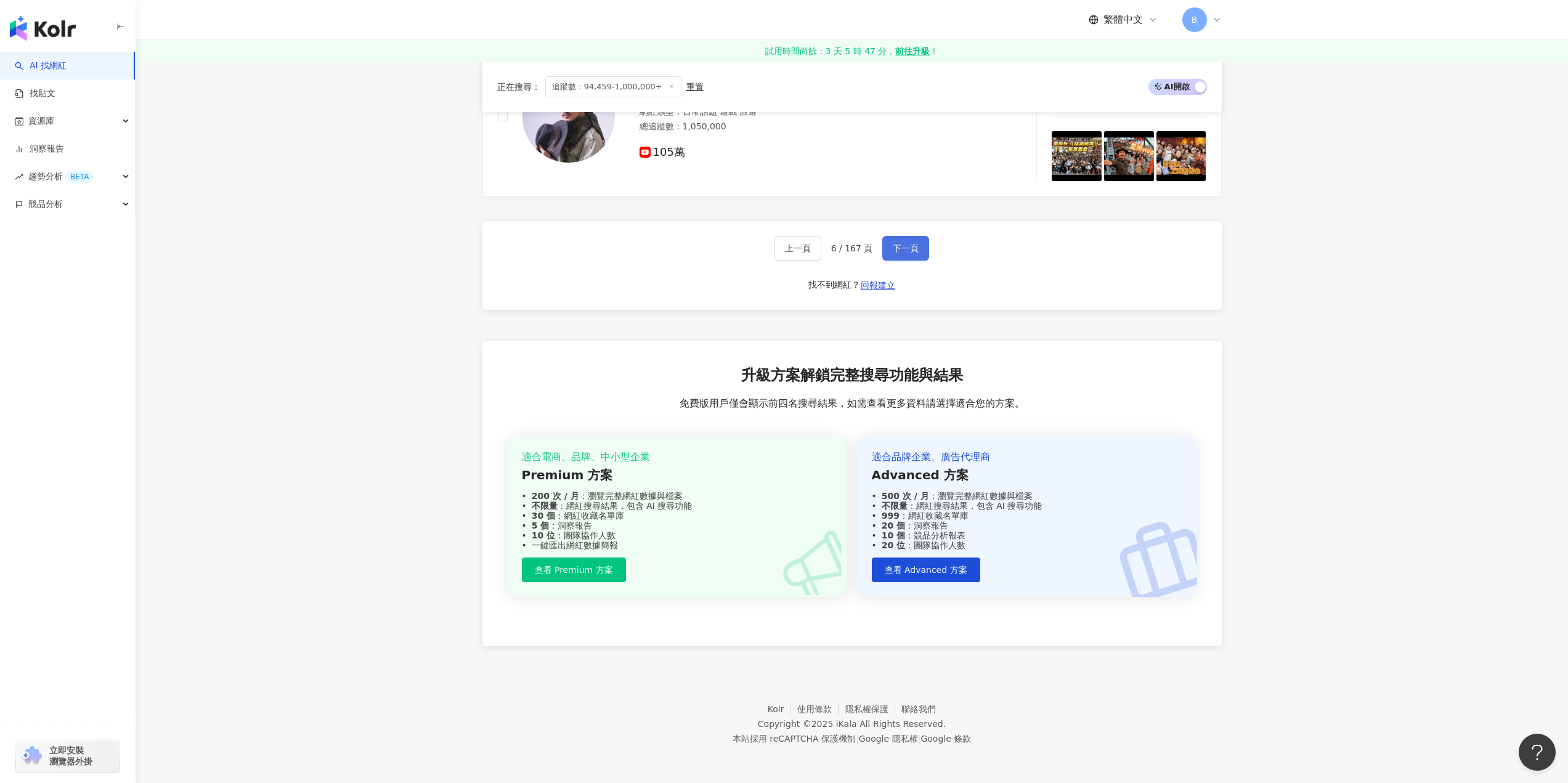
click at [911, 245] on span "下一頁" at bounding box center [905, 248] width 26 height 10
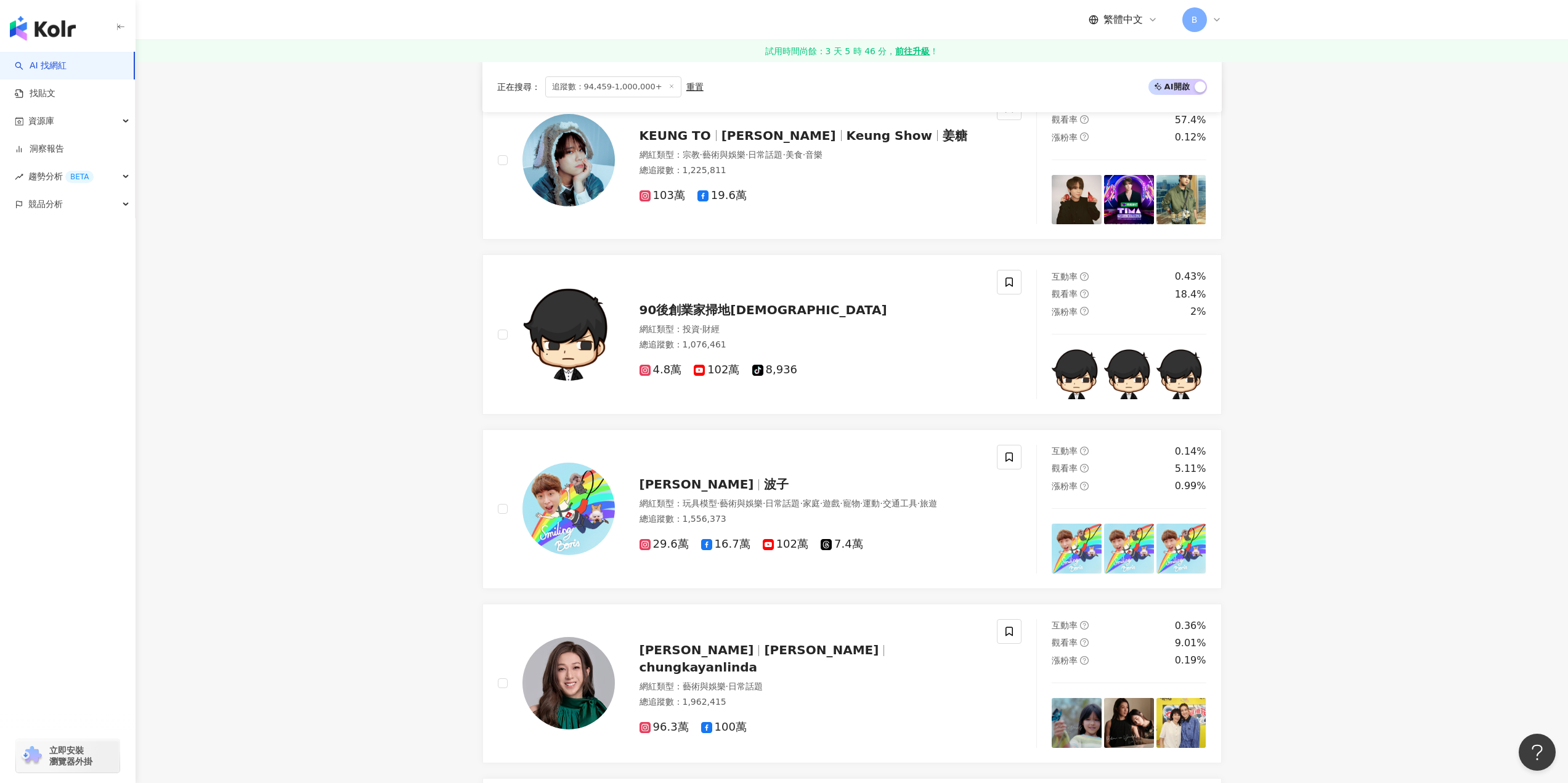
scroll to position [725, 0]
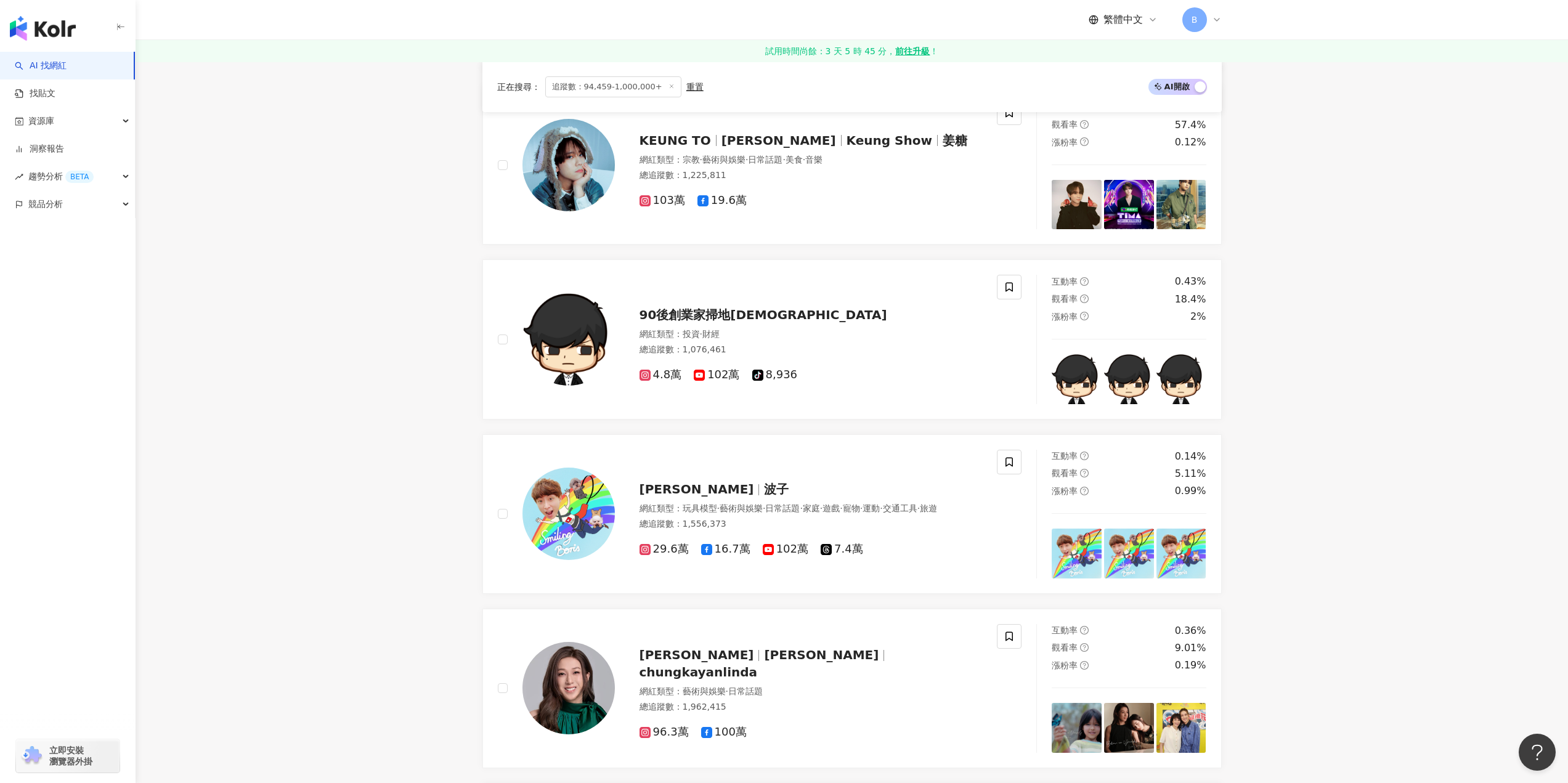
drag, startPoint x: 1317, startPoint y: 193, endPoint x: 1297, endPoint y: 193, distance: 20.0
click at [1315, 195] on main "不分平台 香港 搜尋 類型 性別 追蹤數 互動率 觀看率 合作費用預估 更多篩選 ***** - ******* 不限 小型 奈米網紅 (<1萬) 微型網紅 …" at bounding box center [851, 735] width 1432 height 2797
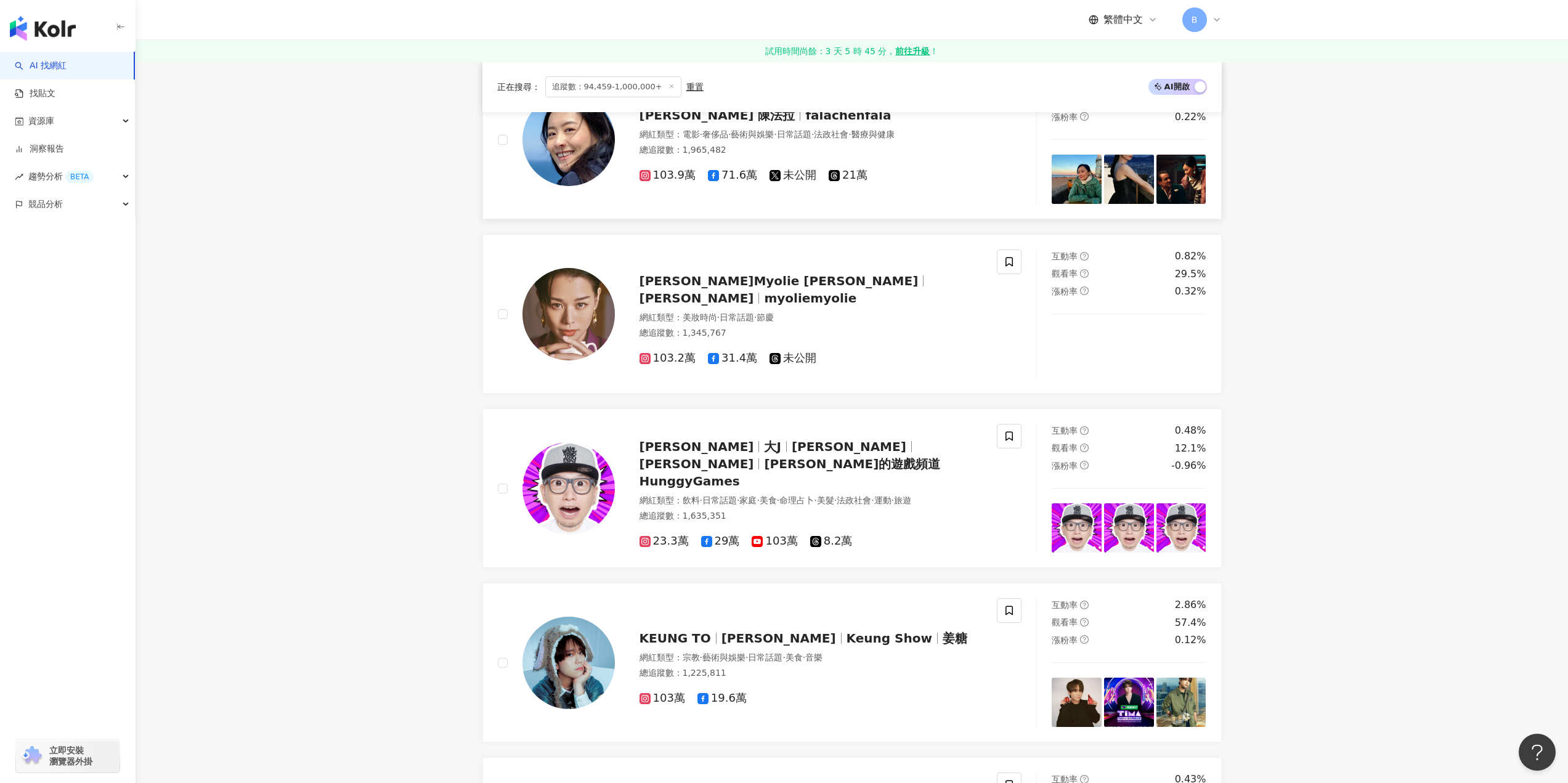
scroll to position [0, 0]
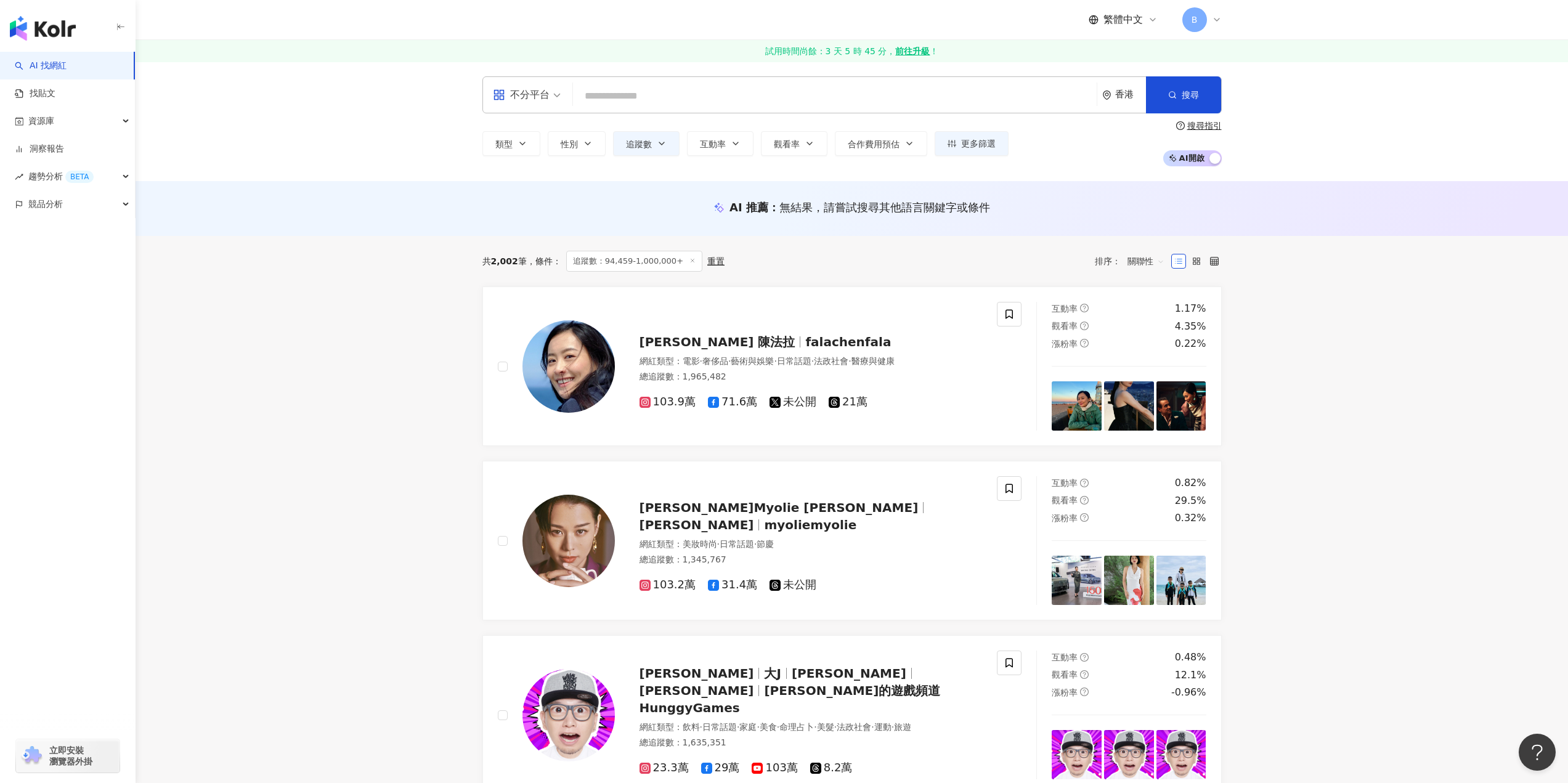
click at [625, 259] on span "追蹤數：94,459-1,000,000+" at bounding box center [634, 261] width 136 height 21
click at [673, 260] on span "追蹤數：94,459-1,000,000+" at bounding box center [634, 261] width 136 height 21
click at [660, 149] on button "追蹤數" at bounding box center [646, 143] width 66 height 25
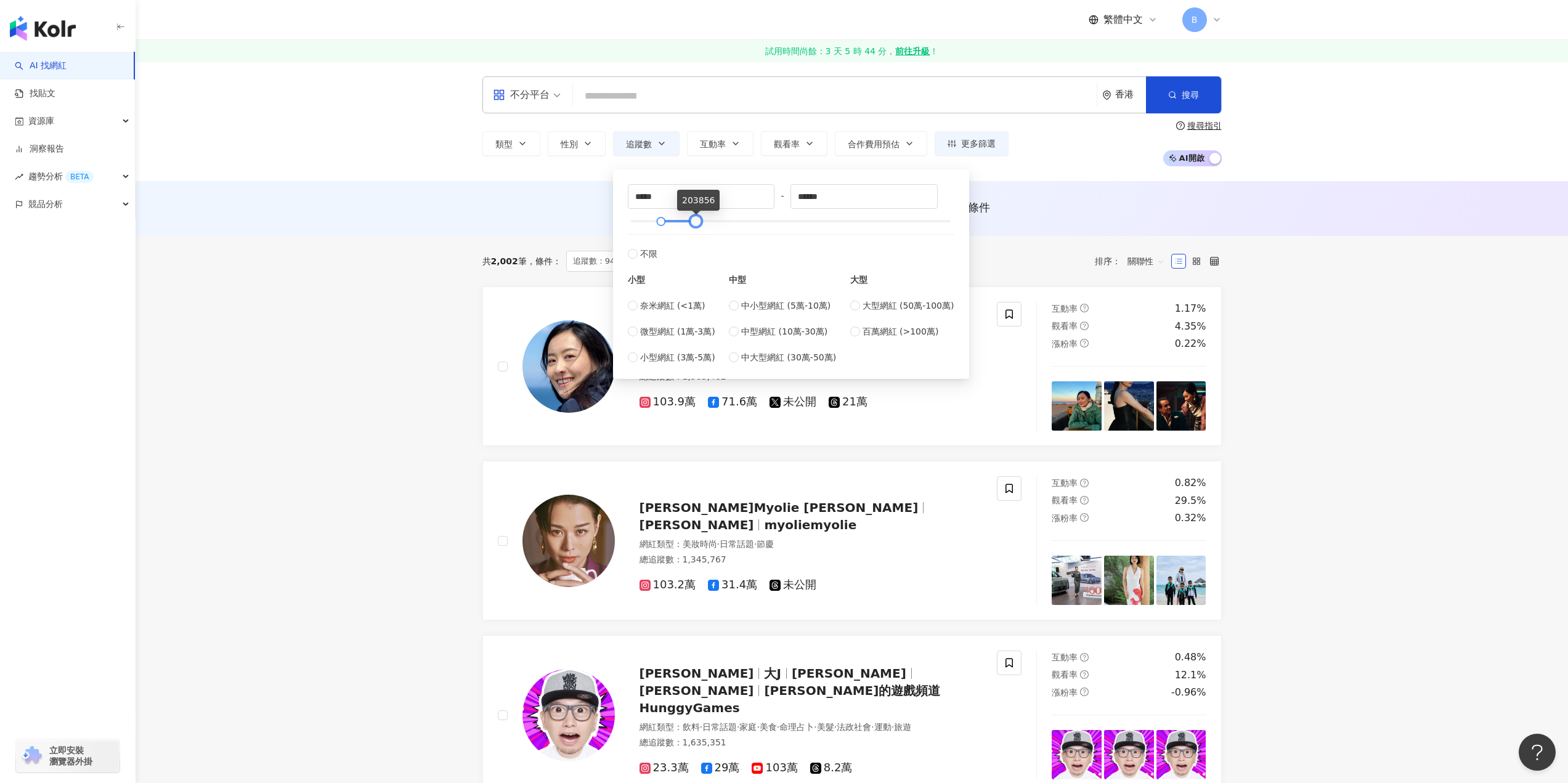
type input "******"
drag, startPoint x: 951, startPoint y: 221, endPoint x: 696, endPoint y: 228, distance: 255.1
click at [696, 225] on div at bounding box center [695, 221] width 7 height 7
drag, startPoint x: 661, startPoint y: 220, endPoint x: 663, endPoint y: 229, distance: 9.2
click at [663, 229] on div "****** - ****** 不限 小型 奈米網紅 (<1萬) 微型網紅 (1萬-3萬) 小型網紅 (3萬-5萬) 中型 中小型網紅 (5萬-10萬) 中型…" at bounding box center [791, 274] width 327 height 180
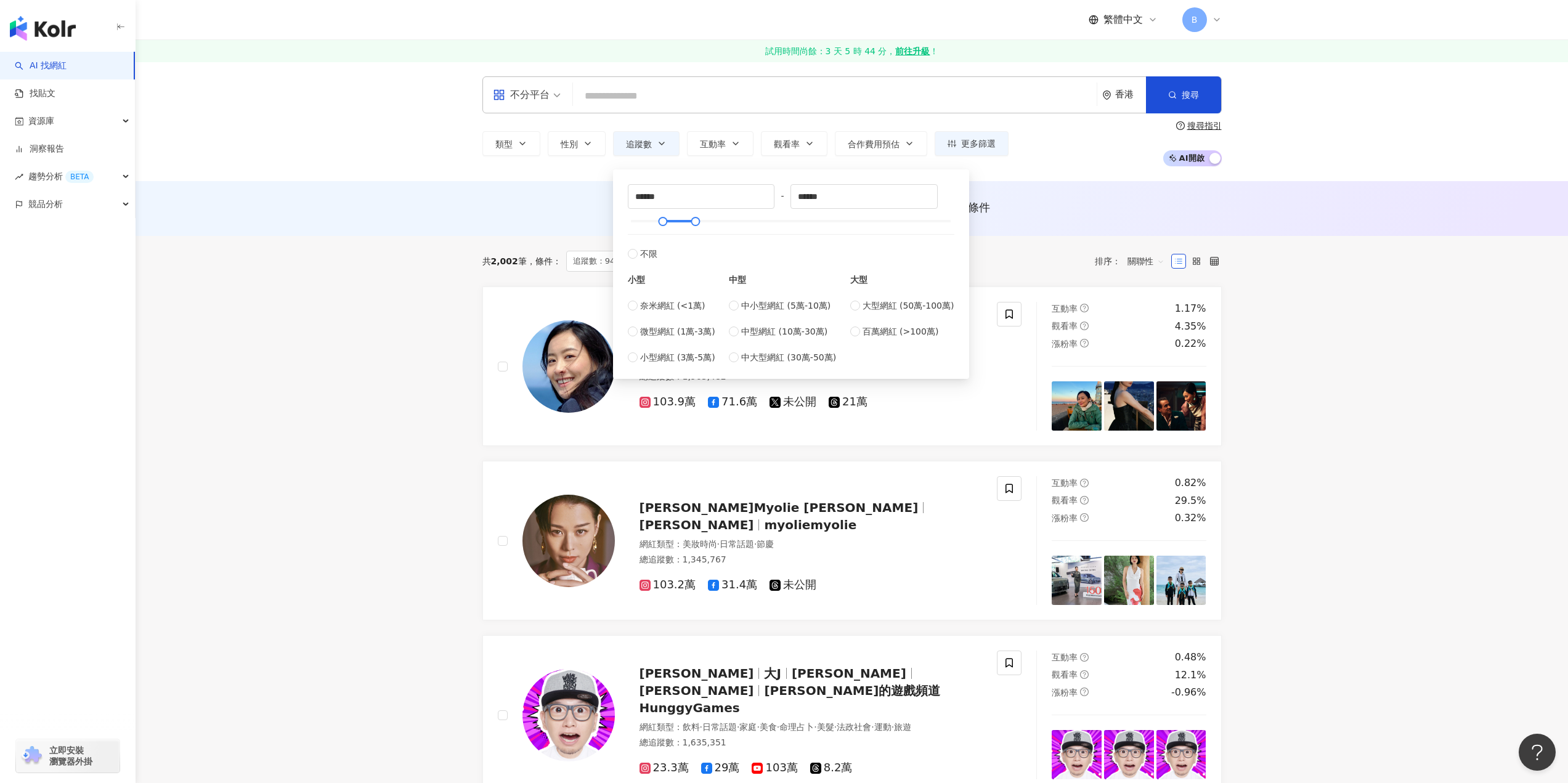
click at [1073, 186] on div "AI 推薦 ： 無結果，請嘗試搜尋其他語言關鍵字或條件" at bounding box center [851, 208] width 1432 height 55
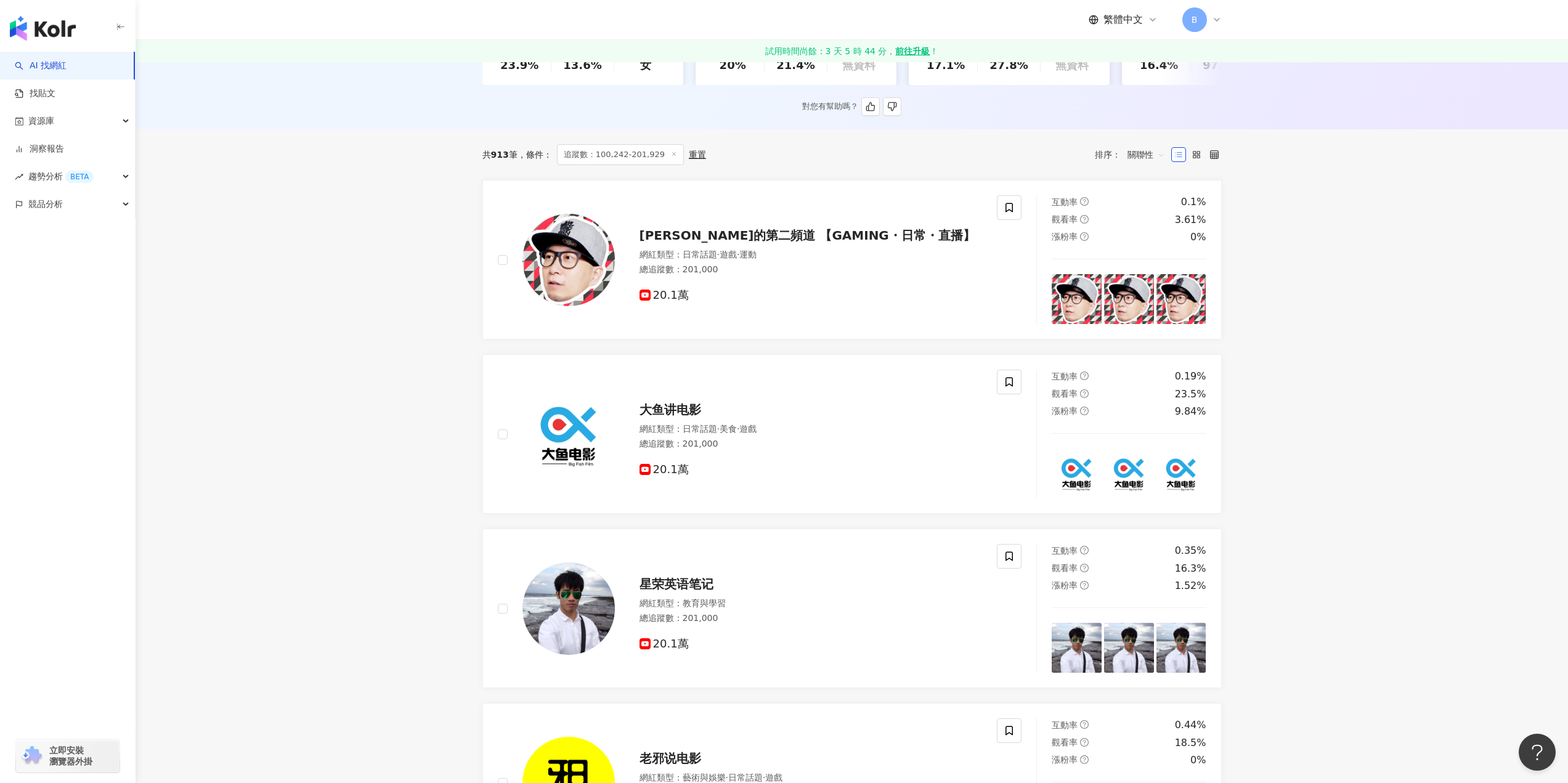
scroll to position [431, 0]
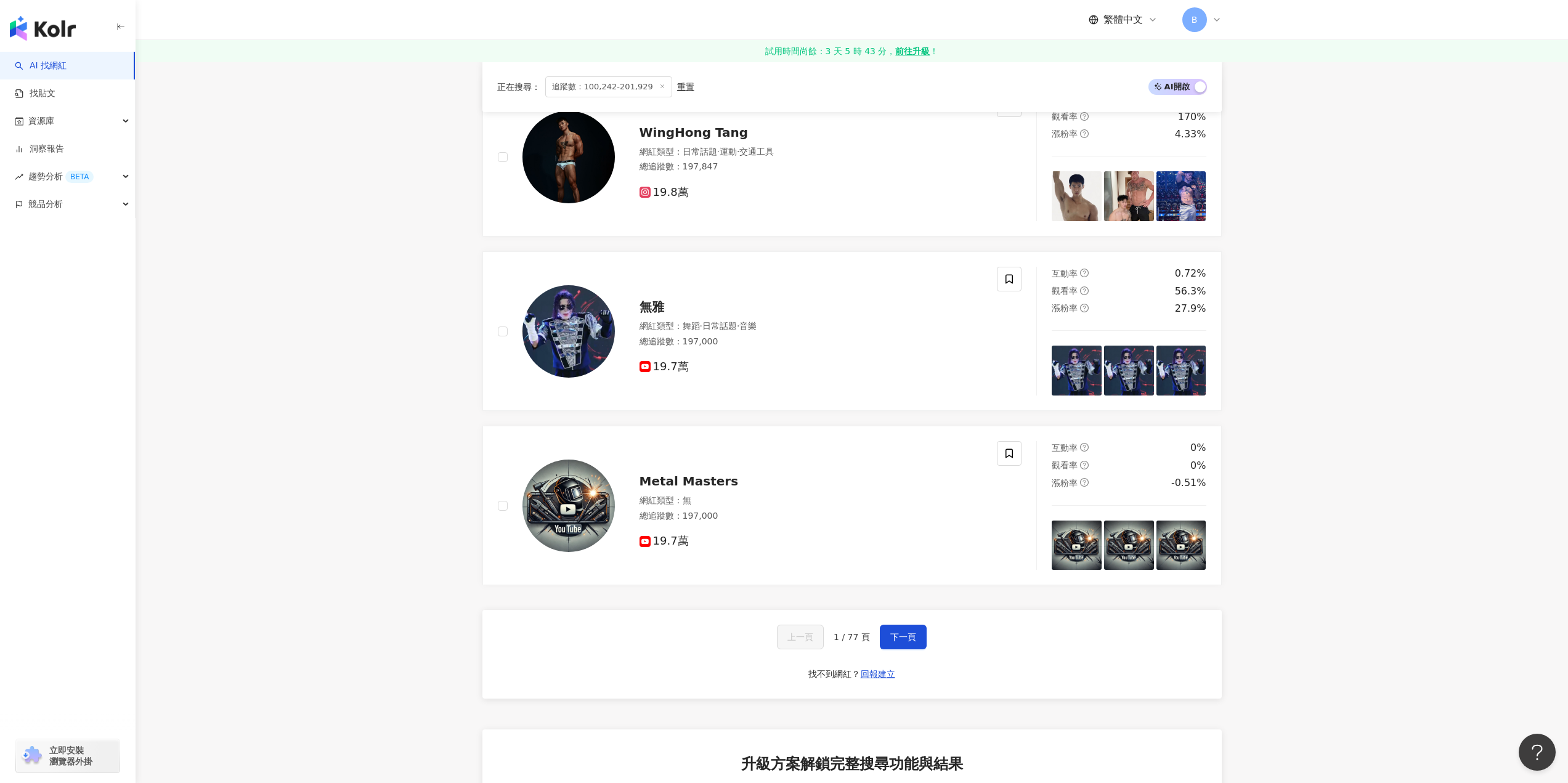
scroll to position [2218, 0]
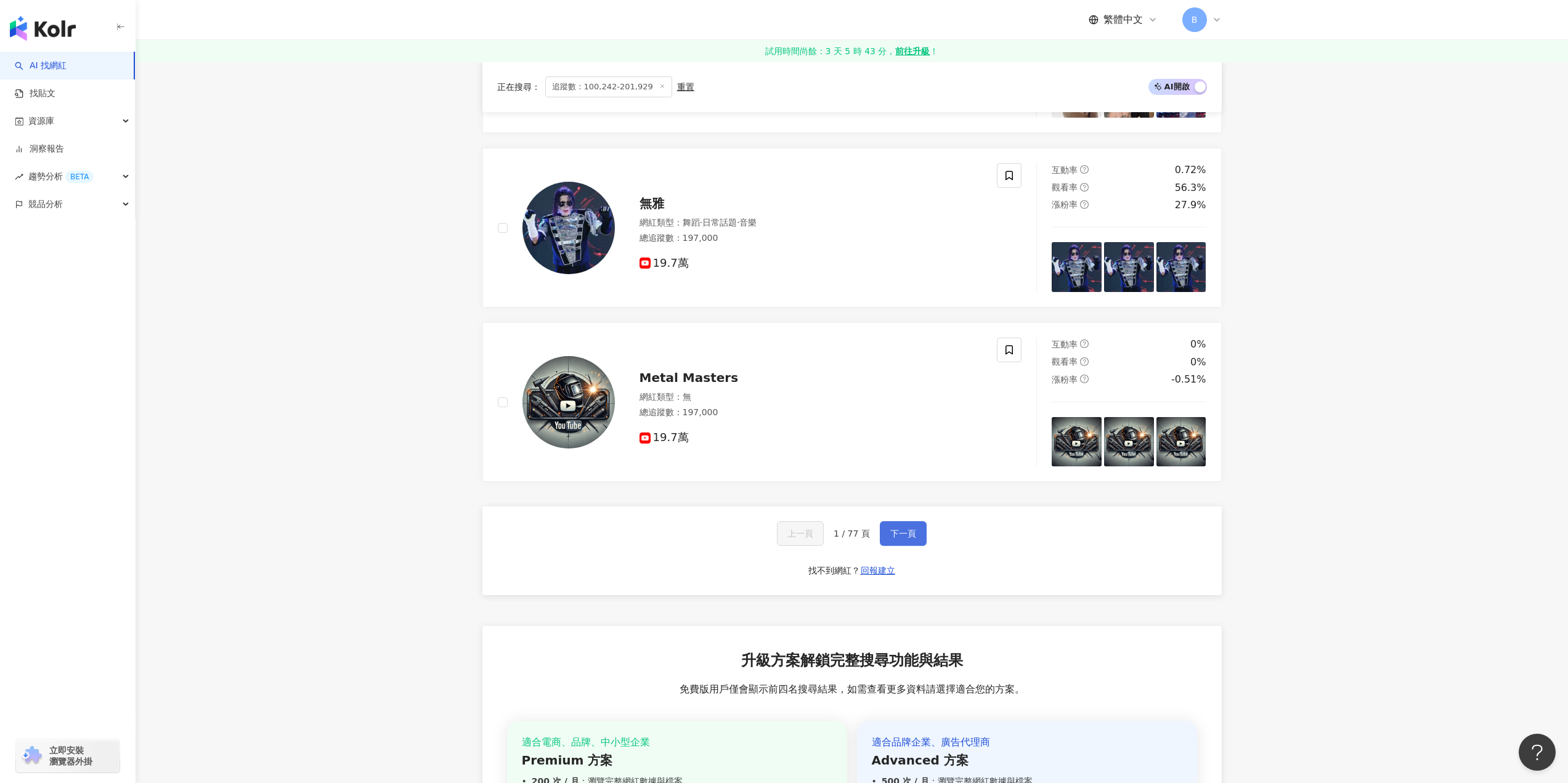
click at [907, 538] on span "下一頁" at bounding box center [903, 533] width 26 height 10
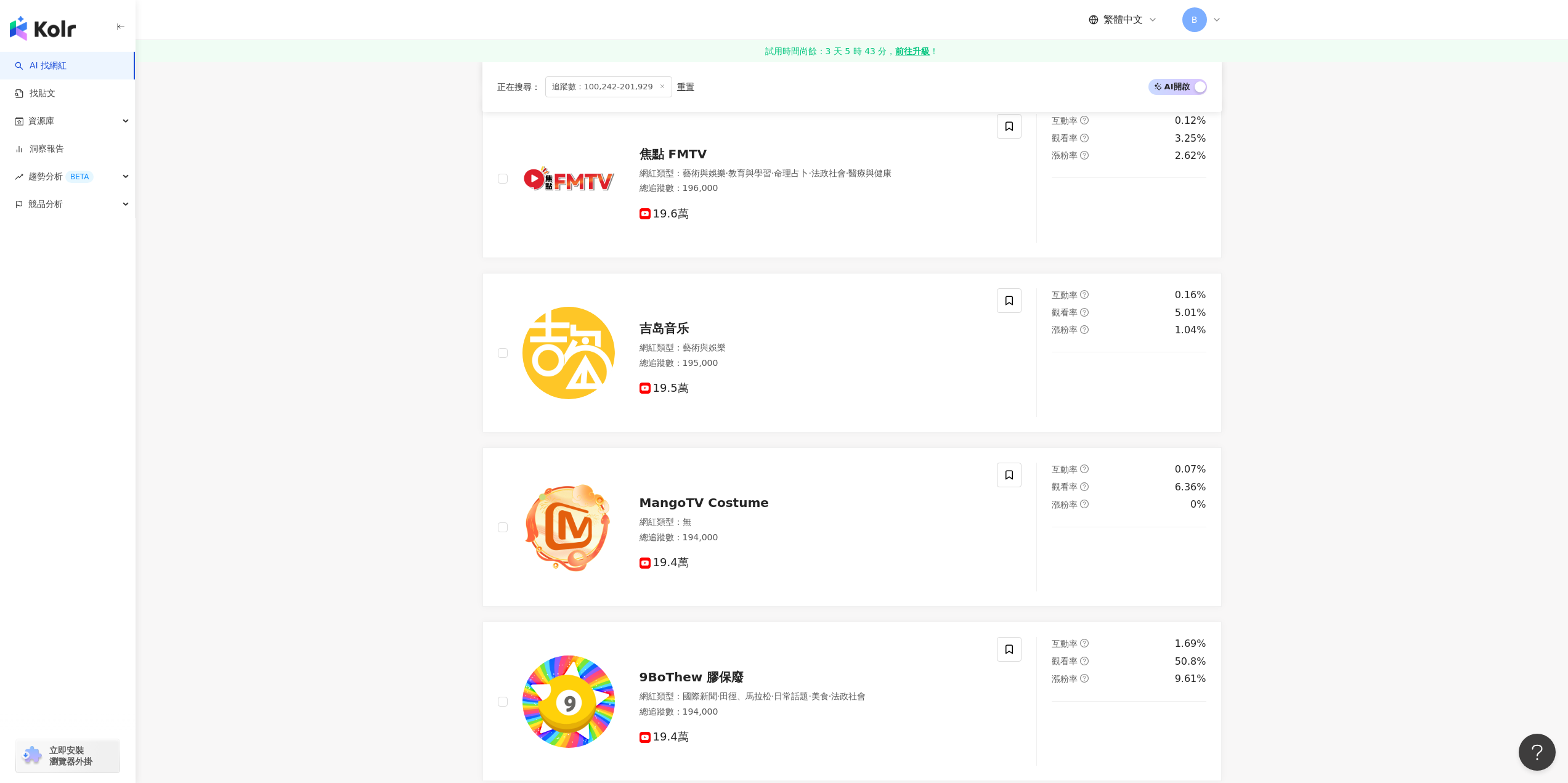
scroll to position [2114, 0]
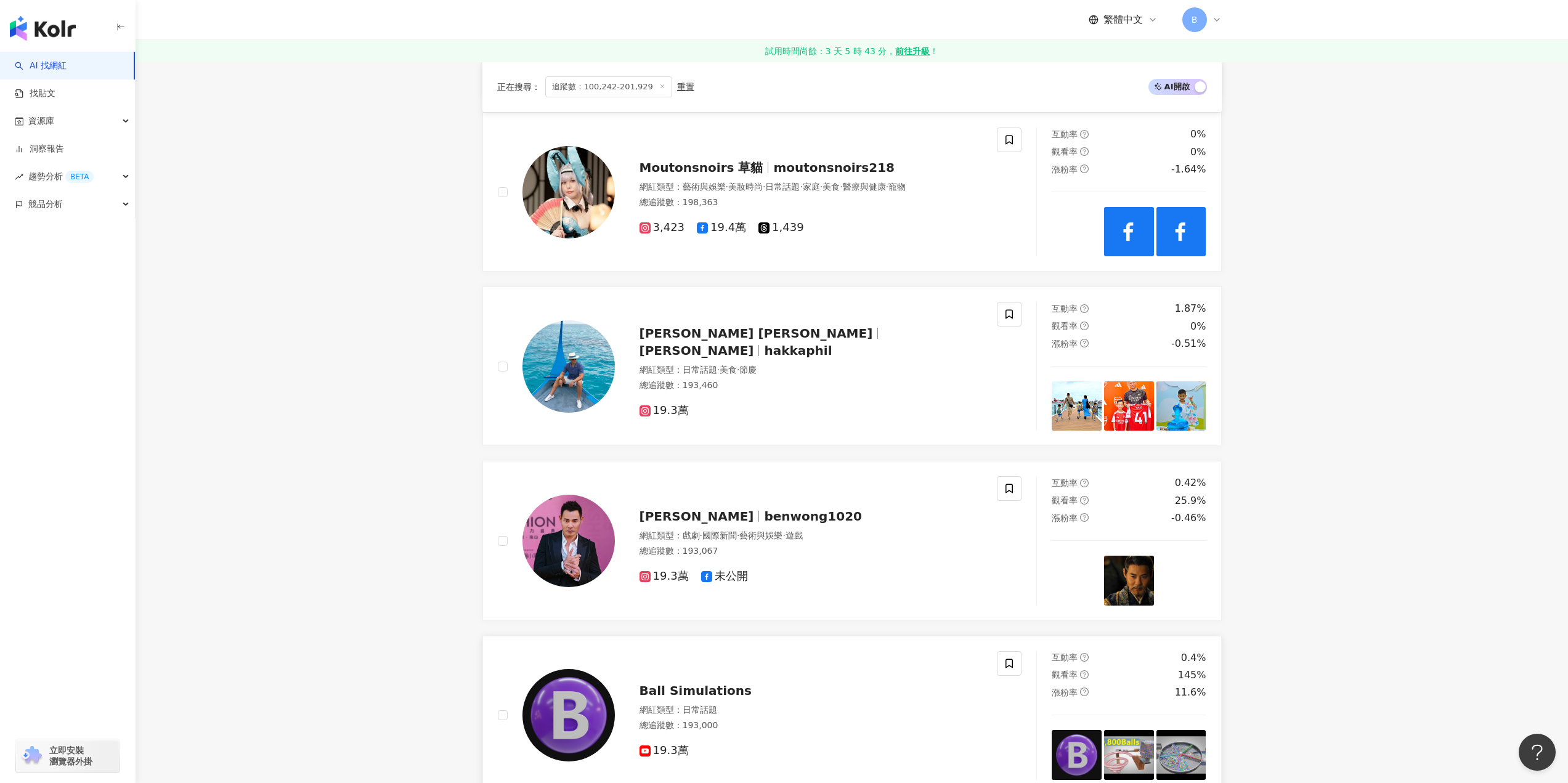
scroll to position [1437, 0]
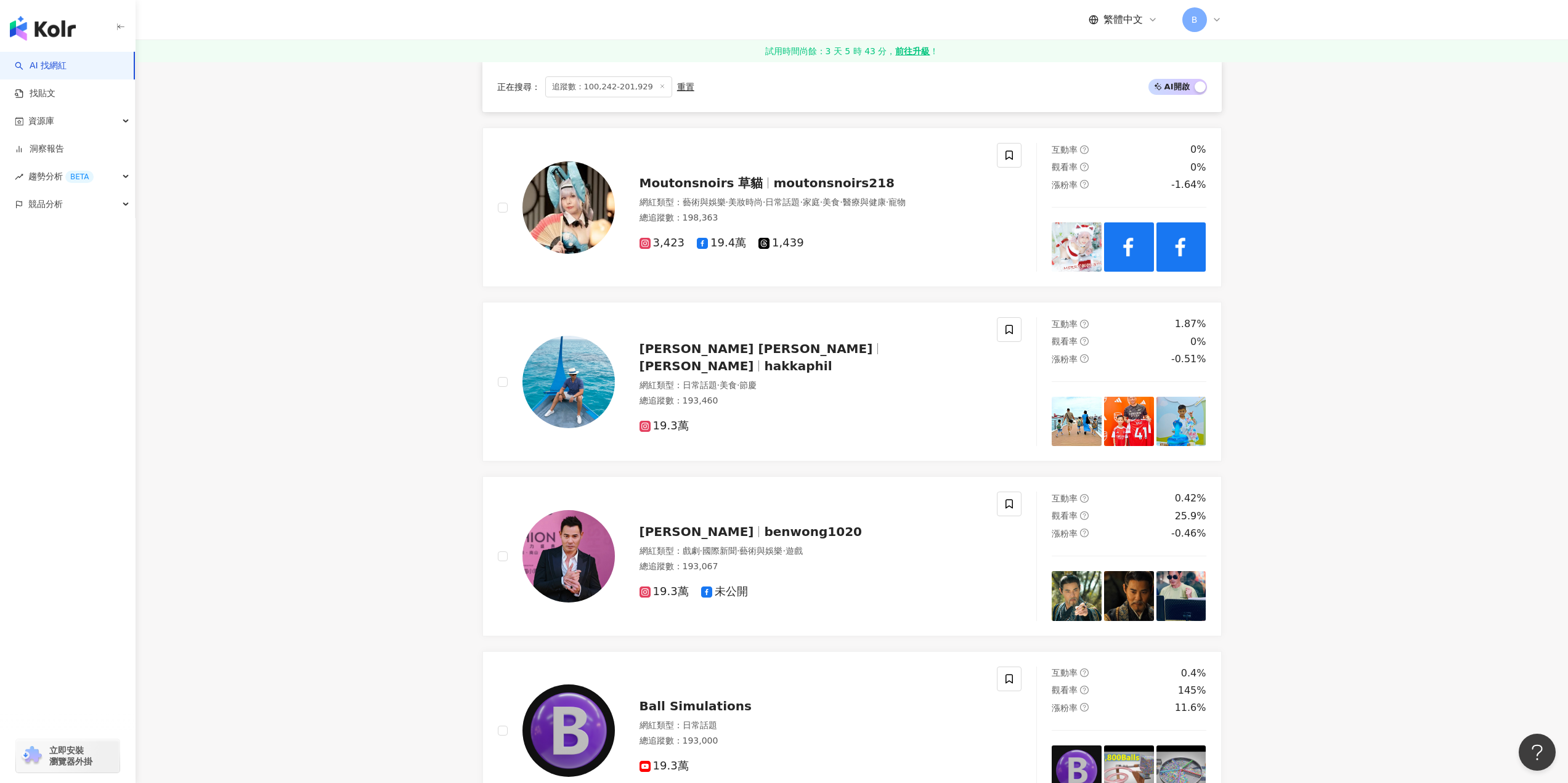
click at [1398, 310] on main "不分平台 香港 搜尋 類型 性別 追蹤數 互動率 觀看率 合作費用預估 更多篩選 ****** - ****** 不限 小型 奈米網紅 (<1萬) 微型網紅 …" at bounding box center [851, 117] width 1432 height 2985
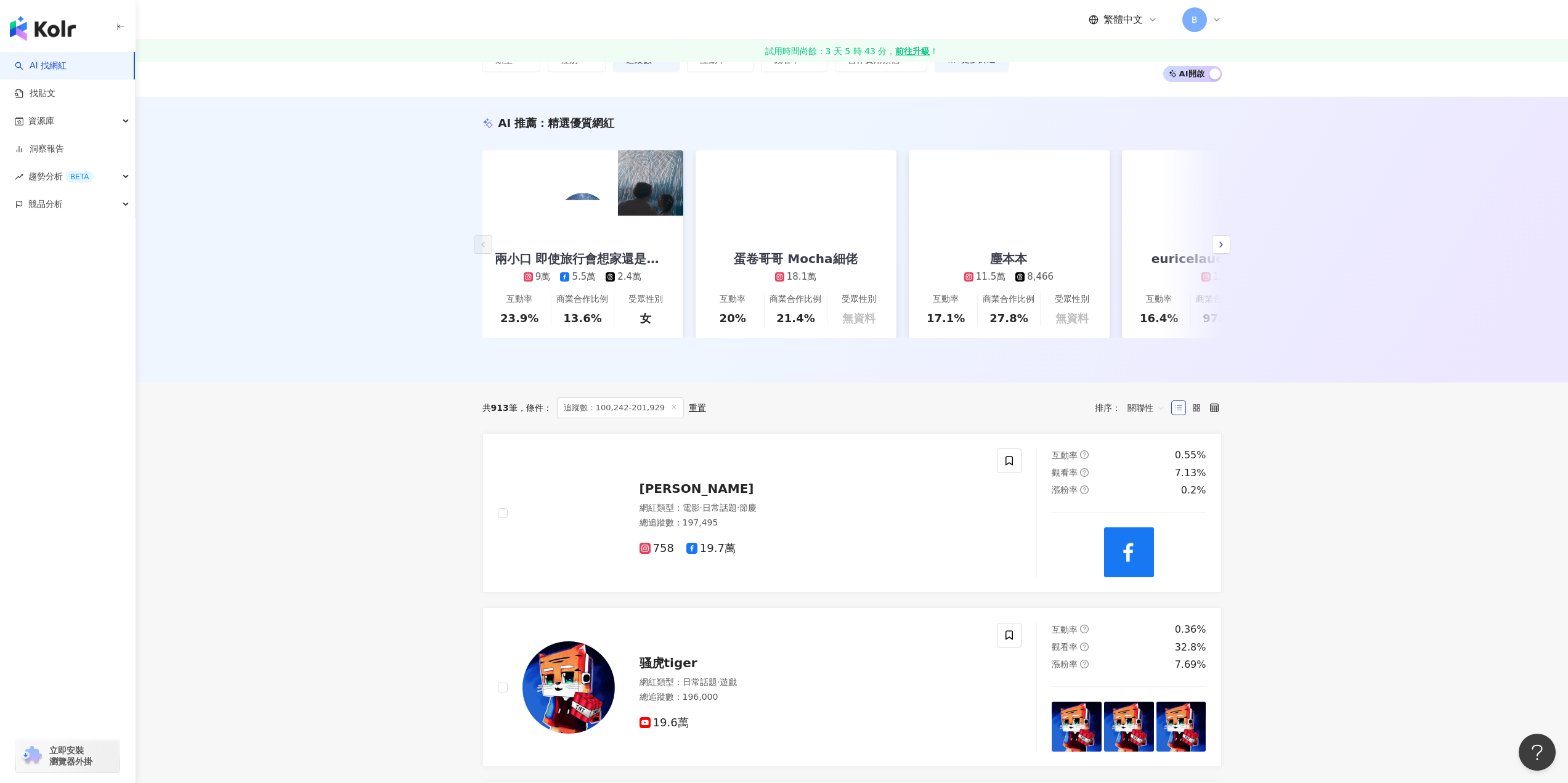
scroll to position [81, 0]
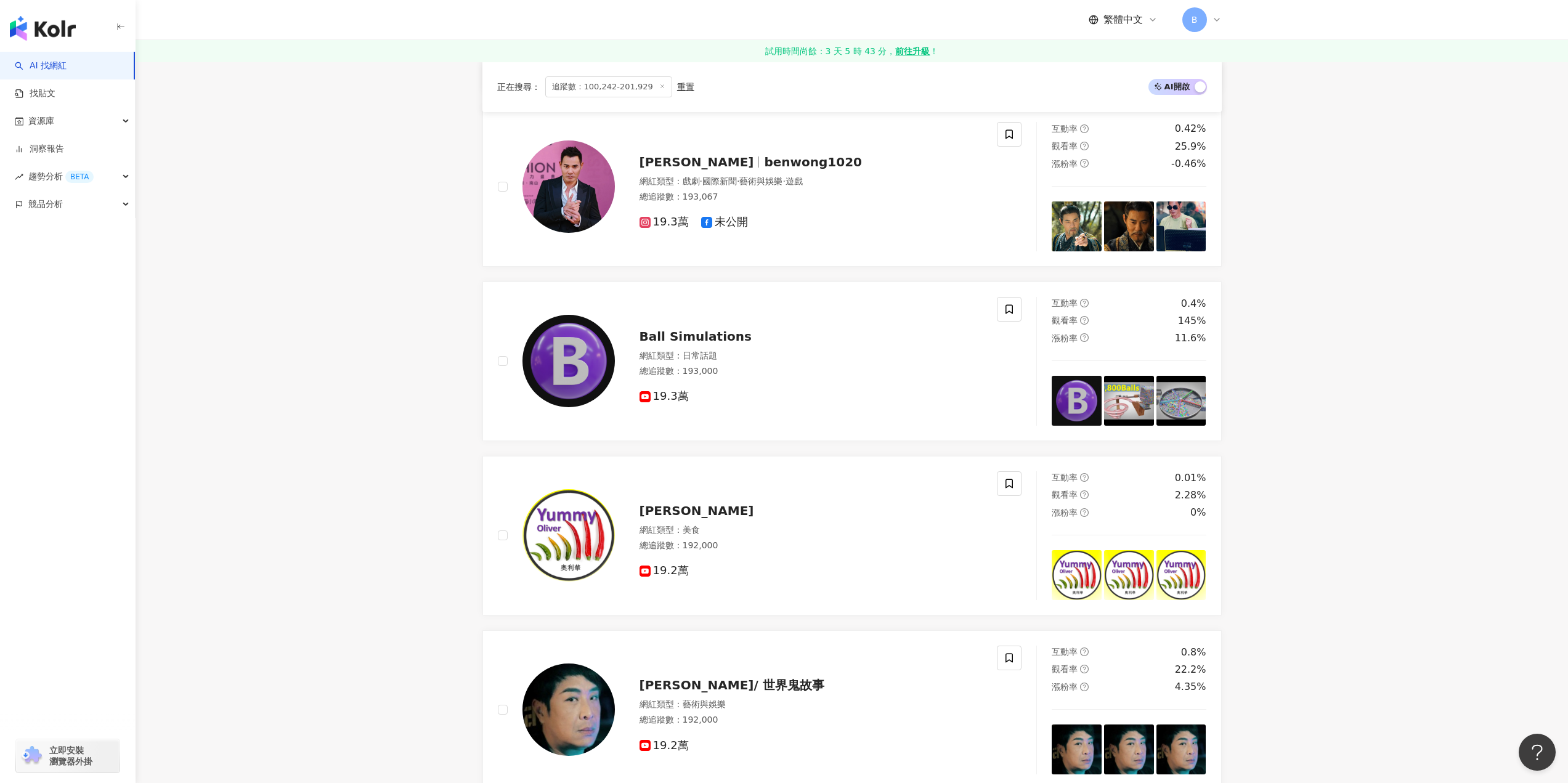
scroll to position [2409, 0]
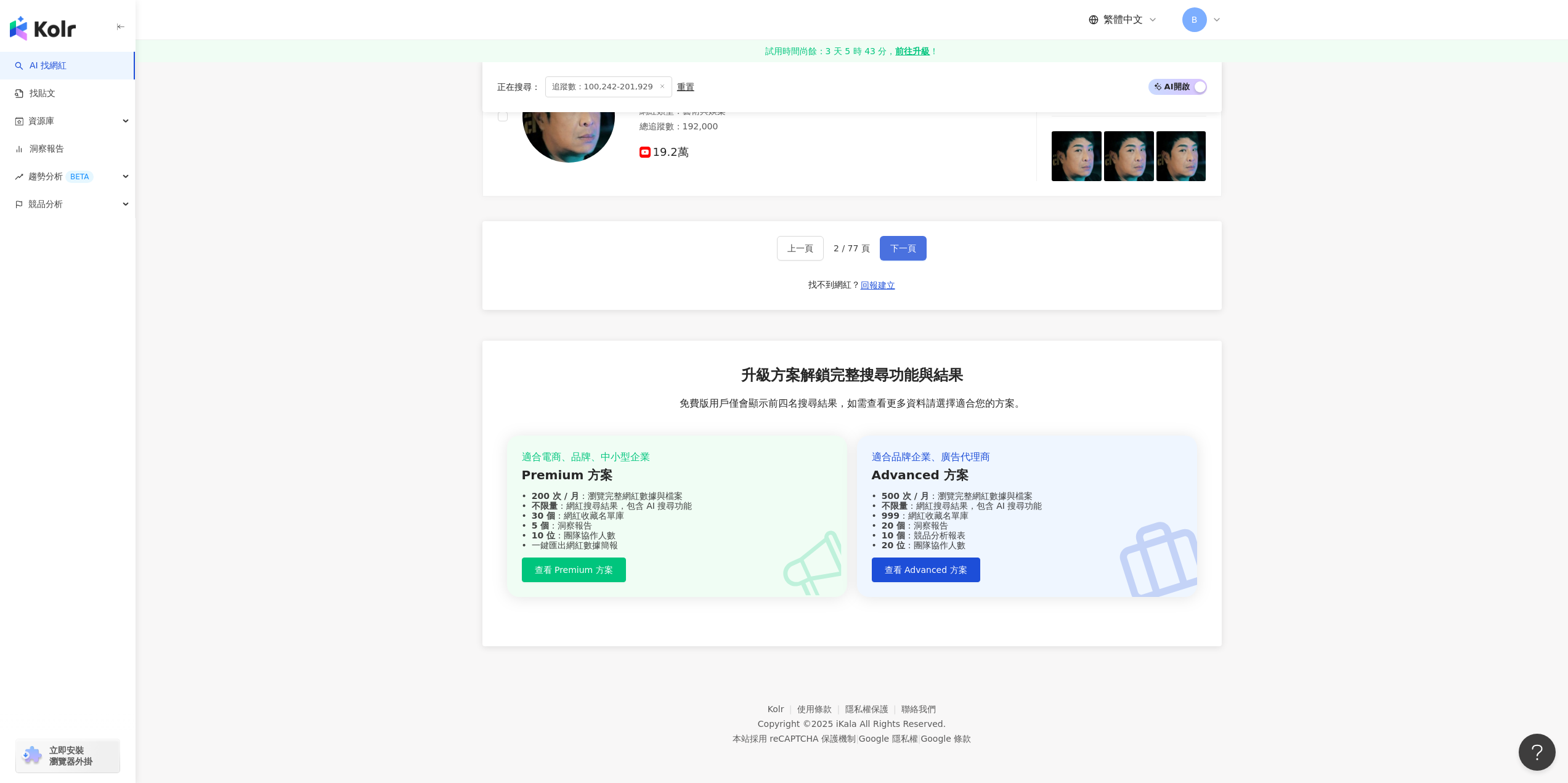
click at [894, 243] on span "下一頁" at bounding box center [903, 248] width 26 height 10
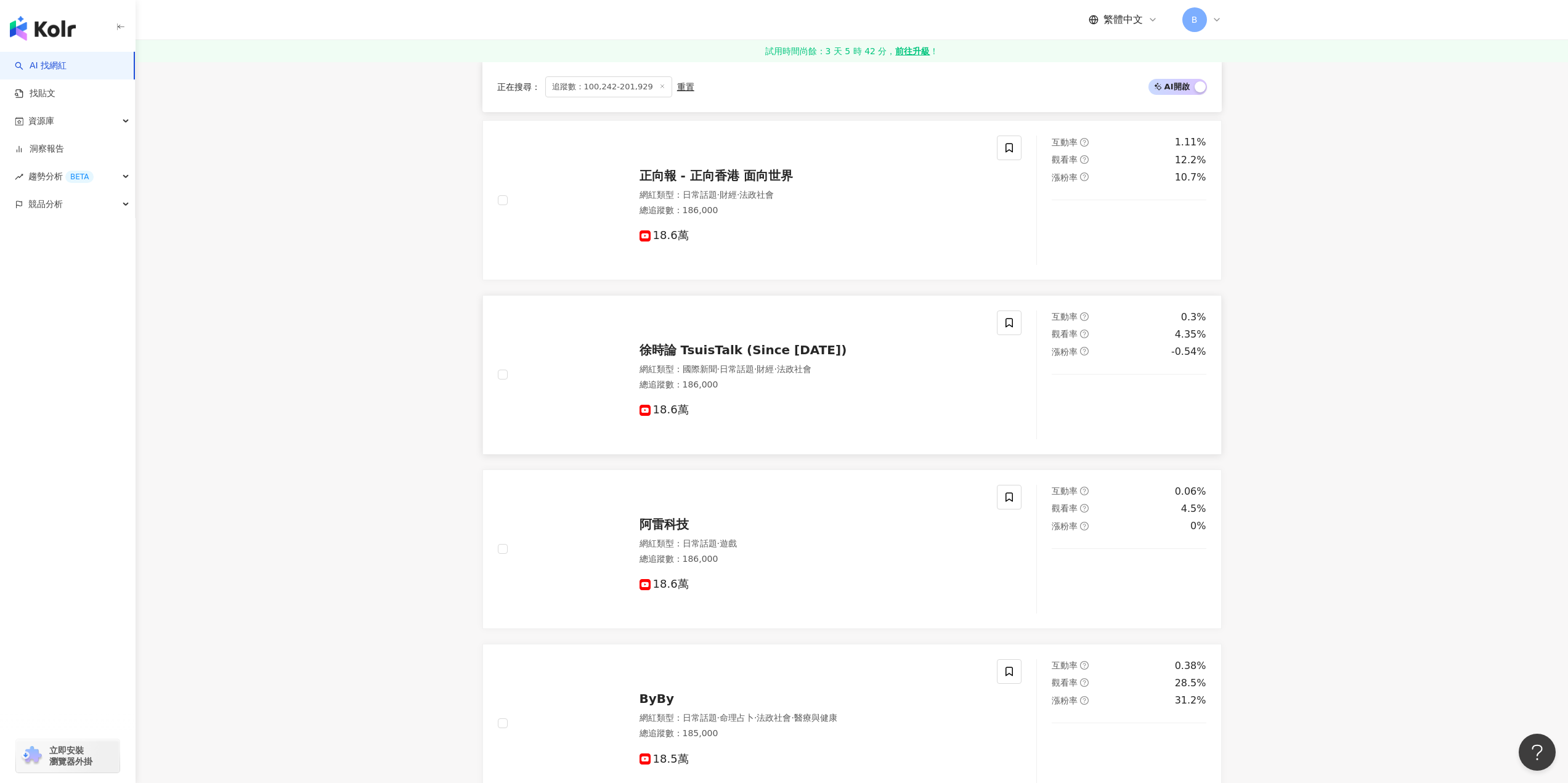
scroll to position [2100, 0]
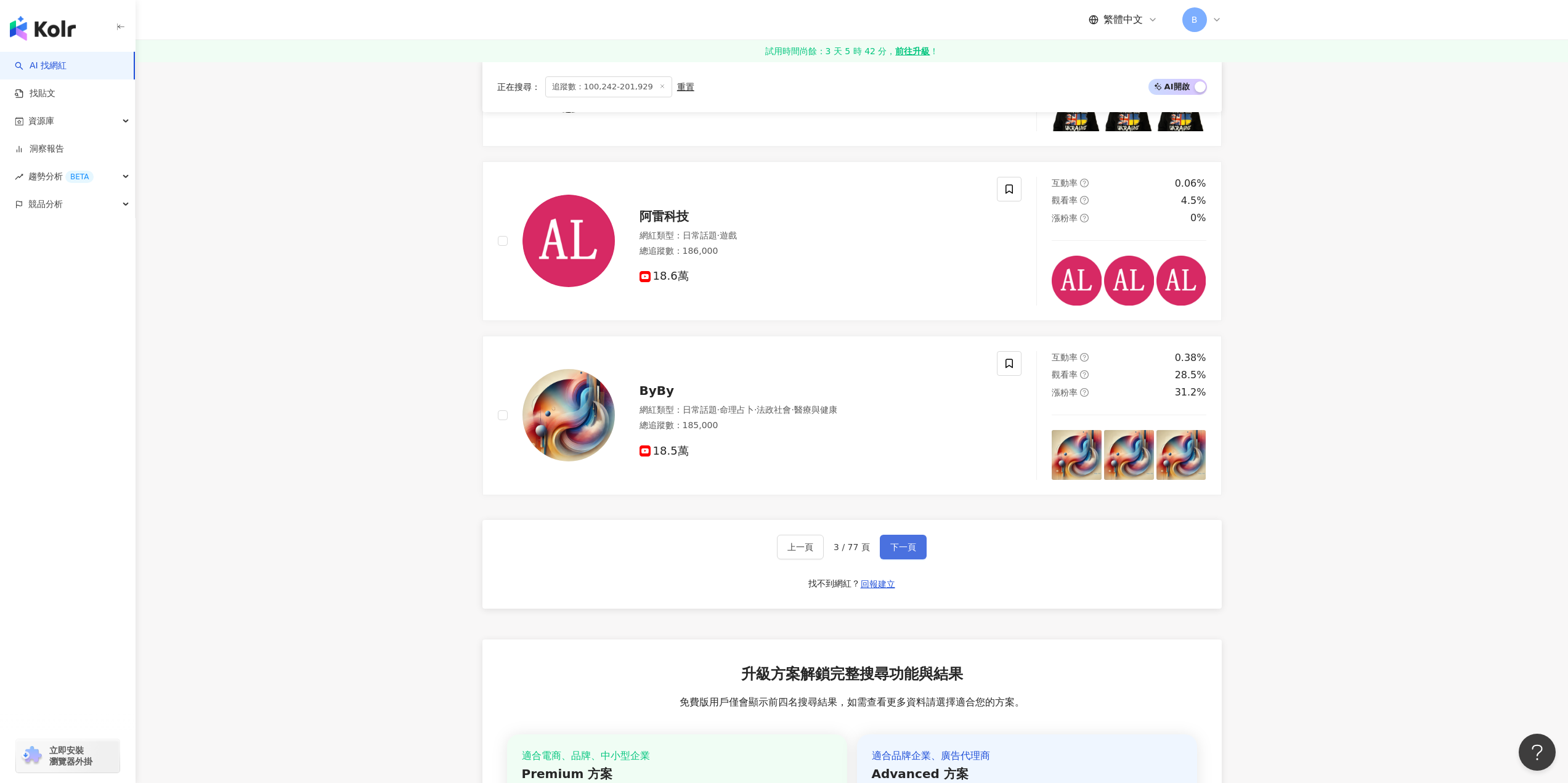
click at [908, 552] on span "下一頁" at bounding box center [903, 547] width 26 height 10
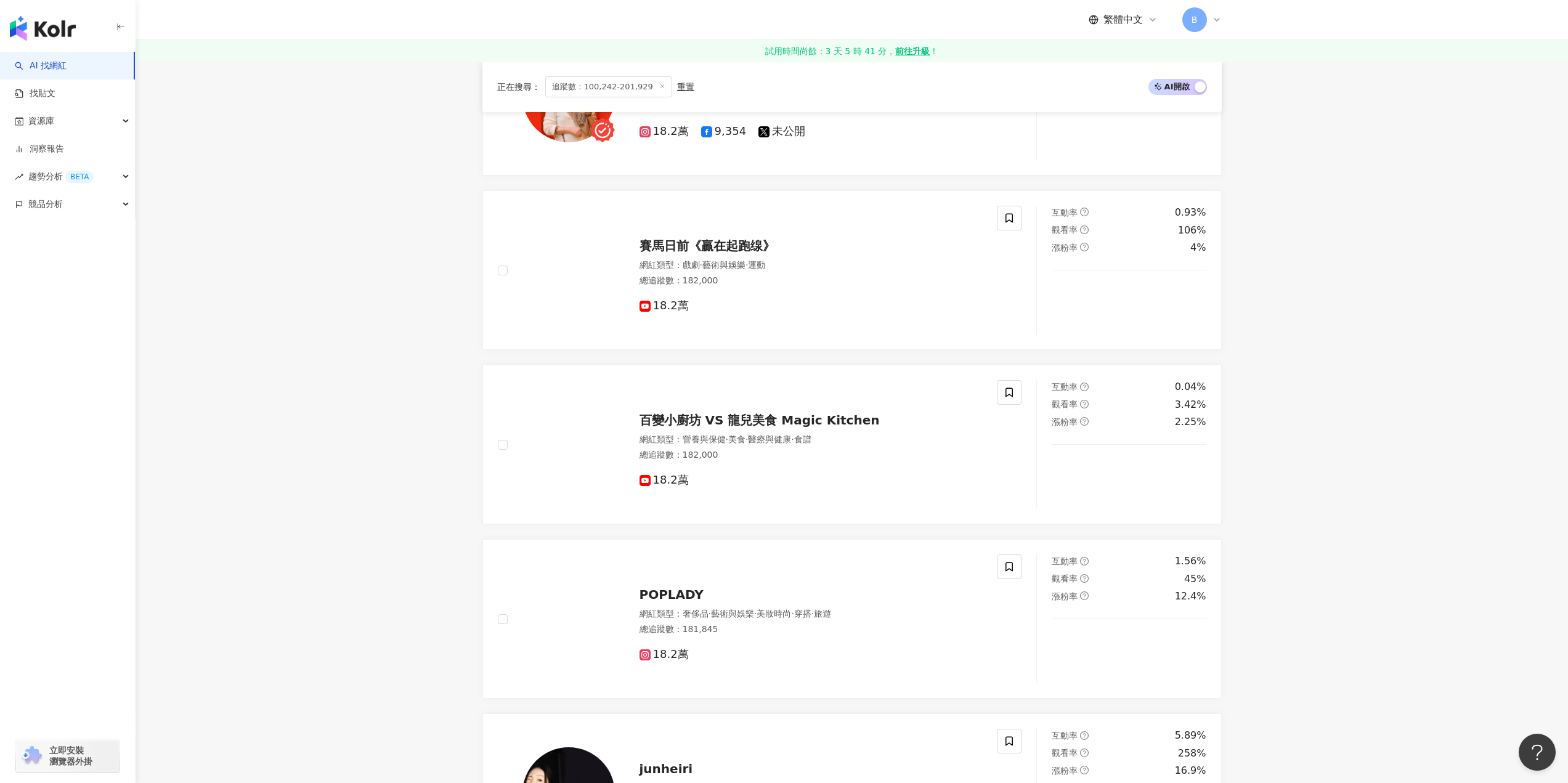
scroll to position [991, 0]
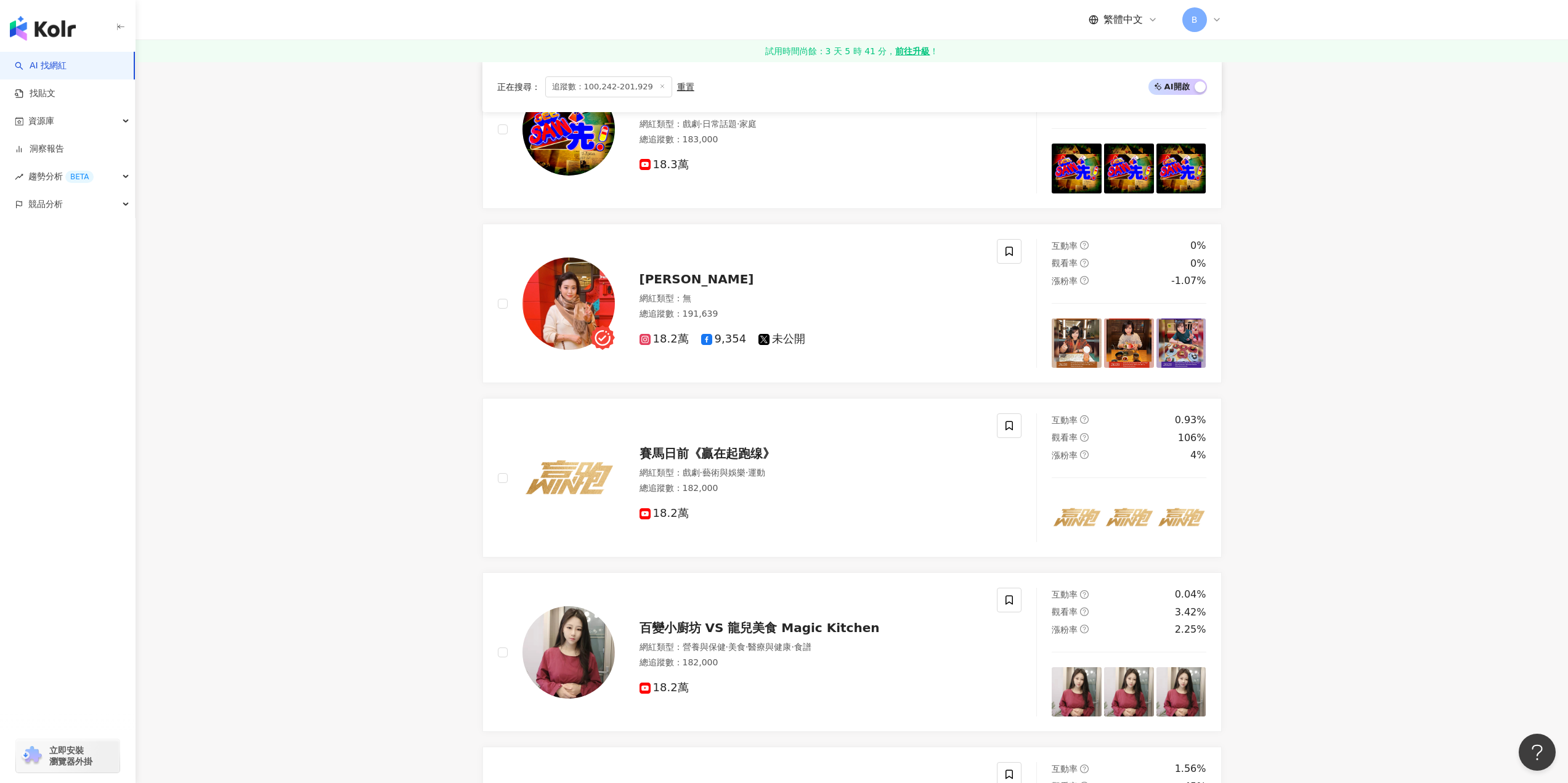
click at [1289, 354] on main "不分平台 香港 搜尋 類型 性別 追蹤數 互動率 觀看率 合作費用預估 更多篩選 ****** - ****** 不限 小型 奈米網紅 (<1萬) 微型網紅 …" at bounding box center [851, 562] width 1432 height 2985
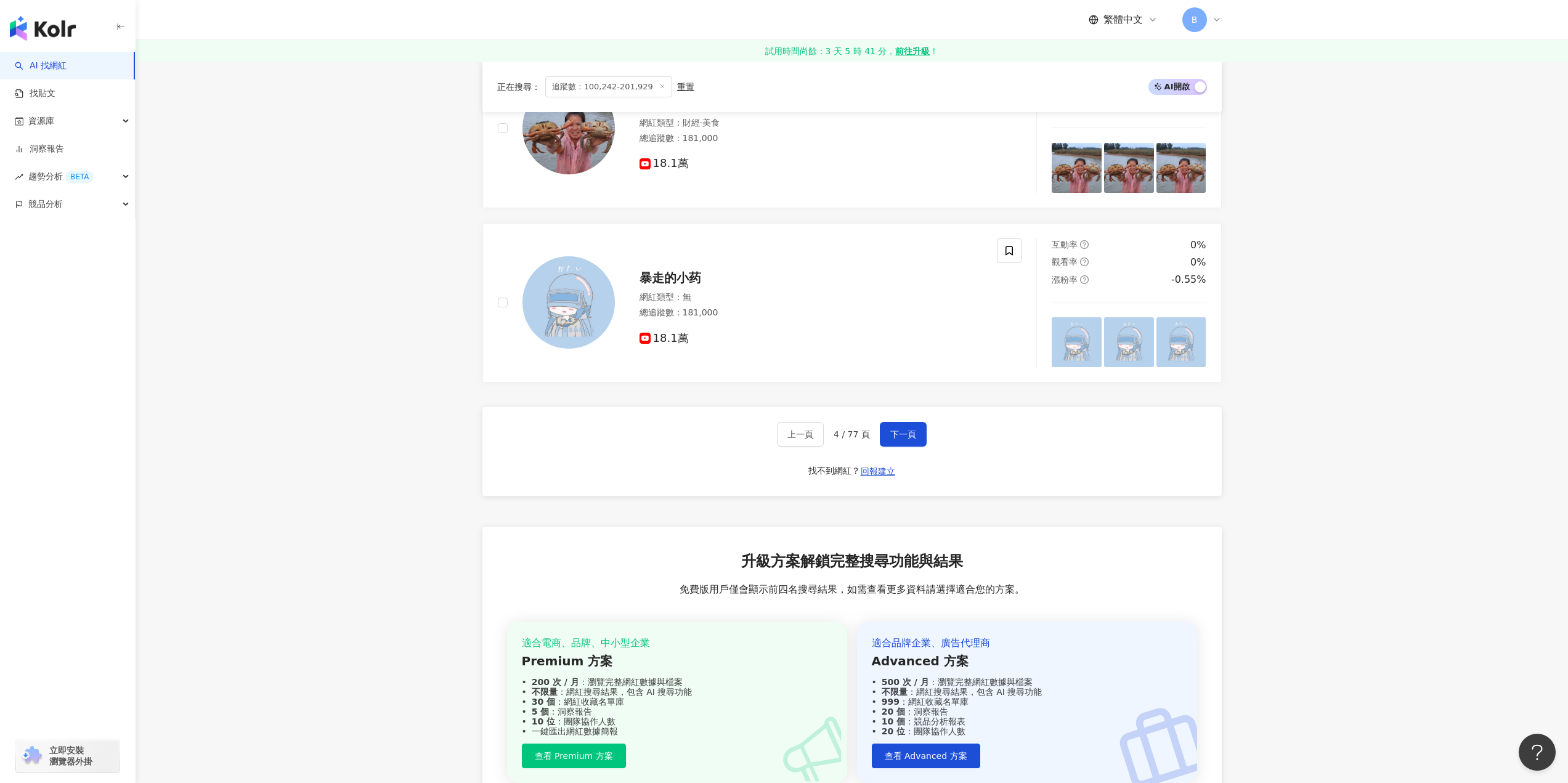
scroll to position [2409, 0]
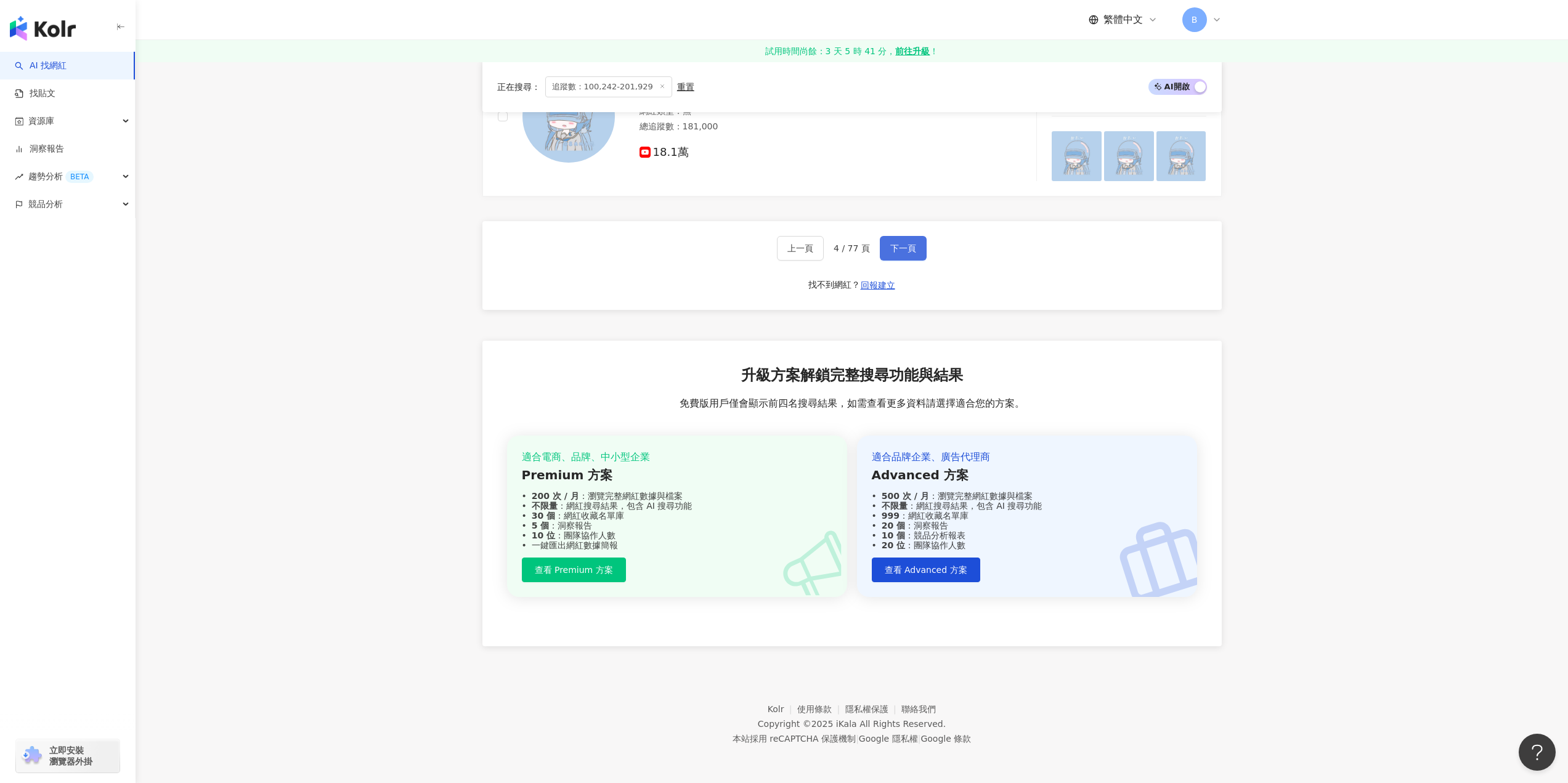
click at [917, 251] on button "下一頁" at bounding box center [903, 249] width 47 height 25
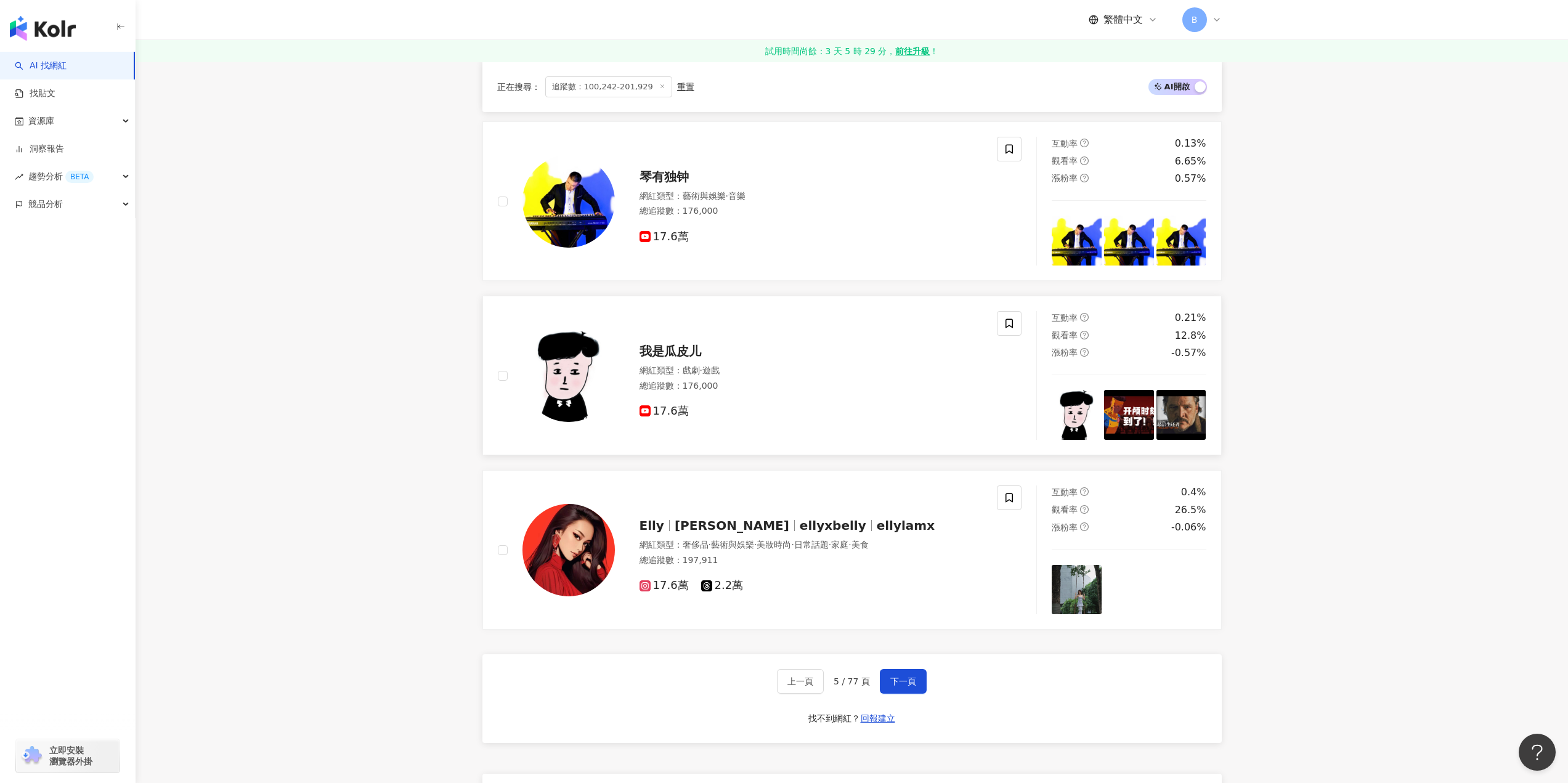
scroll to position [2082, 0]
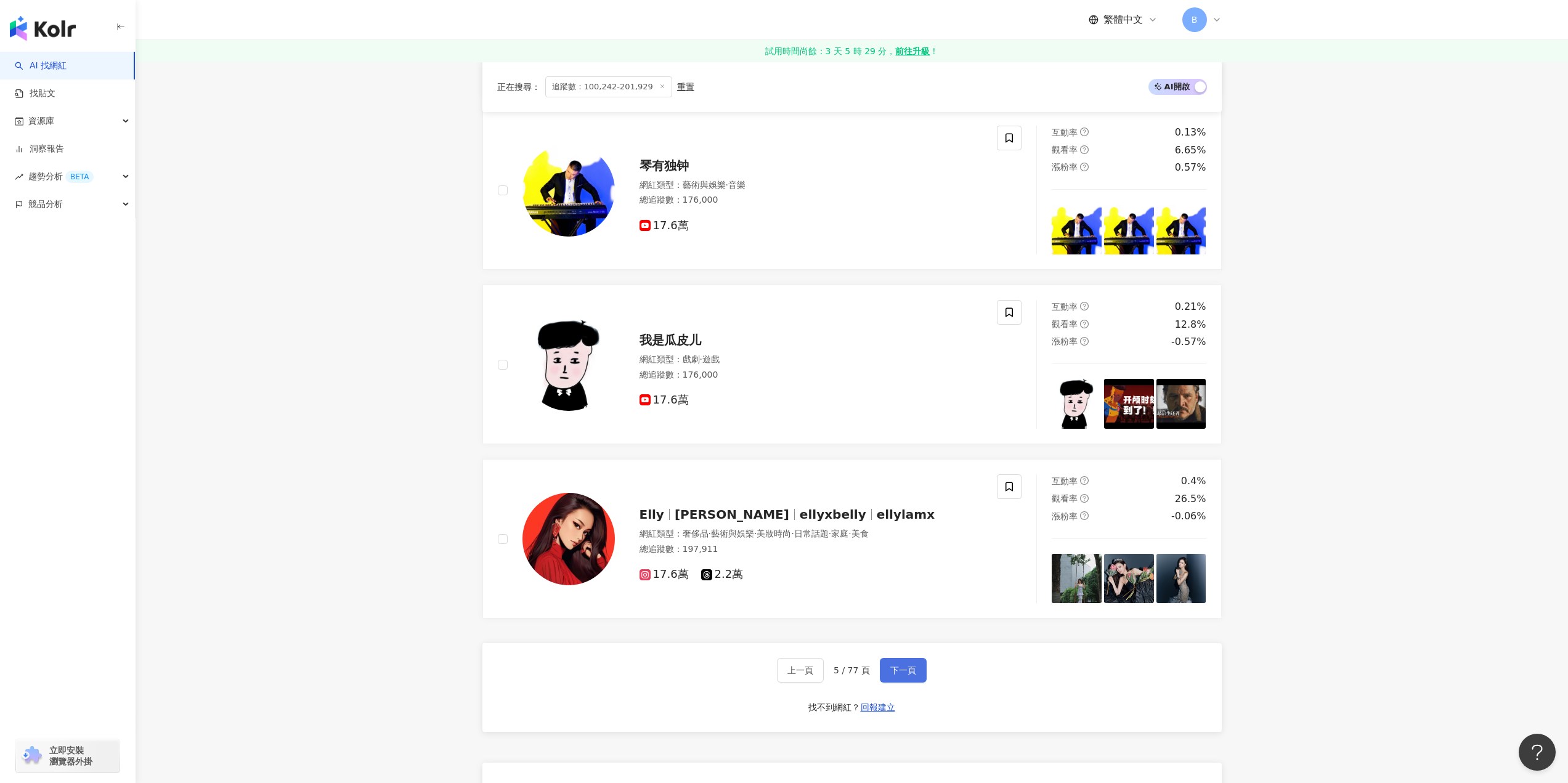
click at [904, 675] on span "下一頁" at bounding box center [903, 670] width 26 height 10
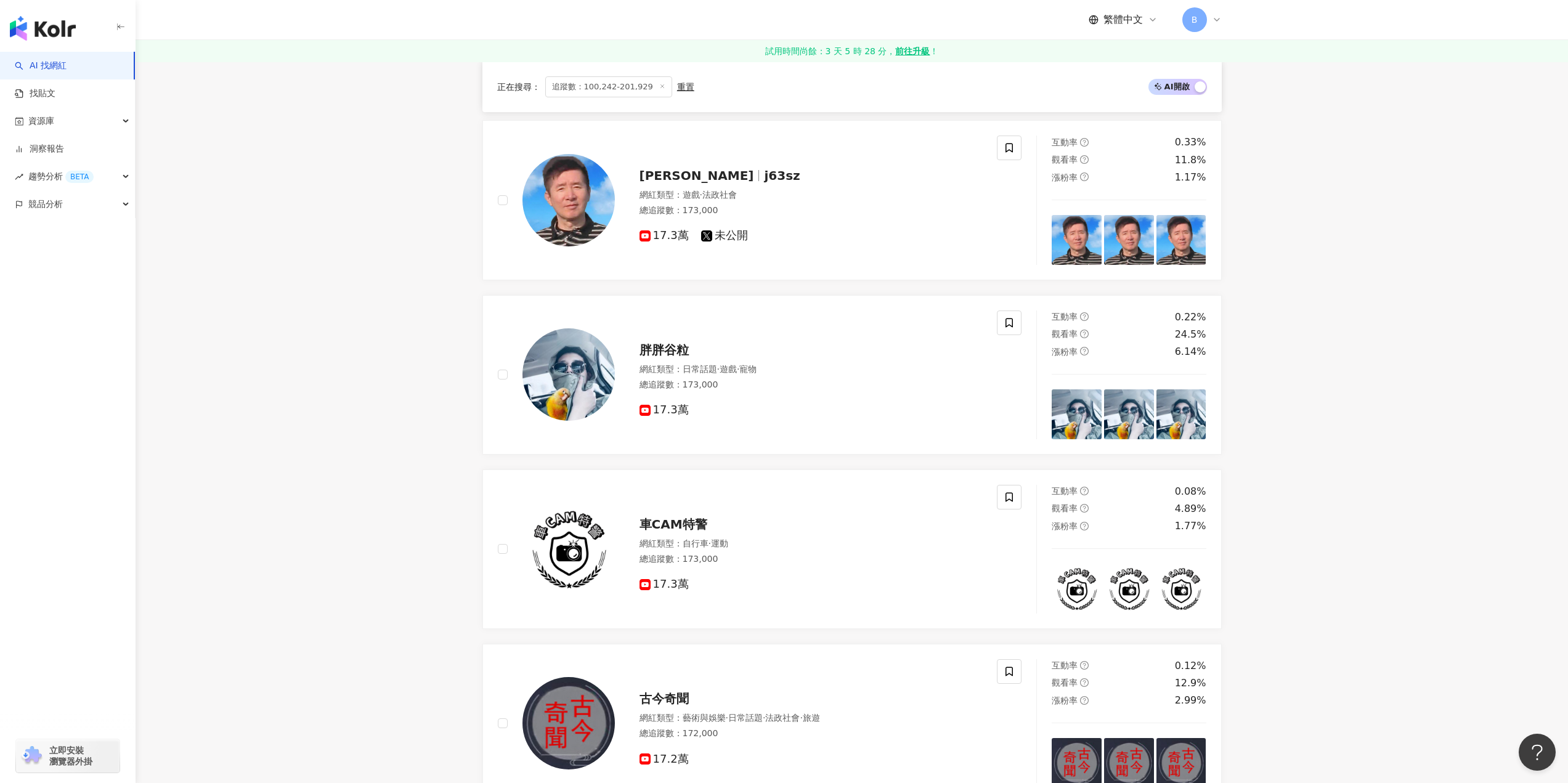
scroll to position [2100, 0]
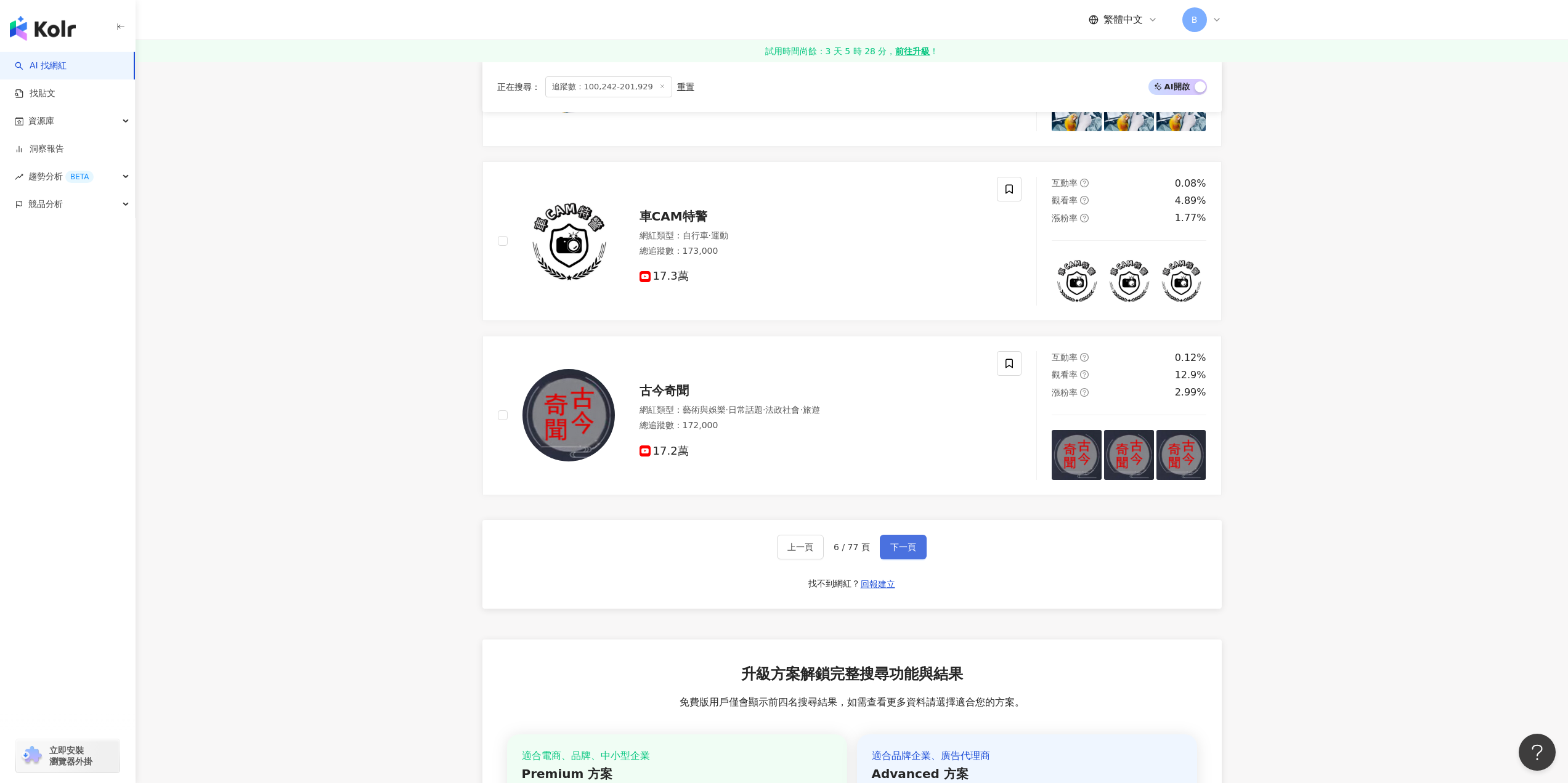
click at [897, 551] on span "下一頁" at bounding box center [903, 547] width 26 height 10
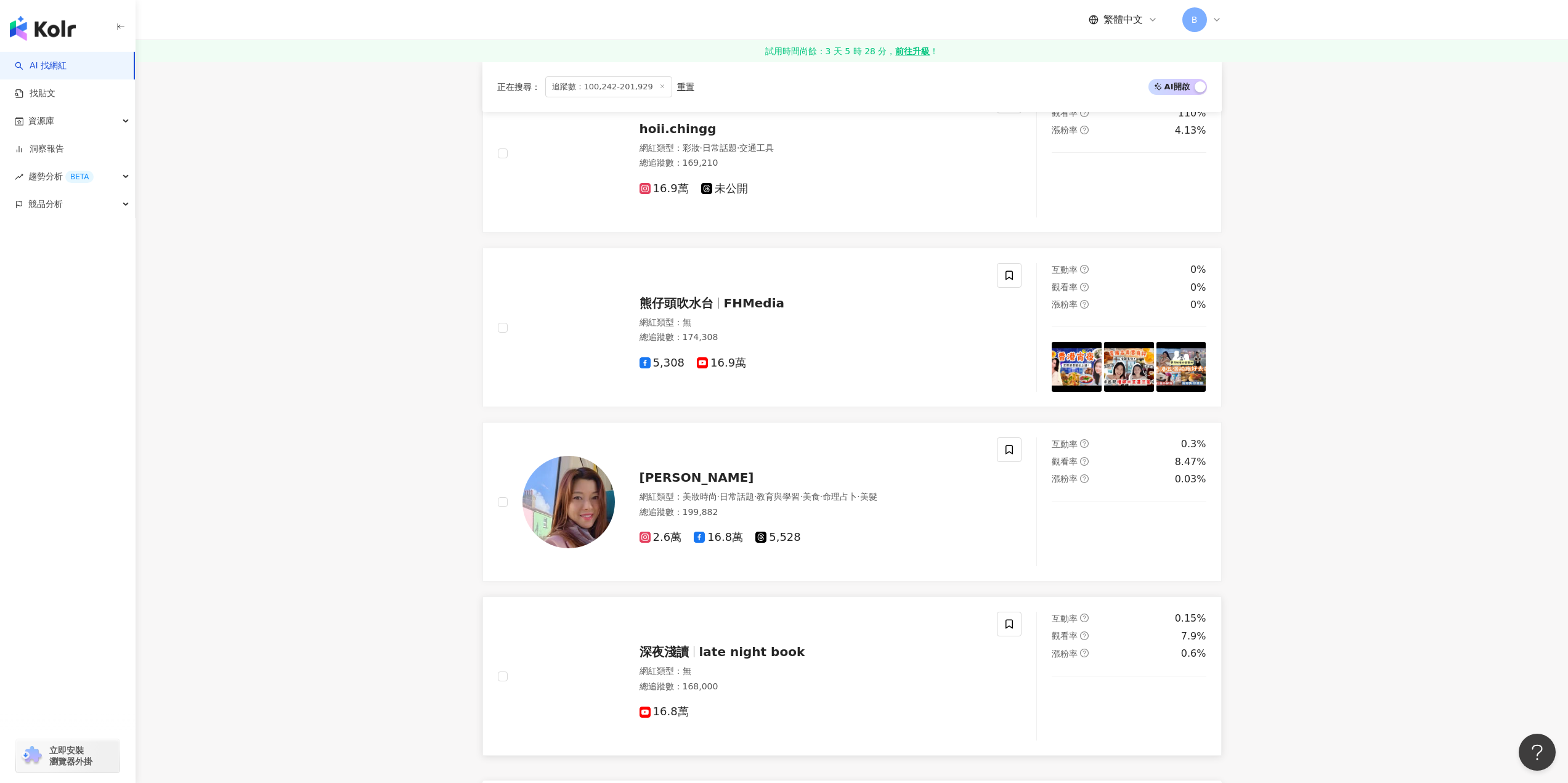
scroll to position [2143, 0]
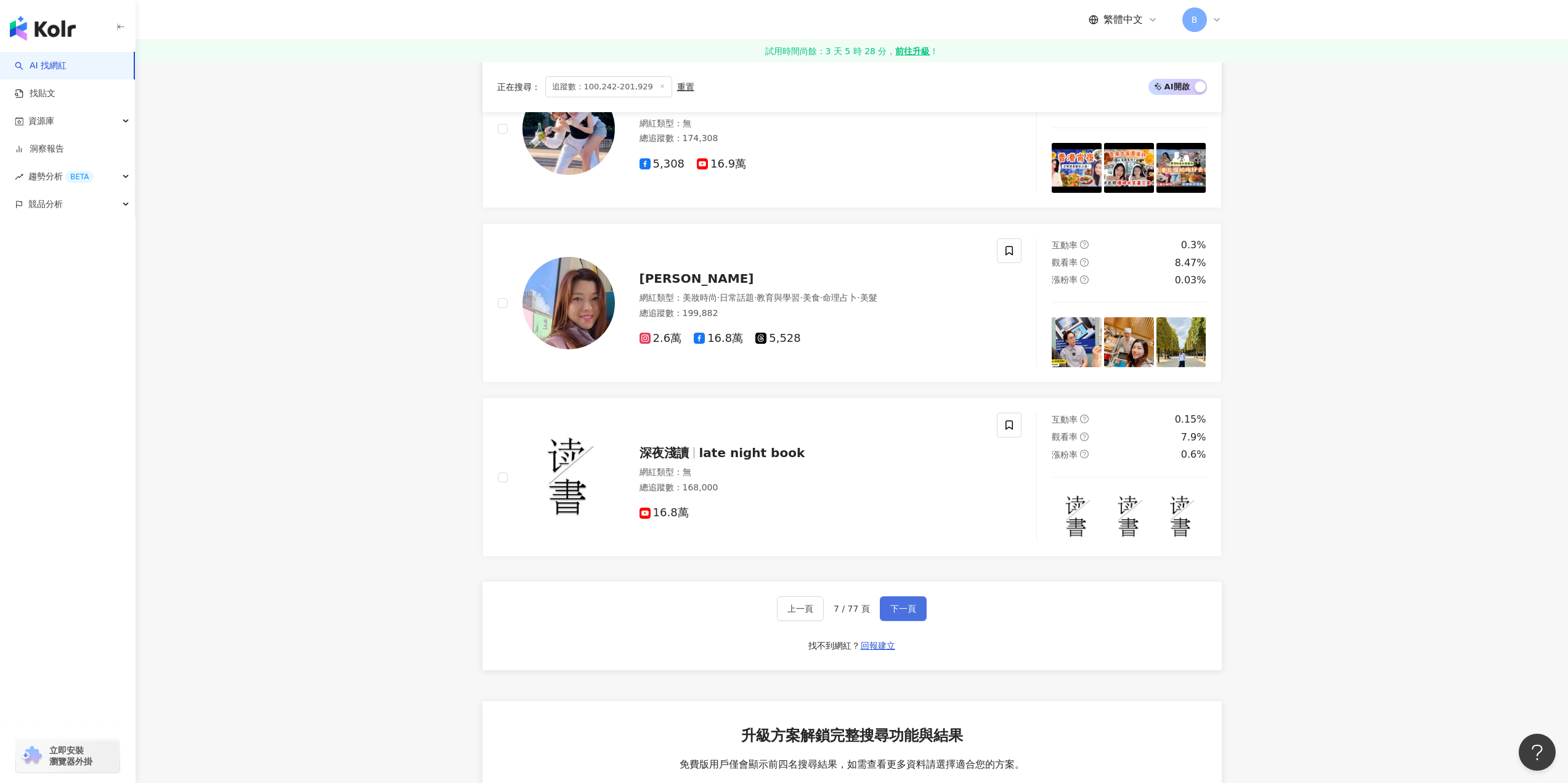
click at [898, 614] on span "下一頁" at bounding box center [903, 608] width 26 height 10
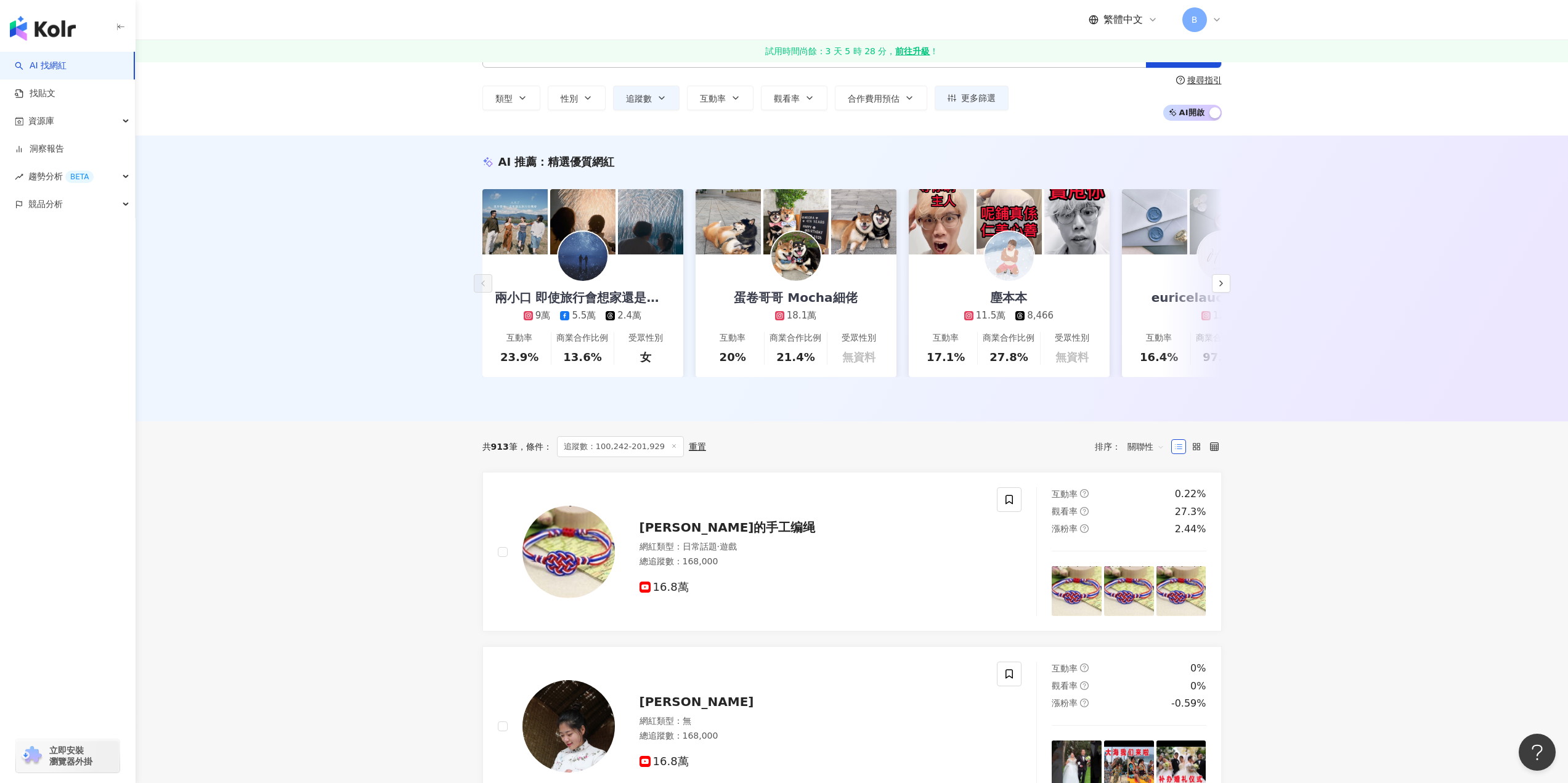
scroll to position [0, 0]
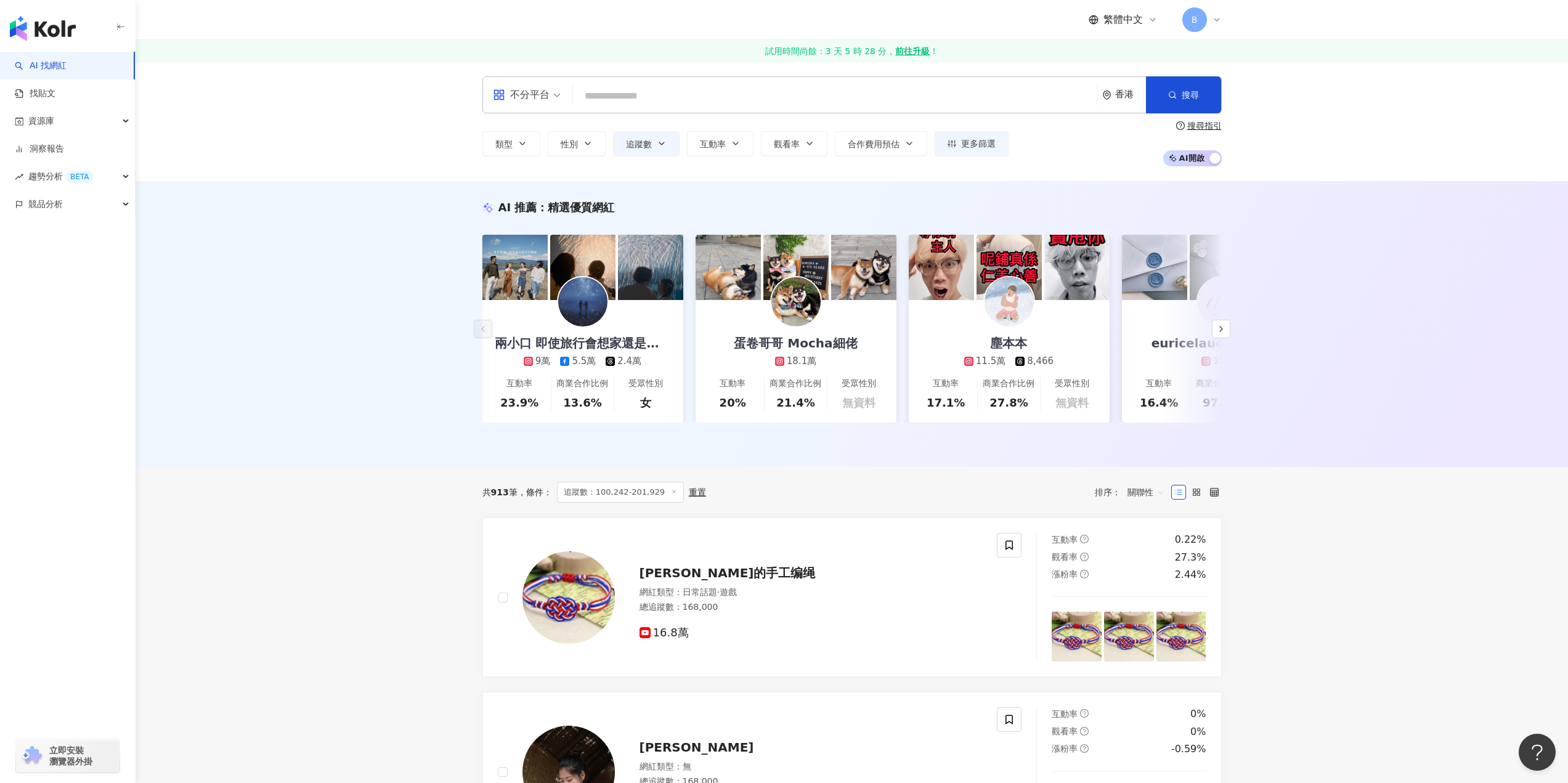
click at [1545, 442] on div "AI 推薦 ： 精選優質網紅 兩小口 即使旅行會想家還是想去啊 9萬 5.5萬 2.4萬 互動率 23.9% 商業合作比例 13.6% 受眾性別 女 蛋卷哥哥…" at bounding box center [851, 324] width 1432 height 286
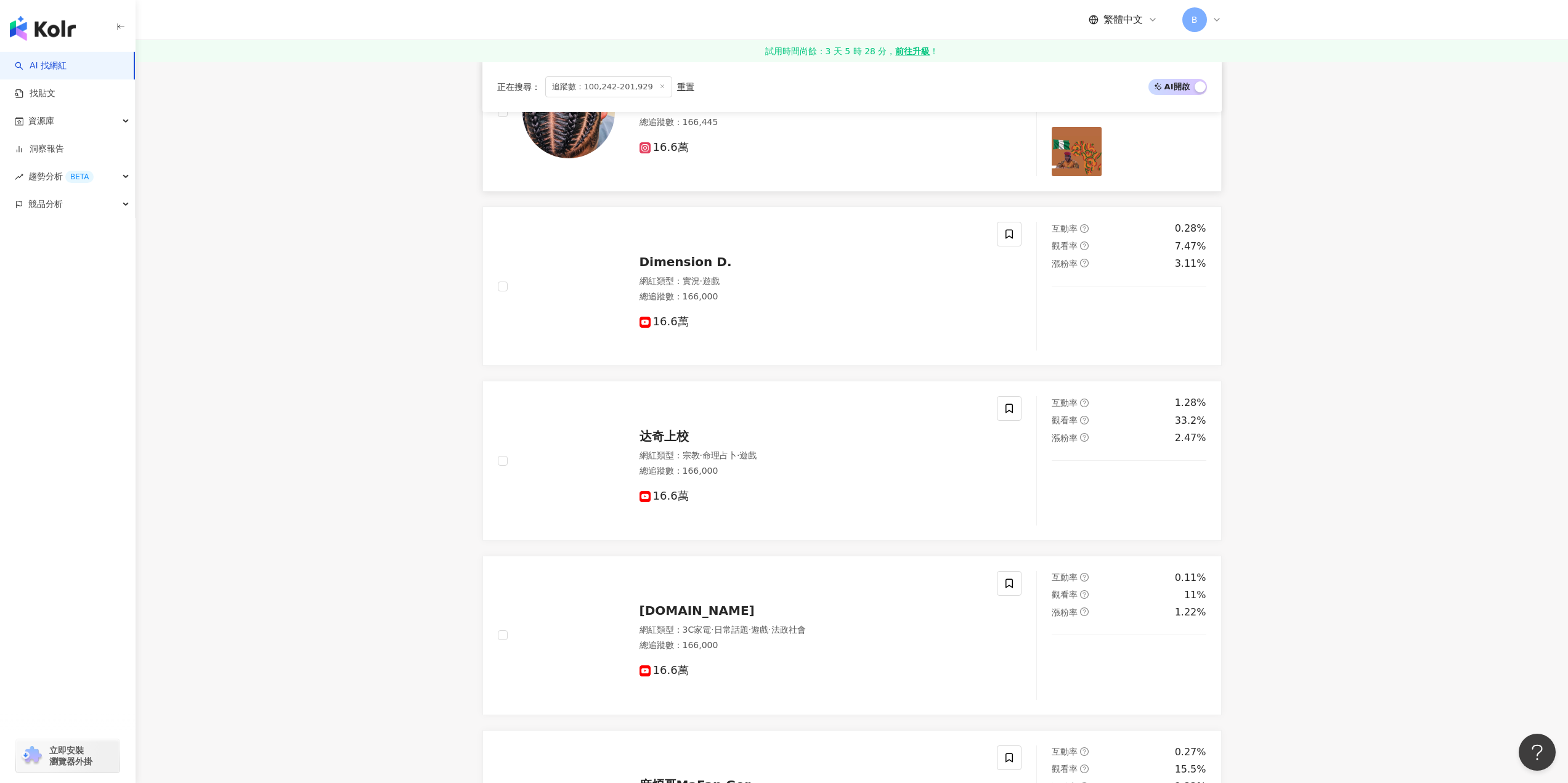
scroll to position [1540, 0]
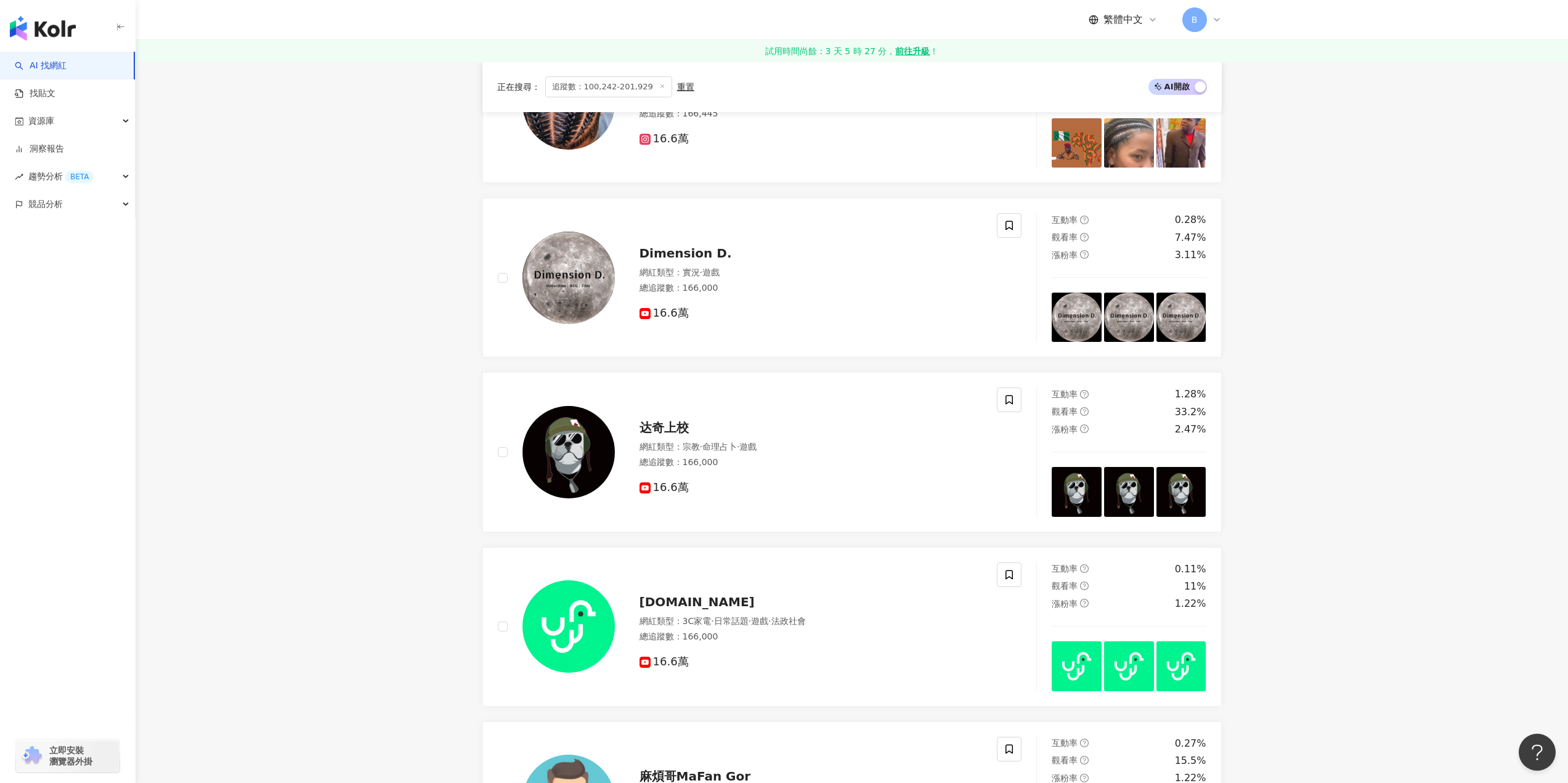
click at [1346, 301] on main "不分平台 香港 搜尋 類型 性別 追蹤數 互動率 觀看率 合作費用預估 更多篩選 ****** - ****** 不限 小型 奈米網紅 (<1萬) 微型網紅 …" at bounding box center [851, 13] width 1432 height 2985
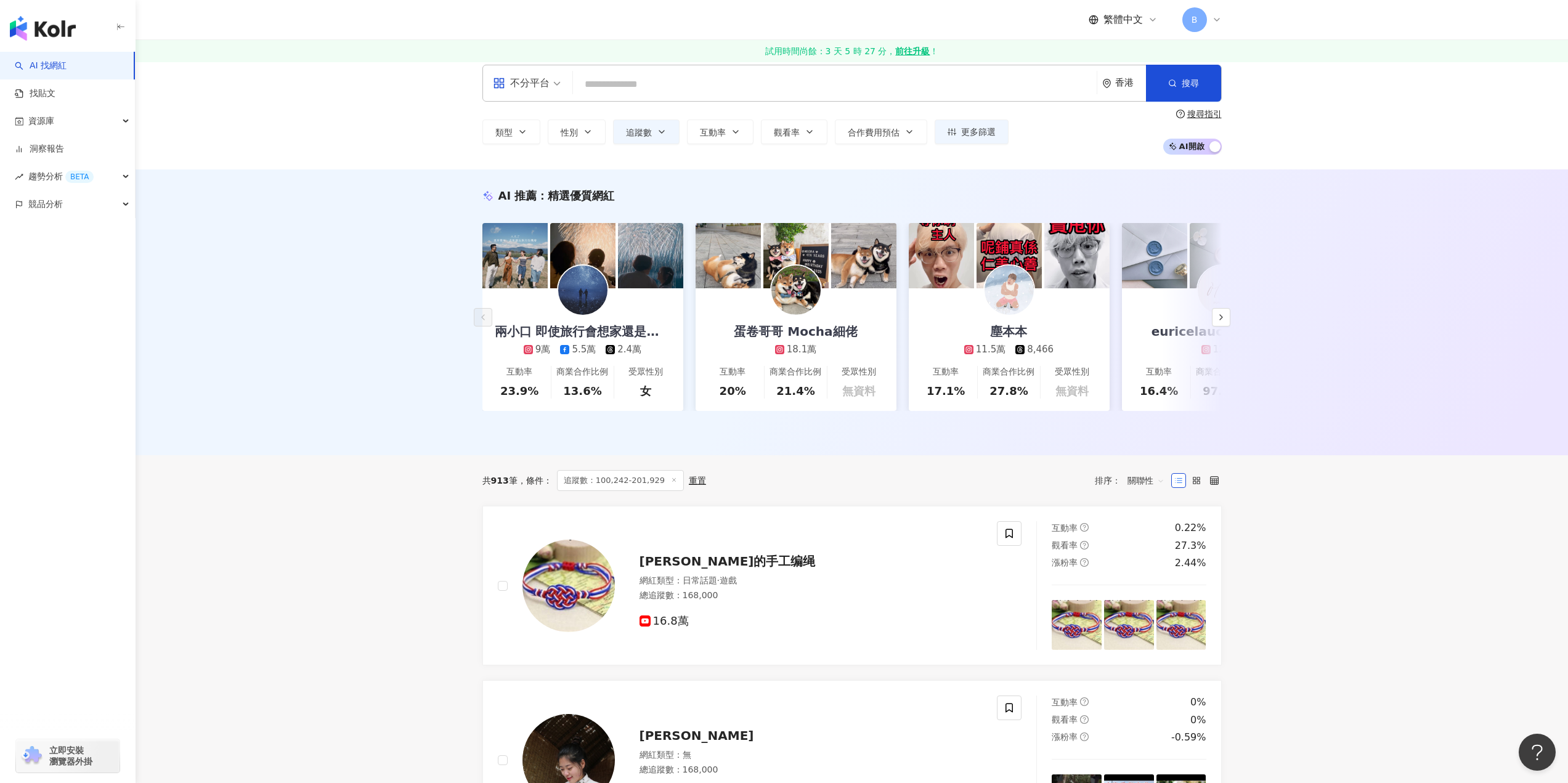
scroll to position [0, 0]
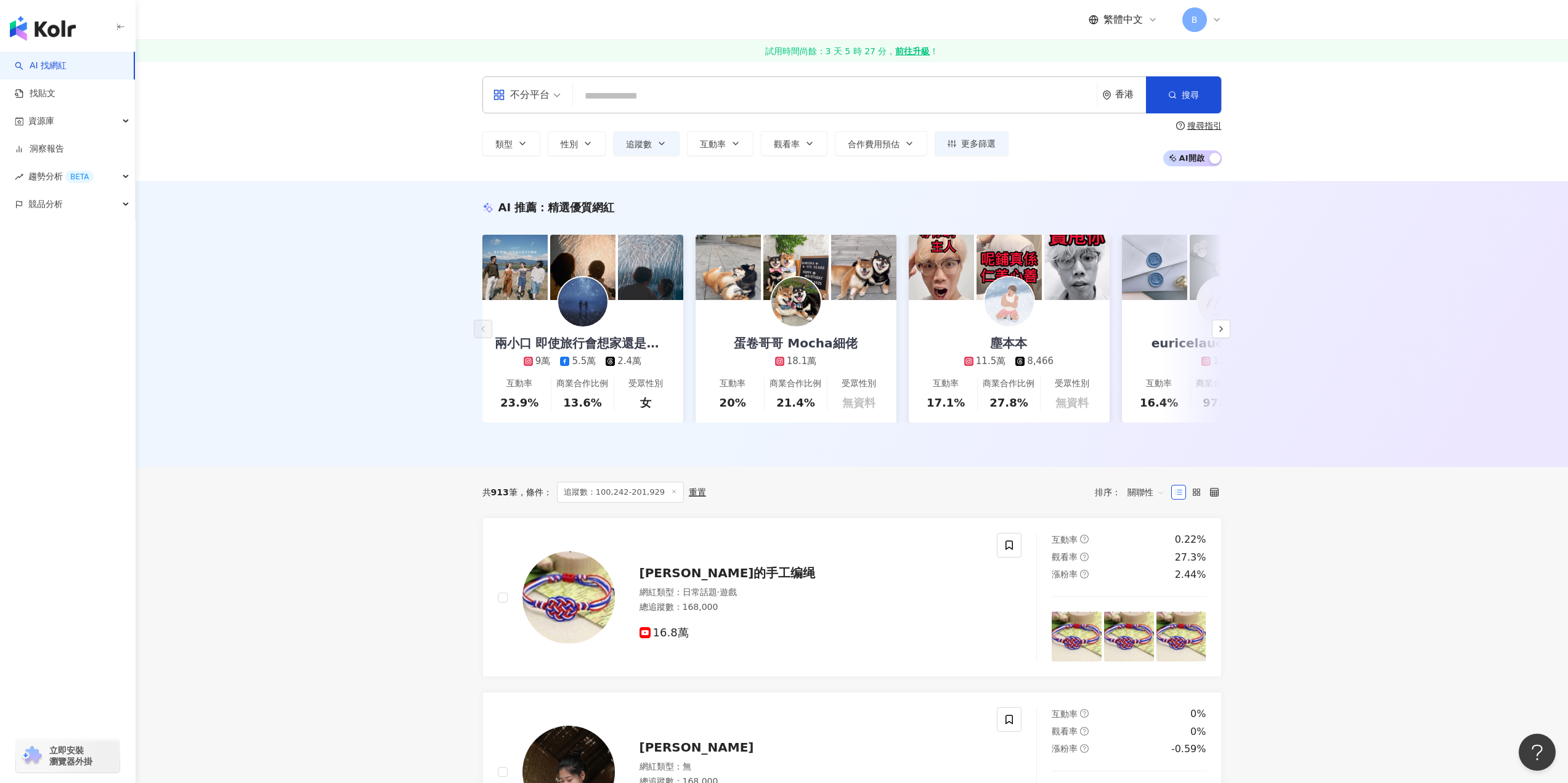
click at [648, 498] on span "追蹤數：100,242-201,929" at bounding box center [620, 492] width 127 height 21
click at [662, 137] on button "追蹤數" at bounding box center [646, 143] width 66 height 25
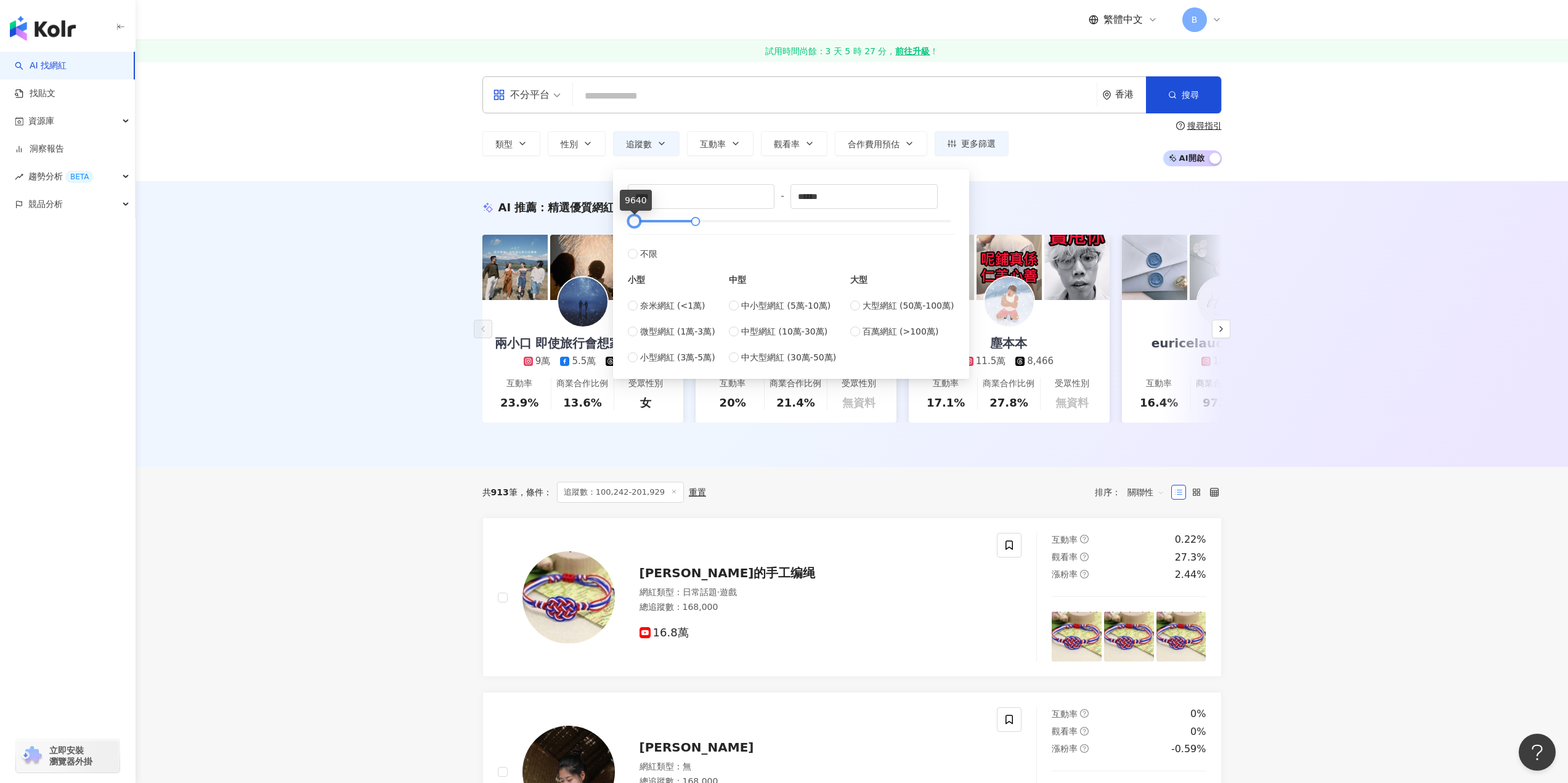
type input "*****"
drag, startPoint x: 662, startPoint y: 219, endPoint x: 634, endPoint y: 221, distance: 28.1
click at [634, 221] on div at bounding box center [634, 221] width 7 height 7
type input "*****"
drag, startPoint x: 695, startPoint y: 218, endPoint x: 647, endPoint y: 221, distance: 48.1
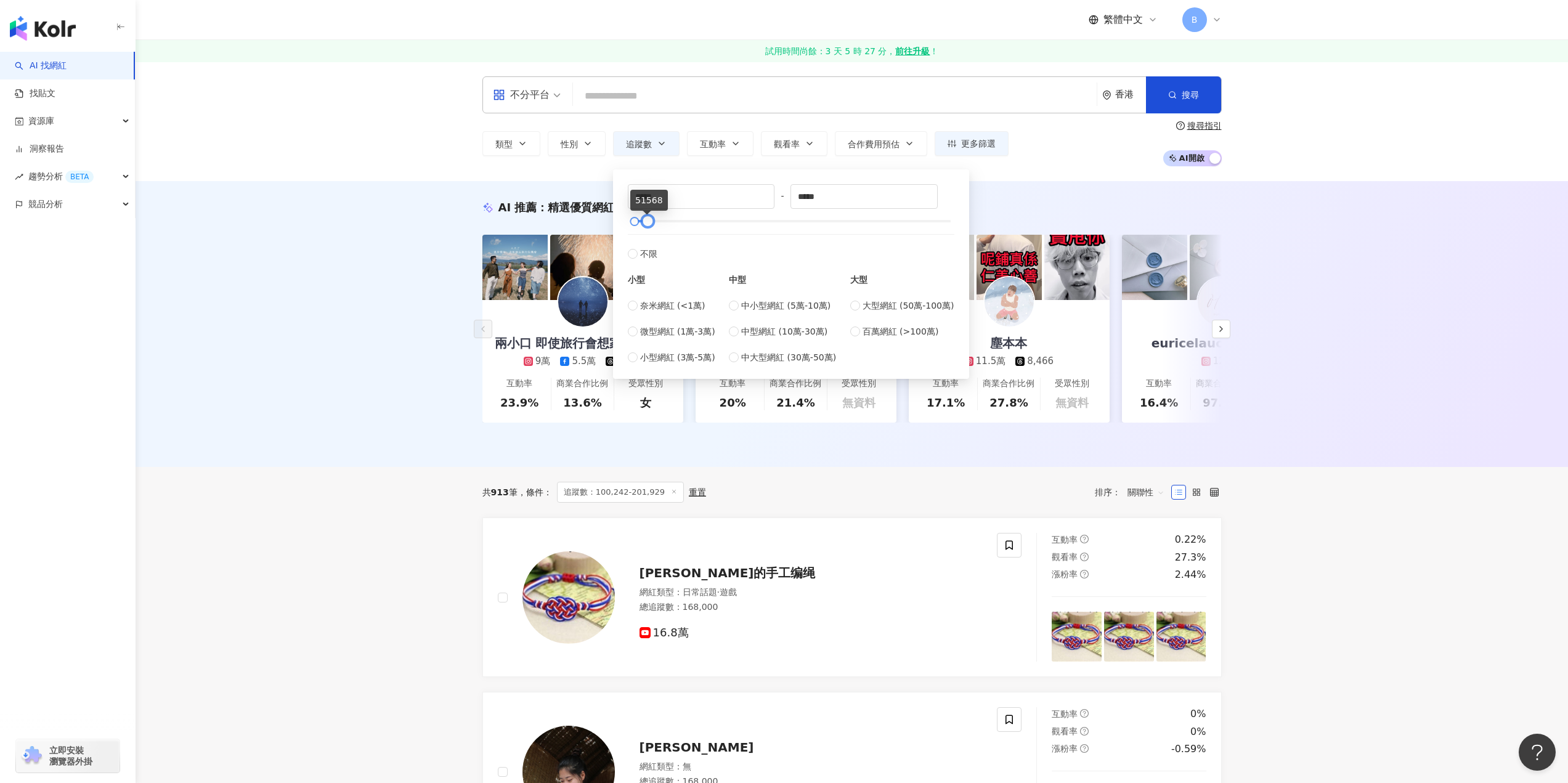
click at [647, 221] on div at bounding box center [647, 221] width 7 height 7
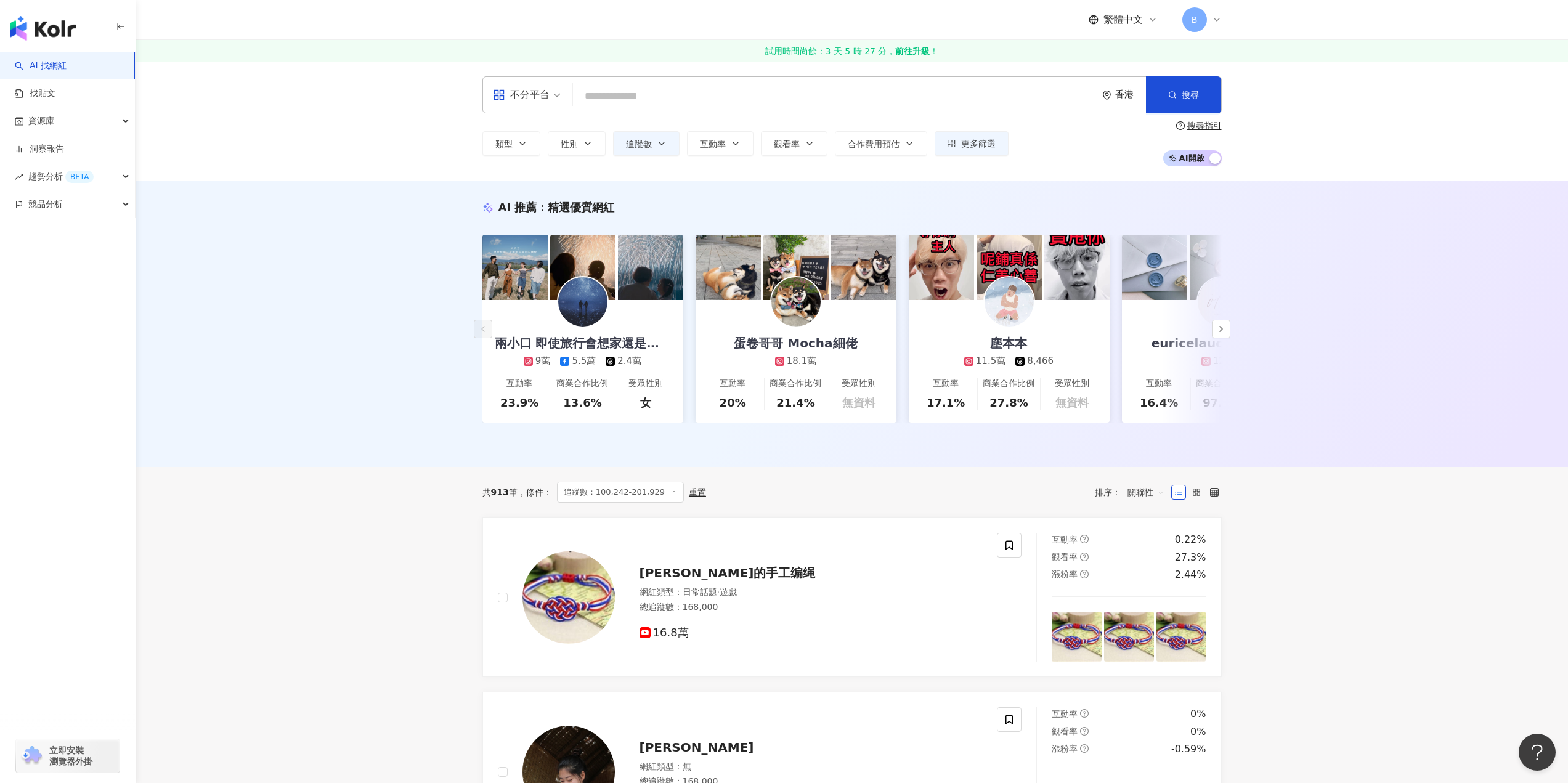
drag, startPoint x: 1346, startPoint y: 263, endPoint x: 1340, endPoint y: 265, distance: 6.3
click at [1344, 264] on div "AI 推薦 ： 精選優質網紅 兩小口 即使旅行會想家還是想去啊 9萬 5.5萬 2.4萬 互動率 23.9% 商業合作比例 13.6% 受眾性別 女 蛋卷哥哥…" at bounding box center [851, 324] width 1432 height 286
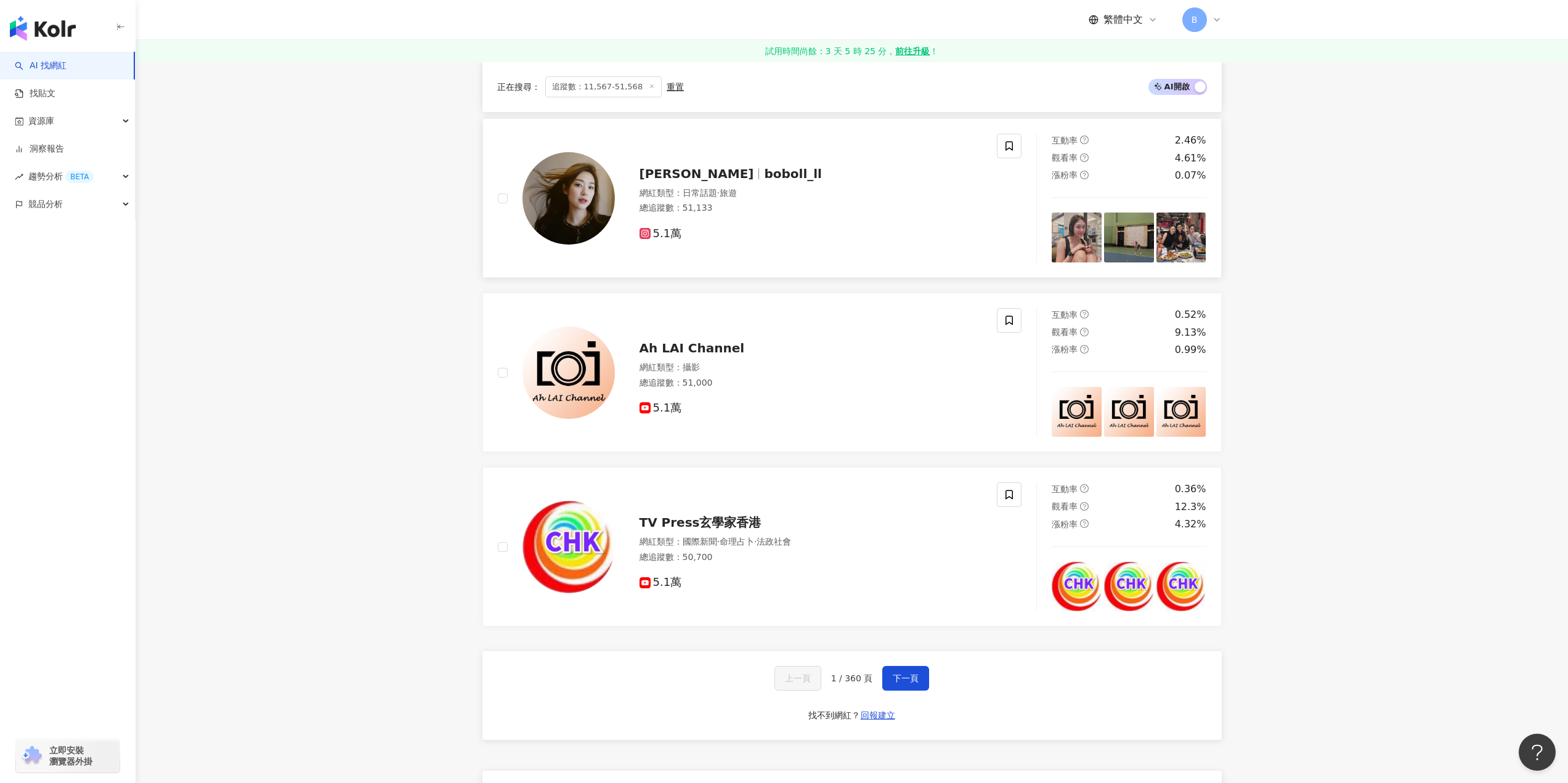
scroll to position [2095, 0]
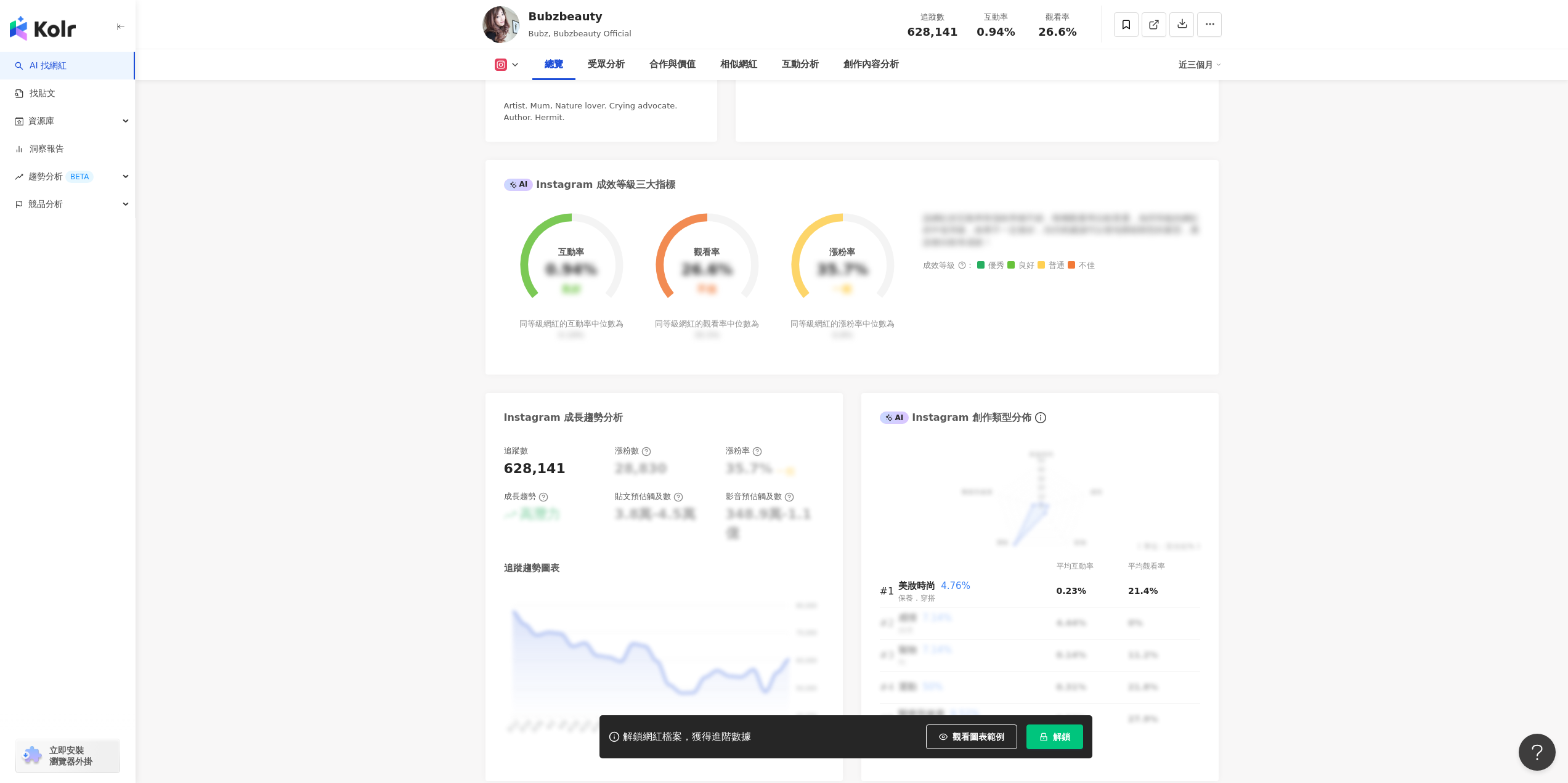
scroll to position [739, 0]
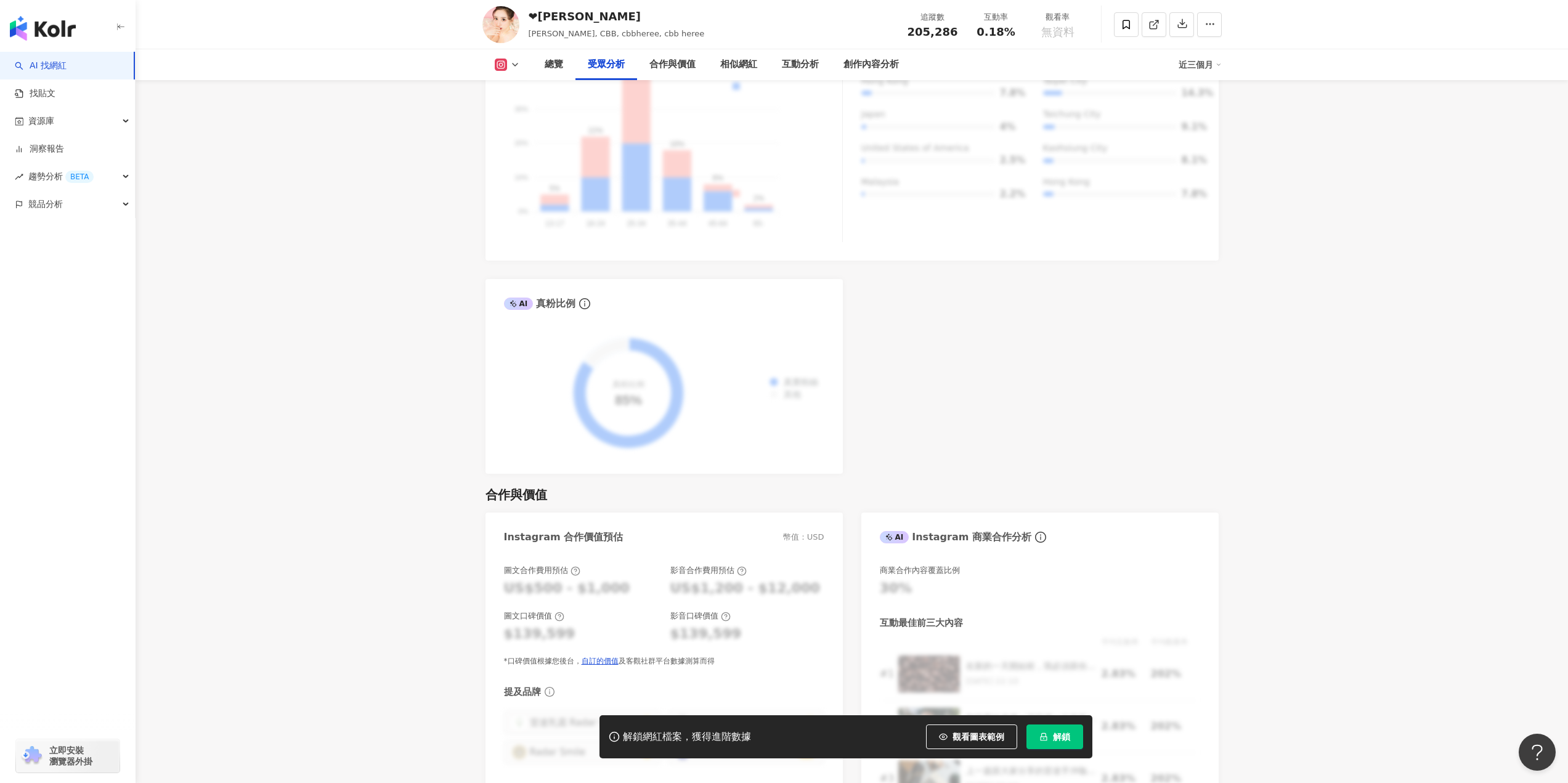
scroll to position [1294, 0]
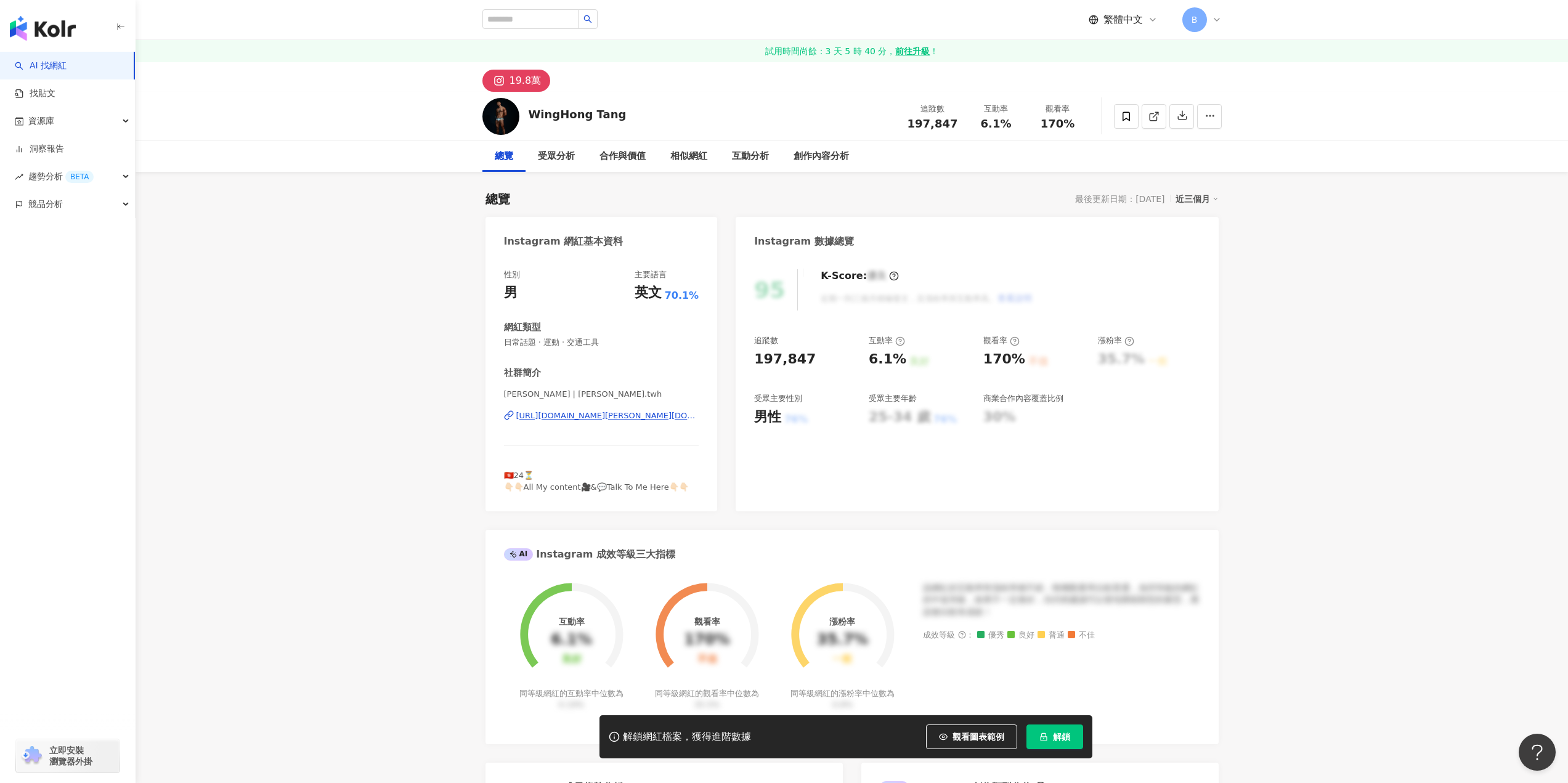
click at [661, 418] on div "[URL][DOMAIN_NAME][PERSON_NAME][DOMAIN_NAME]" at bounding box center [607, 416] width 183 height 11
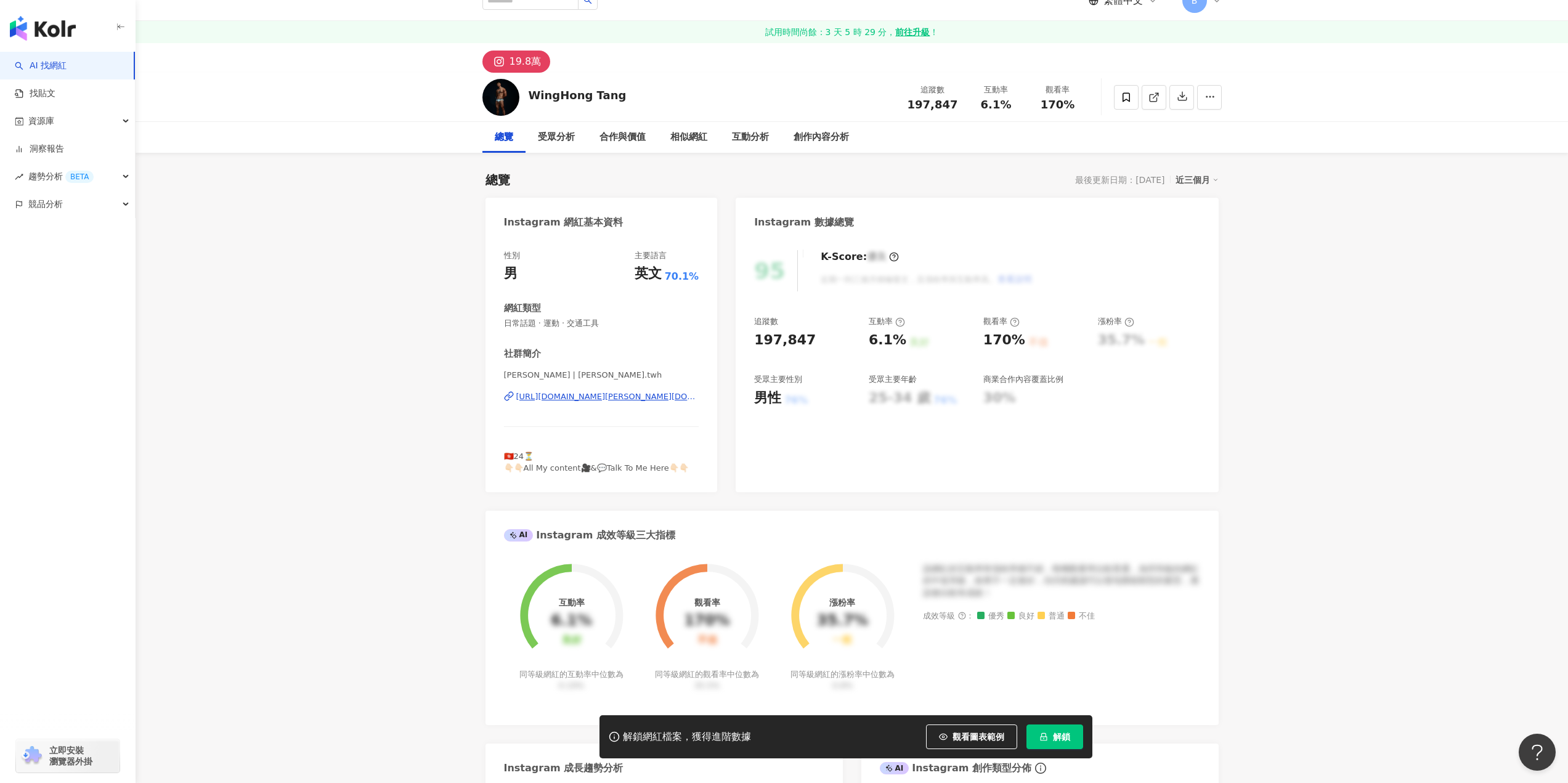
scroll to position [370, 0]
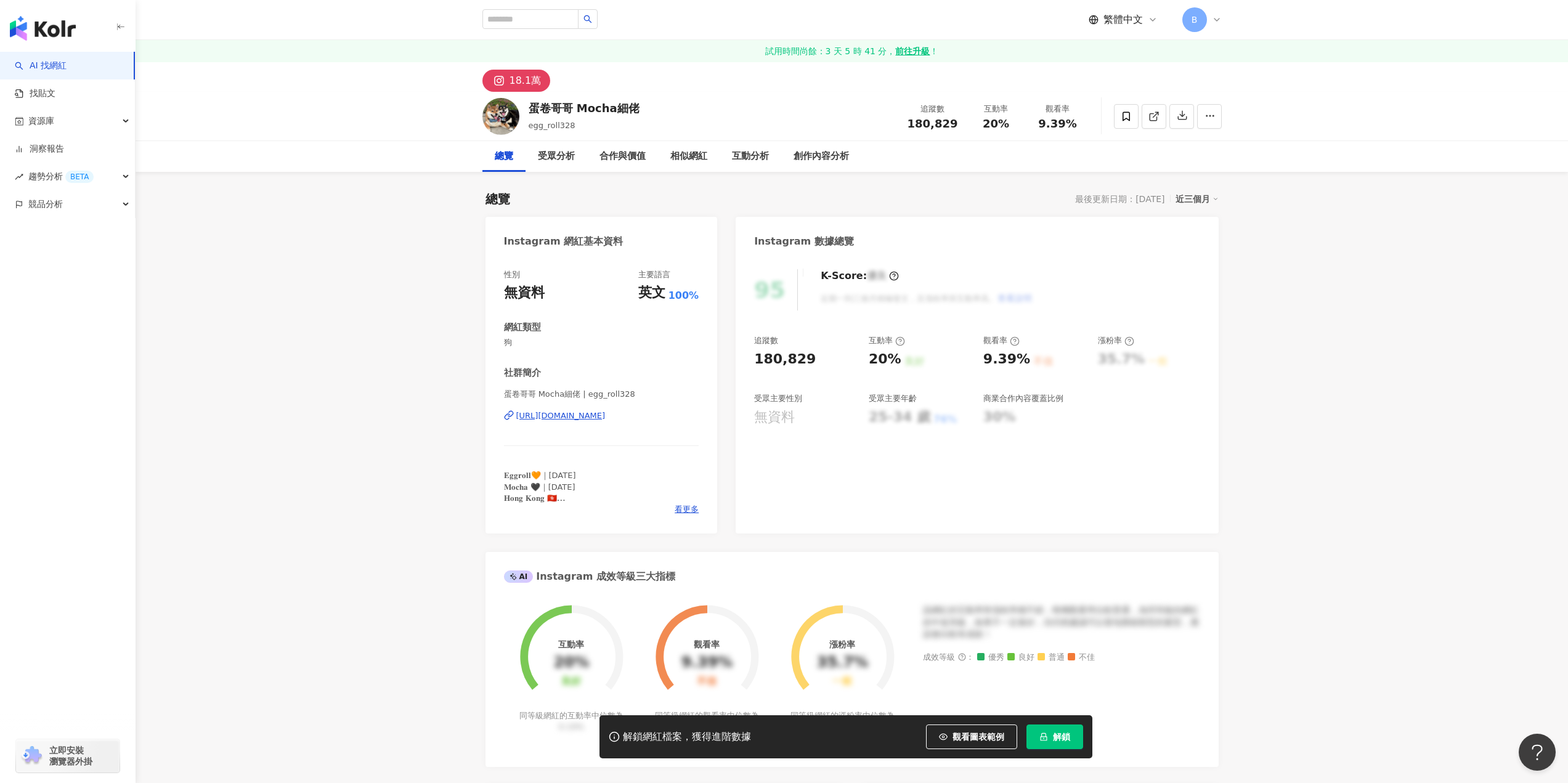
click at [606, 416] on div "[URL][DOMAIN_NAME]" at bounding box center [561, 416] width 90 height 11
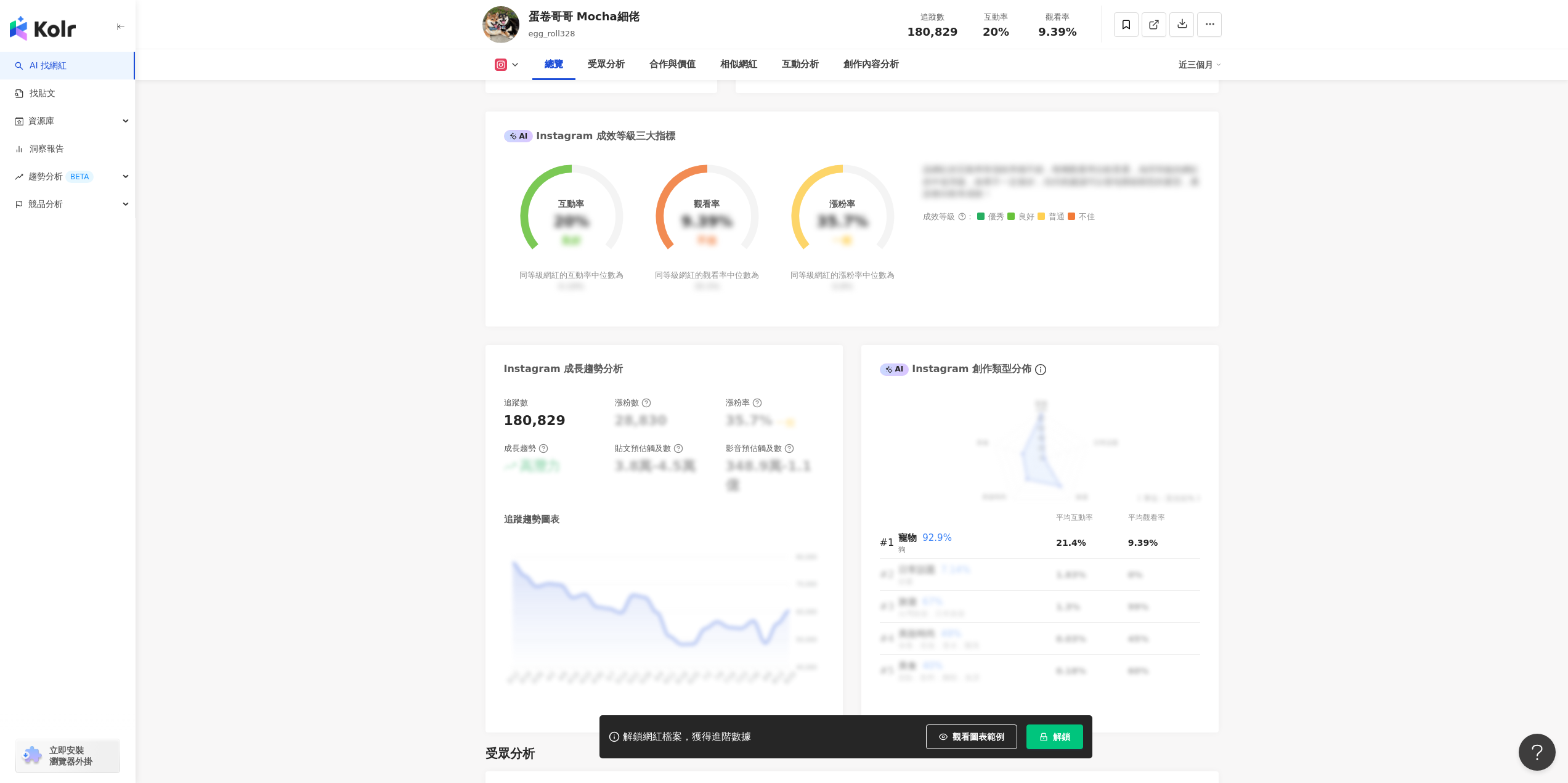
scroll to position [801, 0]
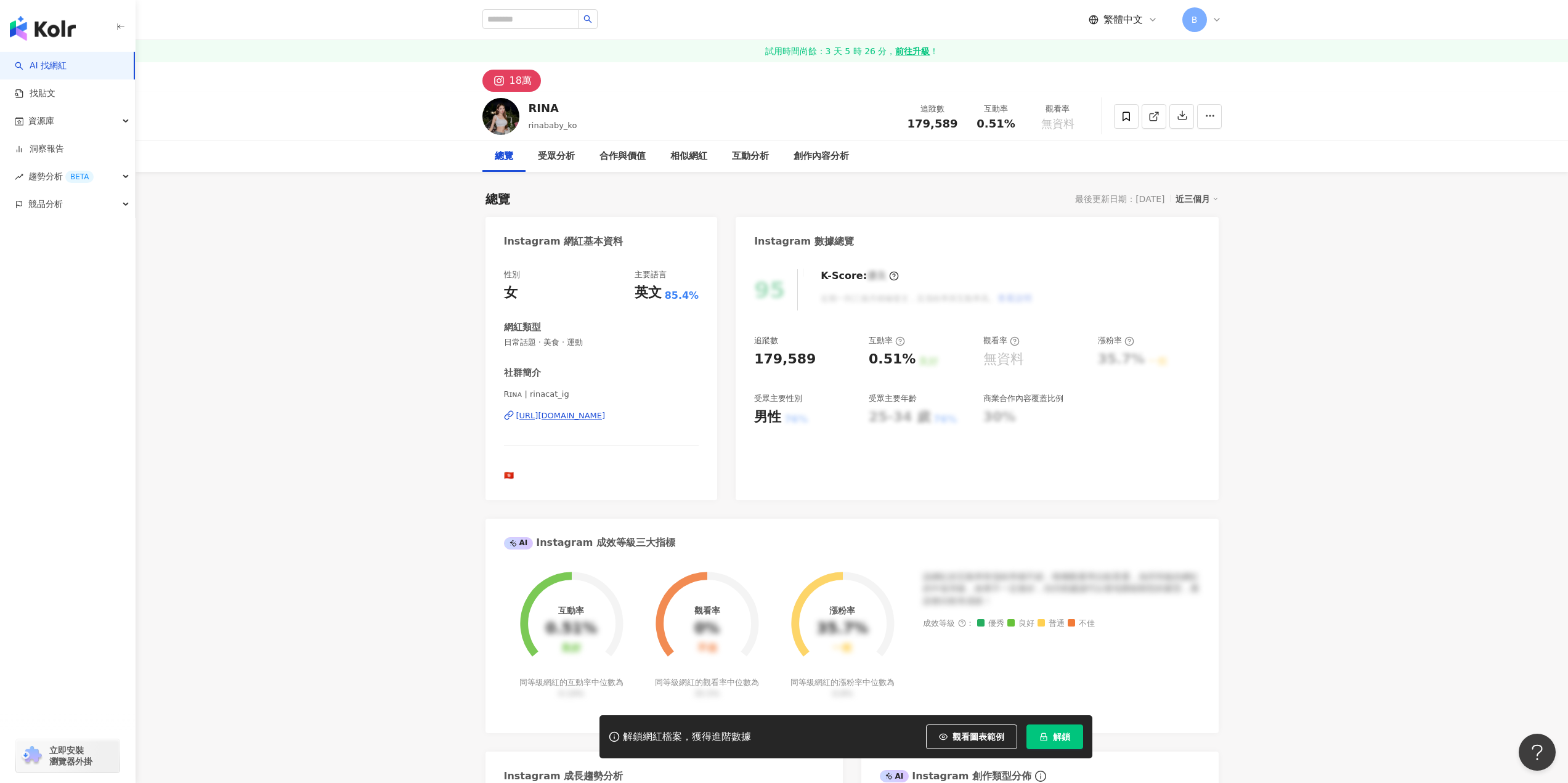
click at [606, 420] on div "https://www.instagram.com/rinacat_ig/" at bounding box center [561, 416] width 90 height 11
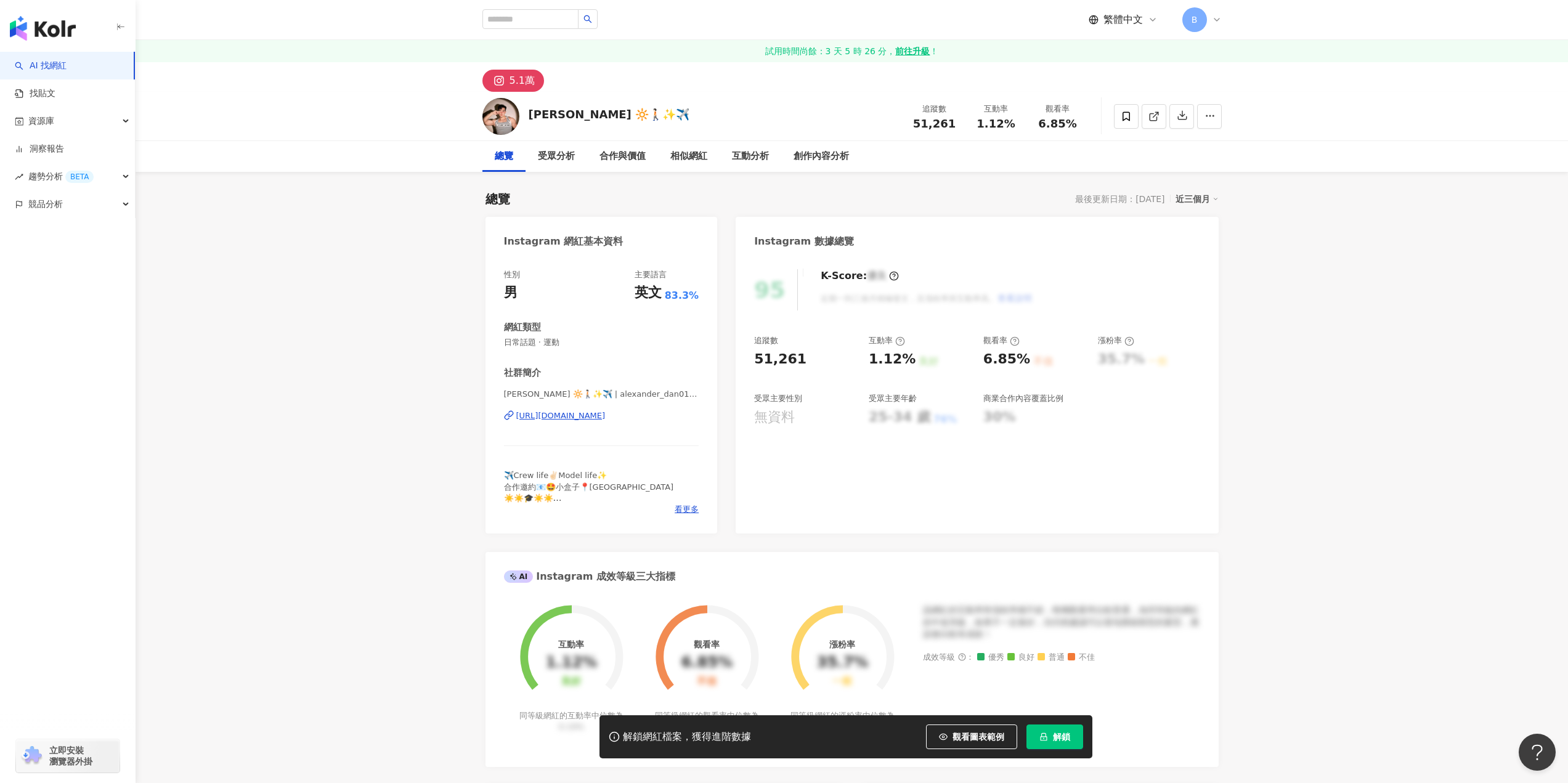
click at [606, 415] on div "[URL][DOMAIN_NAME]" at bounding box center [561, 416] width 90 height 11
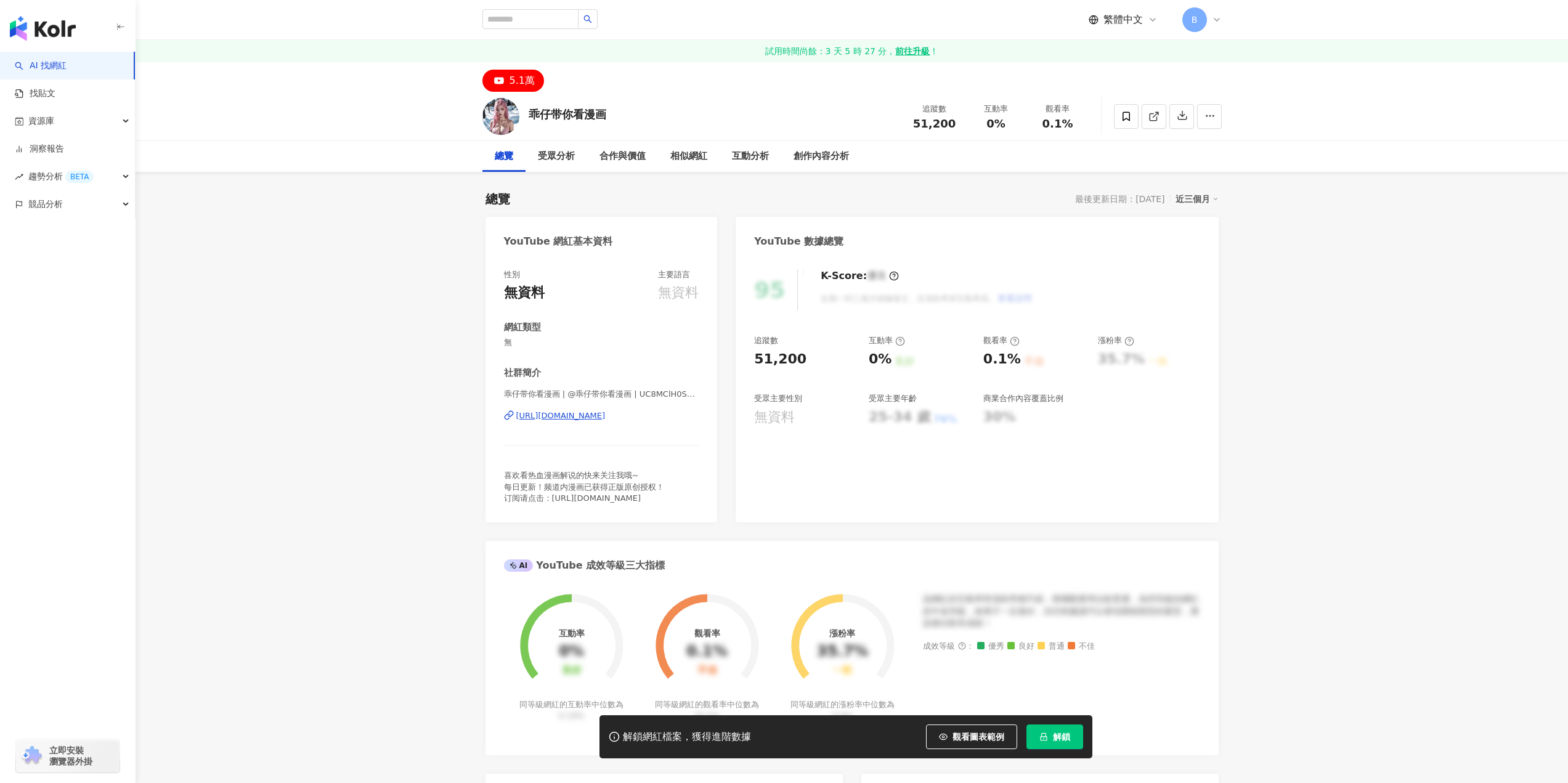
click at [606, 418] on div "[URL][DOMAIN_NAME]" at bounding box center [561, 416] width 90 height 11
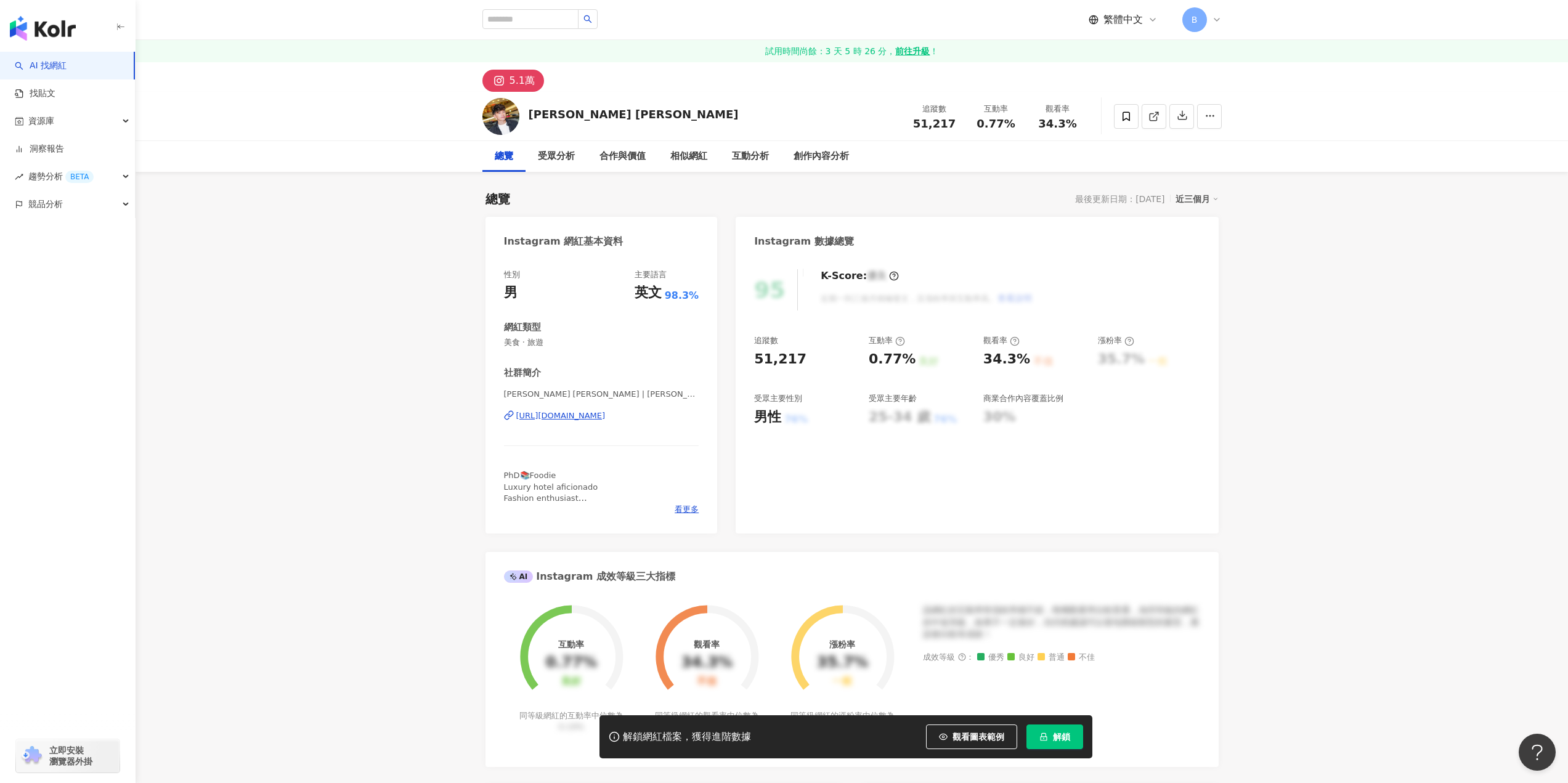
click at [606, 416] on div "[URL][DOMAIN_NAME]" at bounding box center [561, 416] width 90 height 11
